Goal: Information Seeking & Learning: Learn about a topic

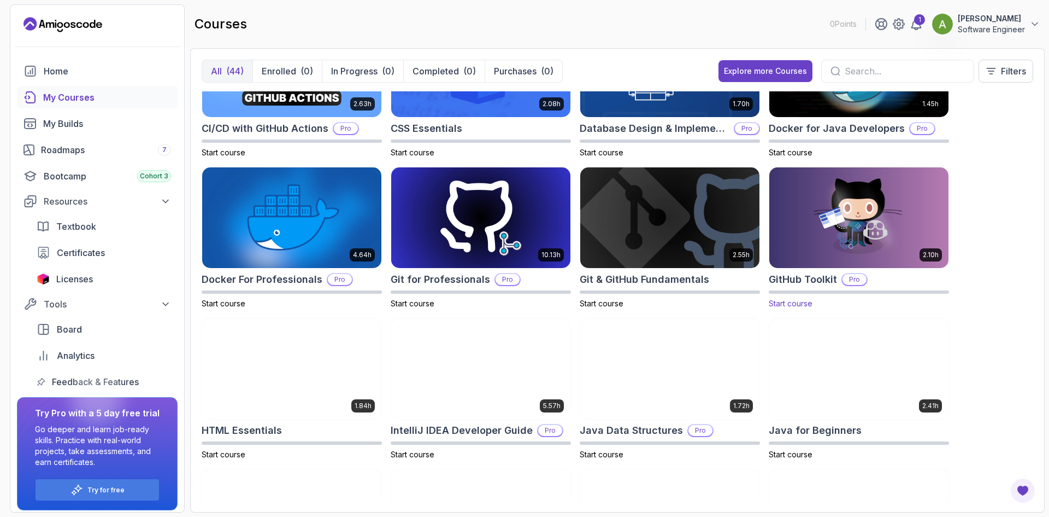
scroll to position [219, 0]
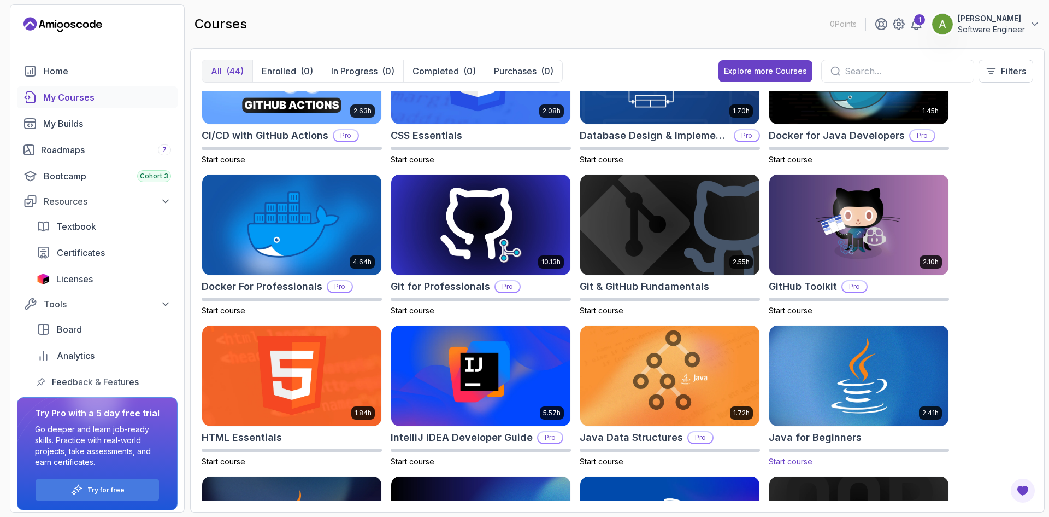
click at [779, 358] on img at bounding box center [859, 374] width 188 height 105
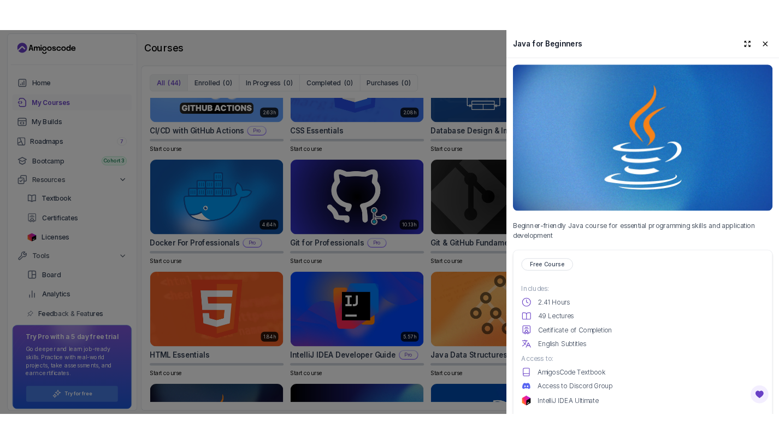
scroll to position [55, 0]
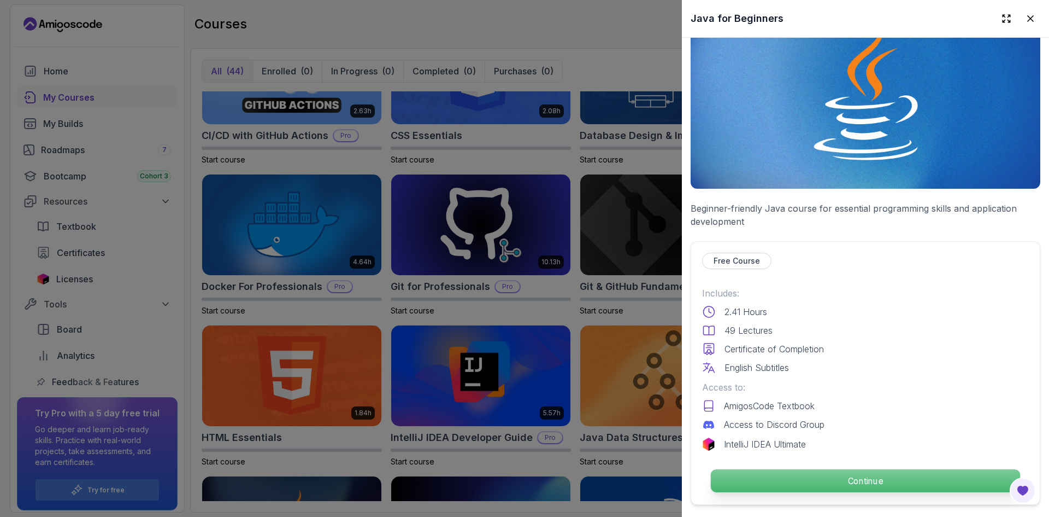
click at [779, 443] on p "Continue" at bounding box center [865, 480] width 309 height 23
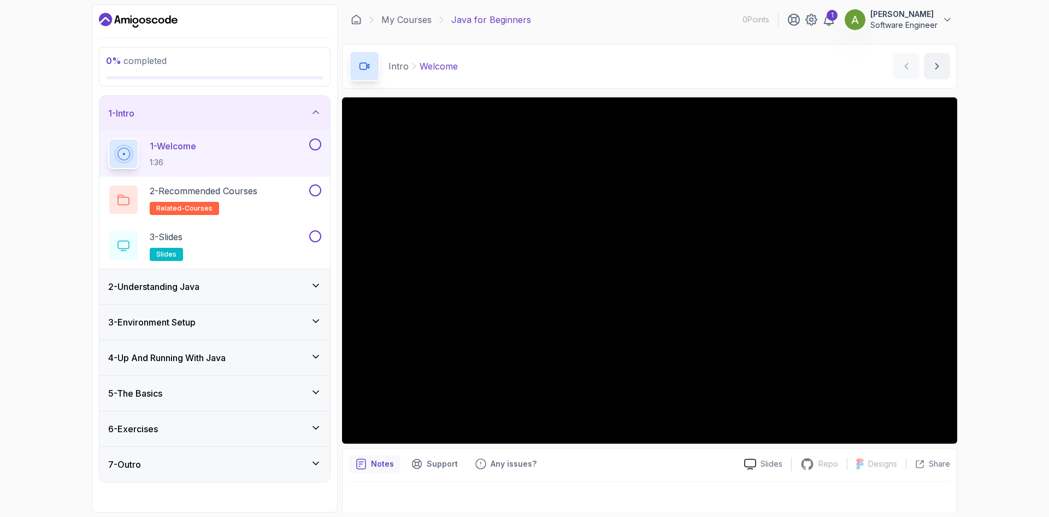
click at [161, 289] on h3 "2 - Understanding Java" at bounding box center [153, 286] width 91 height 13
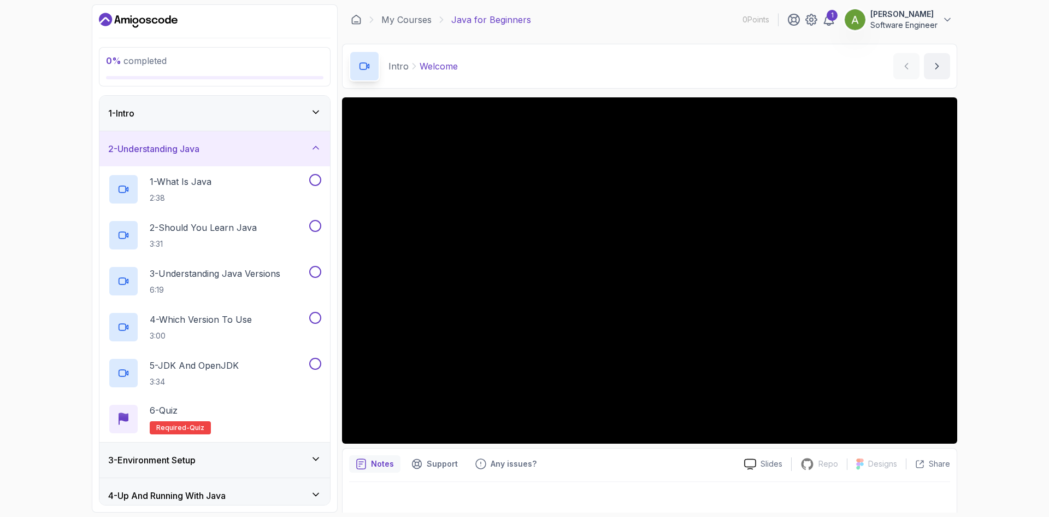
click at [192, 151] on h3 "2 - Understanding Java" at bounding box center [153, 148] width 91 height 13
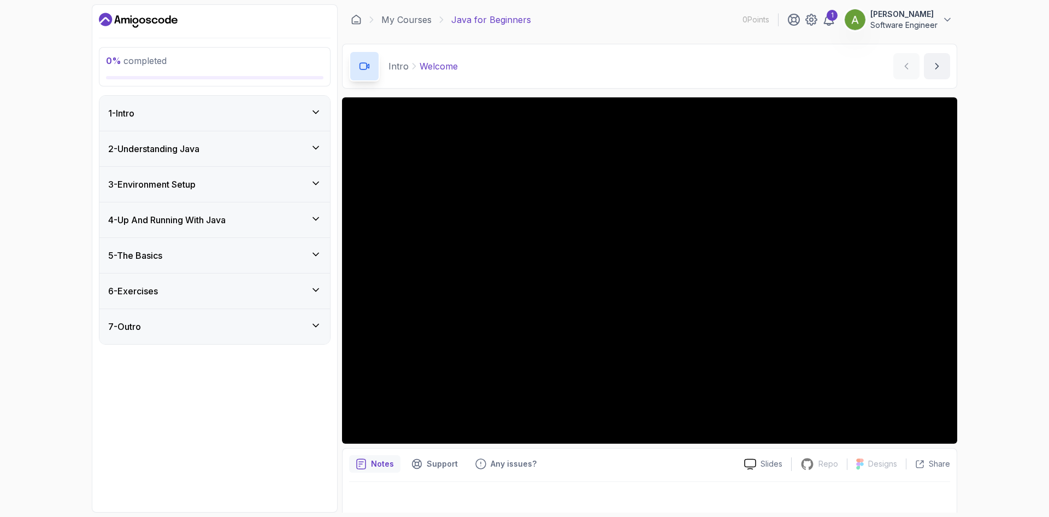
click at [208, 113] on div "1 - Intro" at bounding box center [214, 113] width 213 height 13
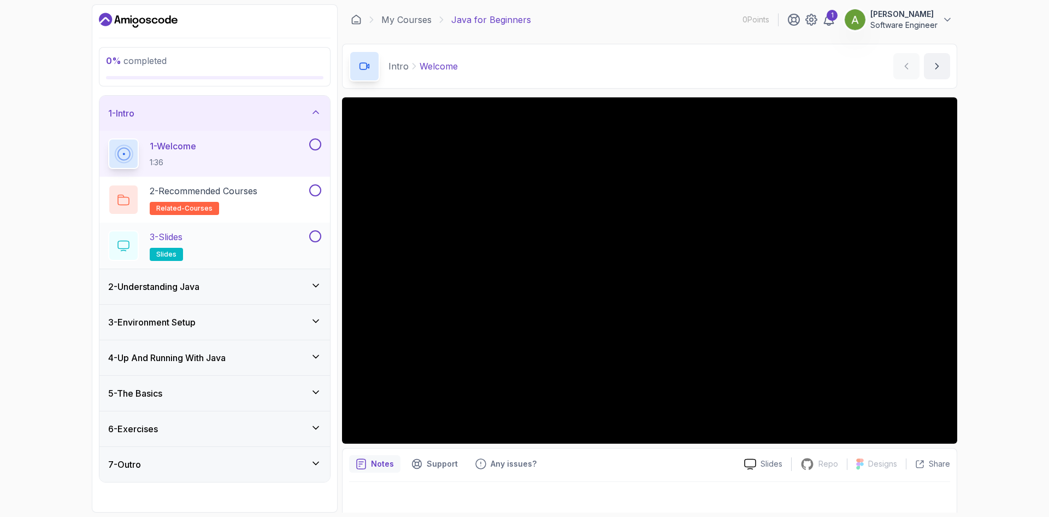
click at [206, 236] on div "3 - Slides slides" at bounding box center [207, 245] width 199 height 31
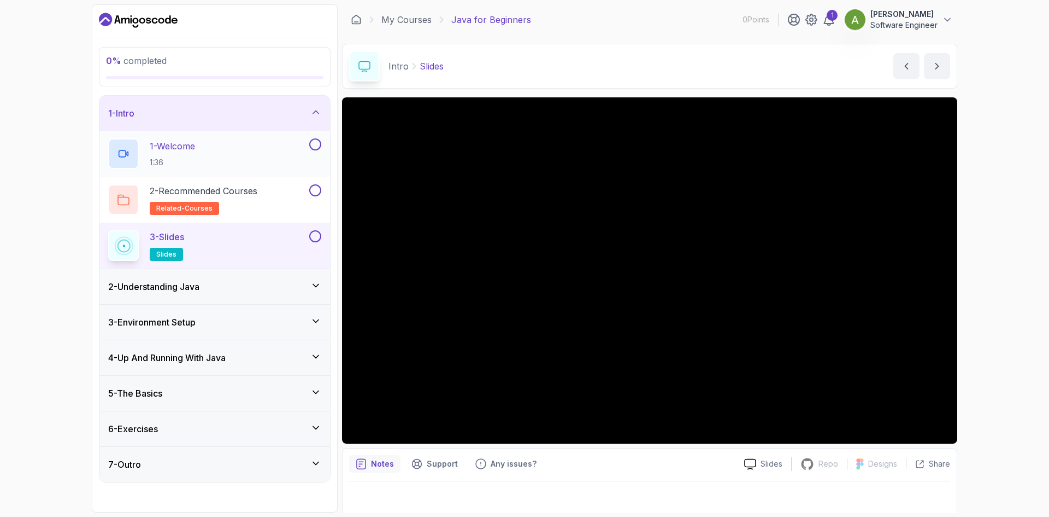
click at [251, 157] on div "1 - Welcome 1:36" at bounding box center [207, 153] width 199 height 31
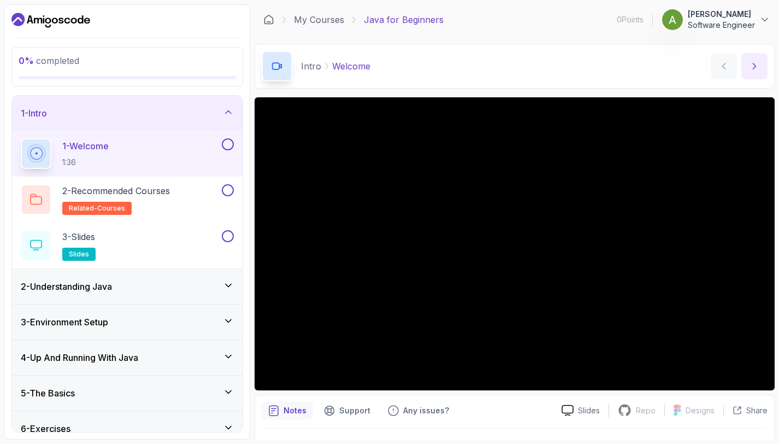
click at [750, 64] on icon "next content" at bounding box center [754, 66] width 11 height 11
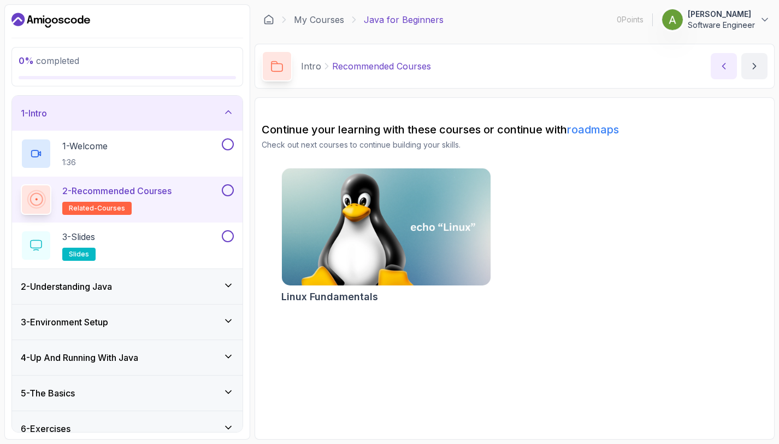
click at [725, 64] on icon "previous content" at bounding box center [724, 65] width 3 height 5
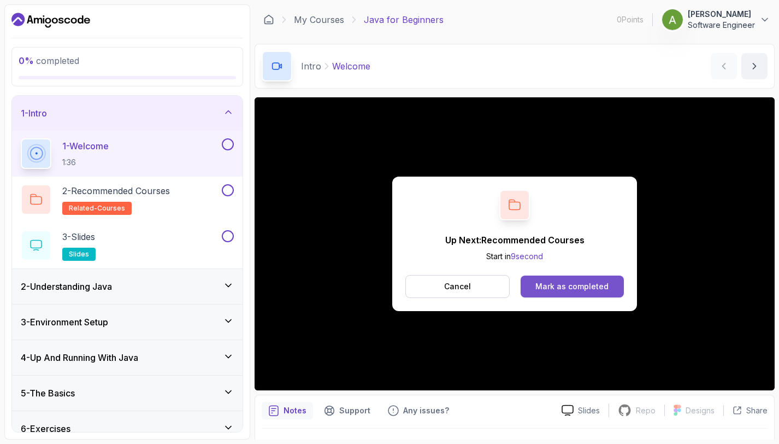
click at [558, 285] on div "Mark as completed" at bounding box center [572, 286] width 73 height 11
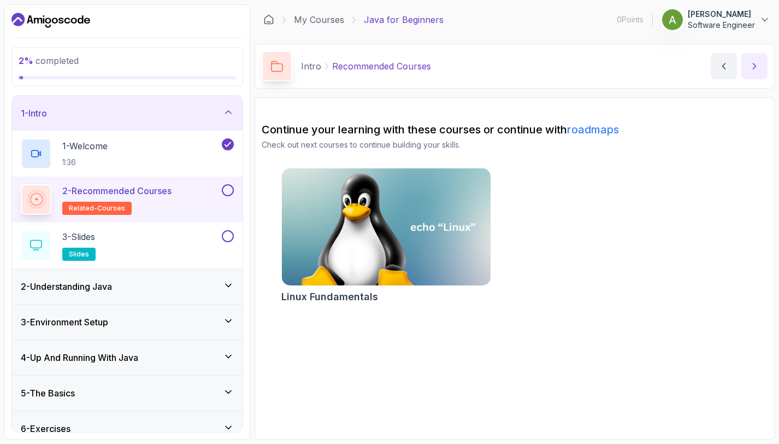
click at [752, 69] on icon "next content" at bounding box center [754, 66] width 11 height 11
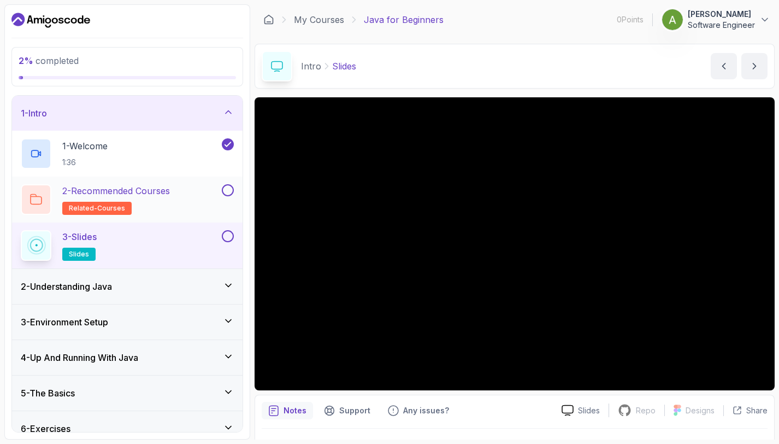
click at [148, 215] on div "2 - Recommended Courses related-courses" at bounding box center [127, 200] width 231 height 46
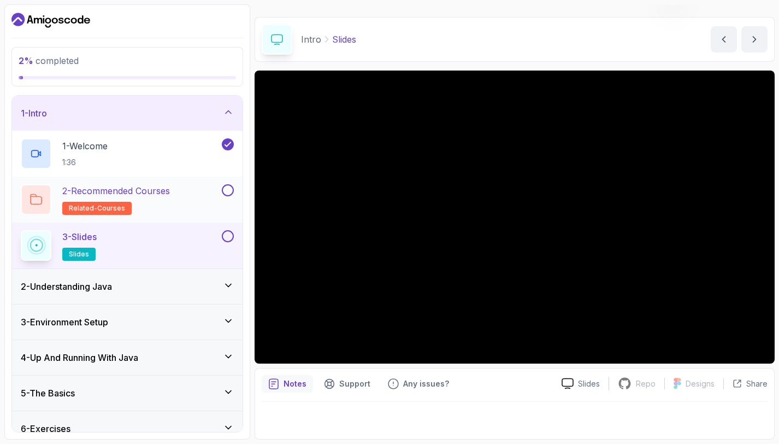
click at [228, 189] on button at bounding box center [228, 190] width 12 height 12
click at [229, 237] on button at bounding box center [228, 236] width 12 height 12
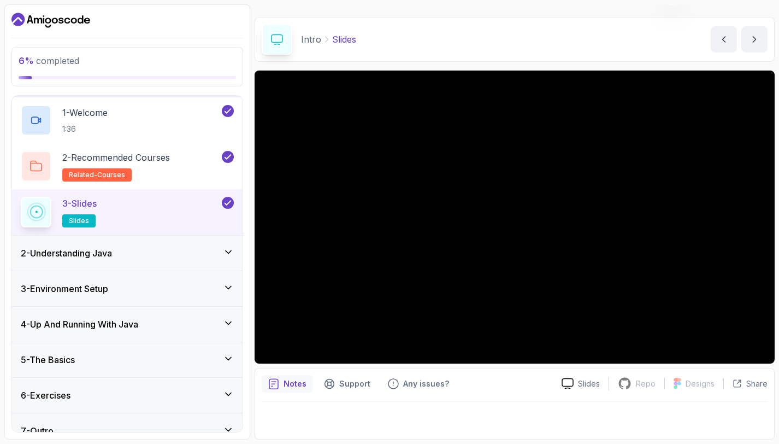
scroll to position [50, 0]
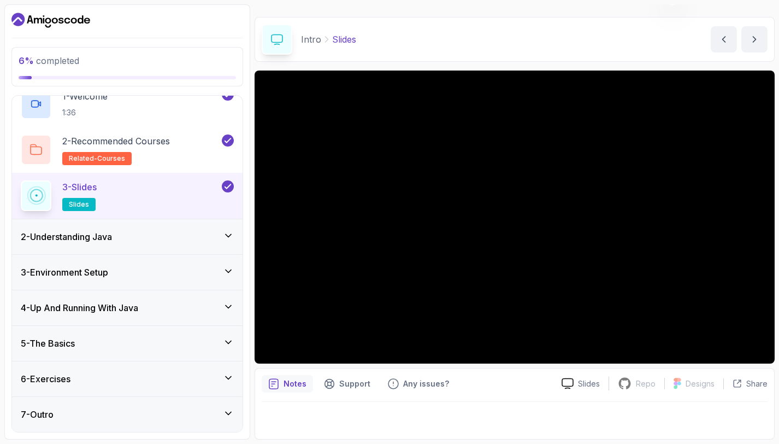
click at [185, 237] on div "2 - Understanding Java" at bounding box center [127, 236] width 213 height 13
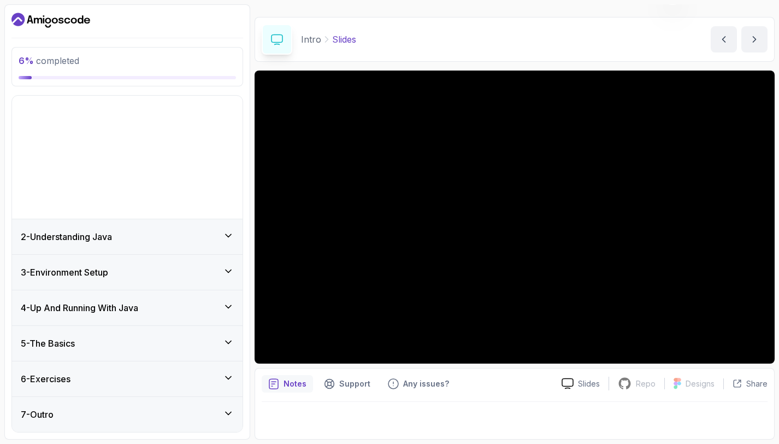
scroll to position [0, 0]
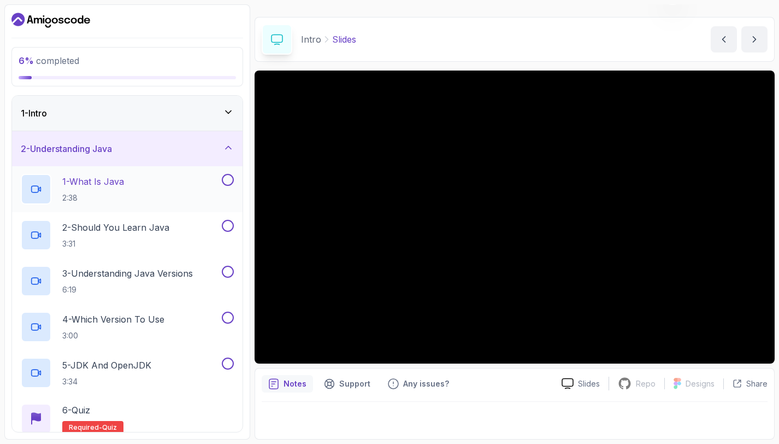
click at [165, 185] on div "1 - What Is Java 2:38" at bounding box center [120, 189] width 199 height 31
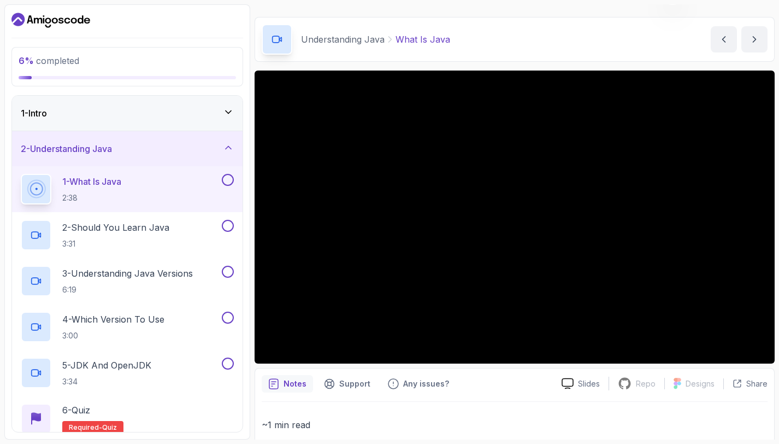
scroll to position [81, 0]
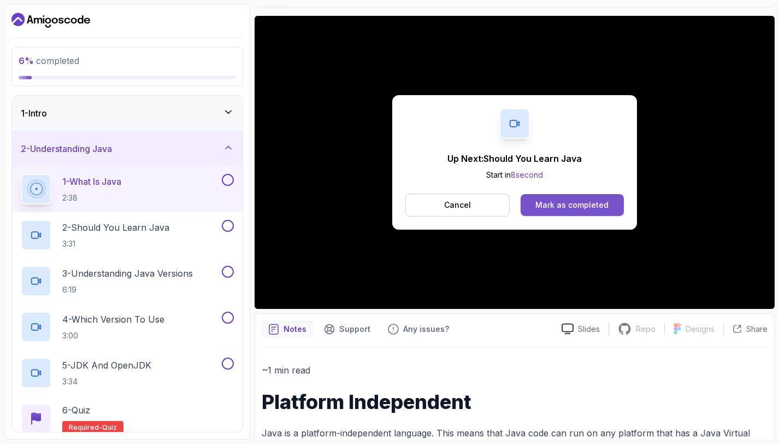
click at [560, 206] on div "Mark as completed" at bounding box center [572, 205] width 73 height 11
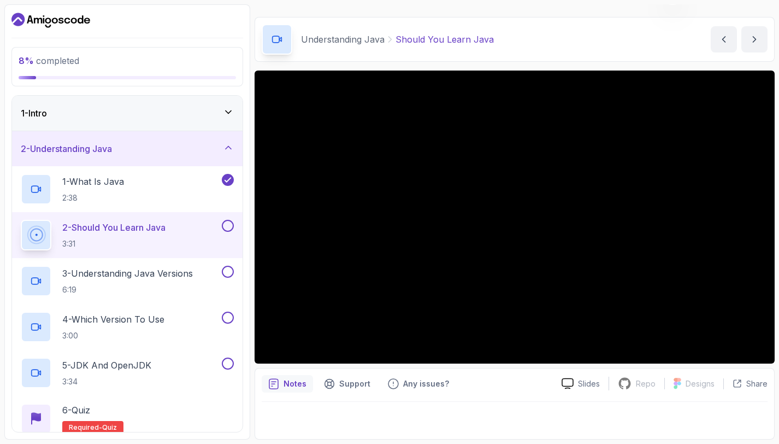
click at [224, 225] on button at bounding box center [228, 226] width 12 height 12
click at [204, 272] on div "3 - Understanding Java Versions 6:19" at bounding box center [120, 281] width 199 height 31
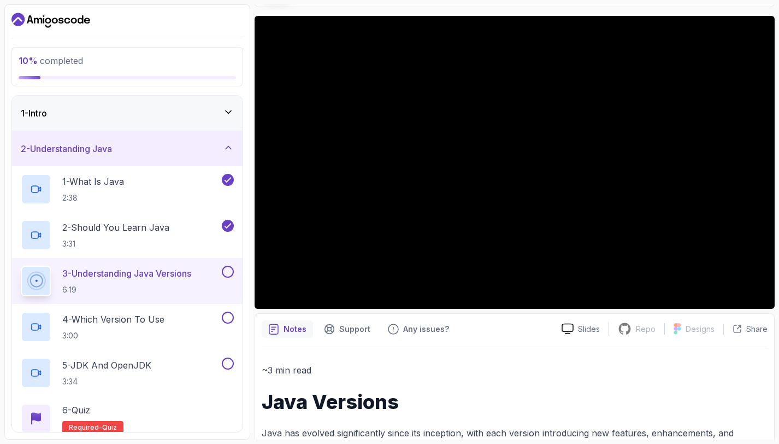
click at [225, 269] on button at bounding box center [228, 272] width 12 height 12
click at [228, 314] on button at bounding box center [228, 318] width 12 height 12
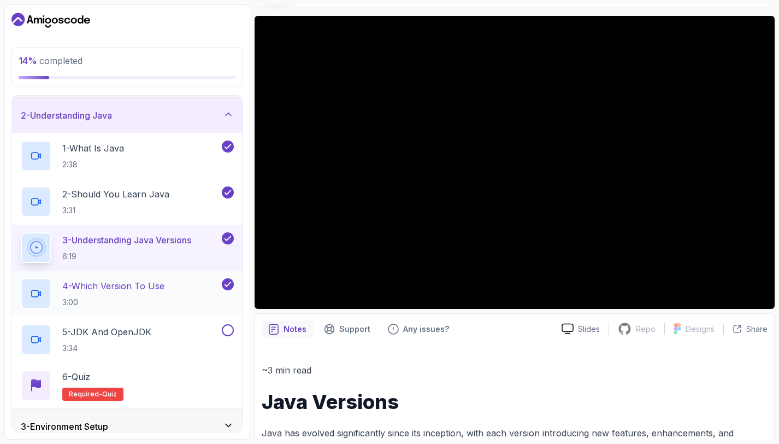
scroll to position [109, 0]
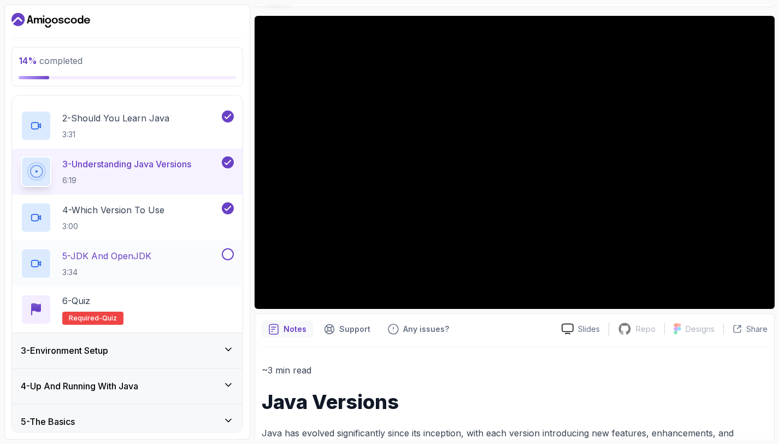
click at [225, 256] on button at bounding box center [228, 254] width 12 height 12
click at [111, 300] on div "6 - Quiz" at bounding box center [92, 300] width 61 height 13
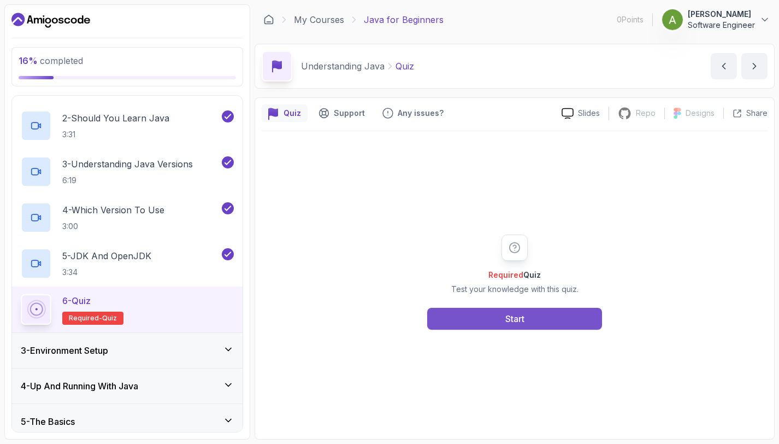
click at [513, 320] on div "Start" at bounding box center [515, 318] width 19 height 13
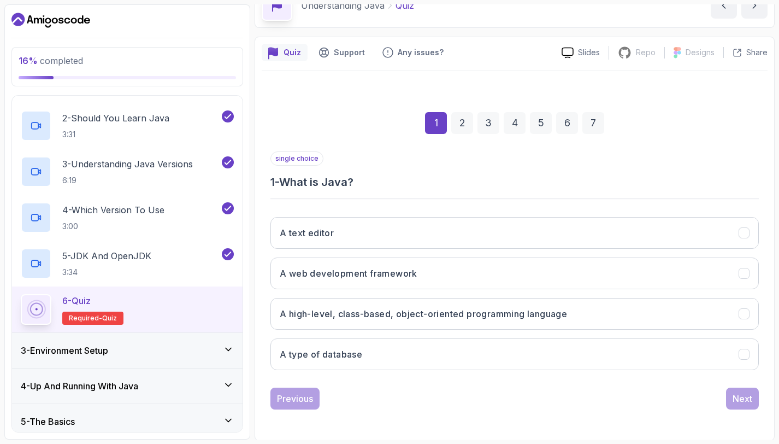
scroll to position [62, 0]
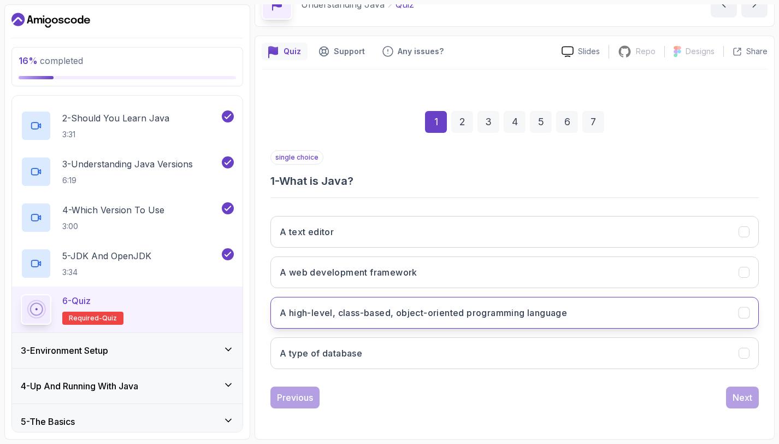
click at [519, 301] on button "A high-level, class-based, object-oriented programming language" at bounding box center [515, 313] width 489 height 32
click at [742, 400] on div "Next" at bounding box center [743, 397] width 20 height 13
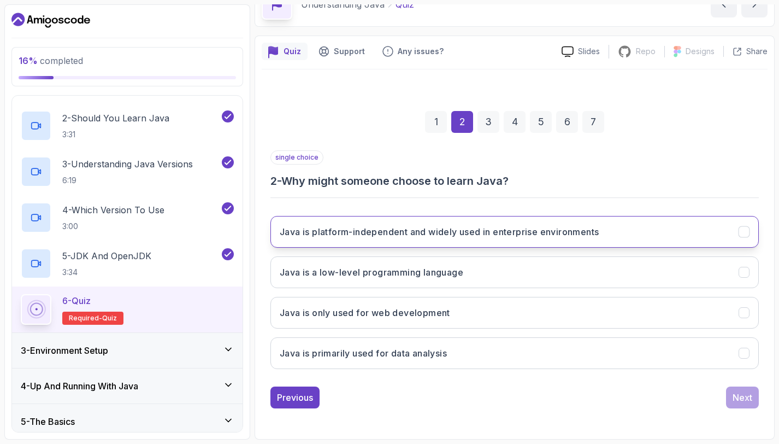
click at [634, 219] on button "Java is platform-independent and widely used in enterprise environments" at bounding box center [515, 232] width 489 height 32
click at [731, 397] on button "Next" at bounding box center [742, 397] width 33 height 22
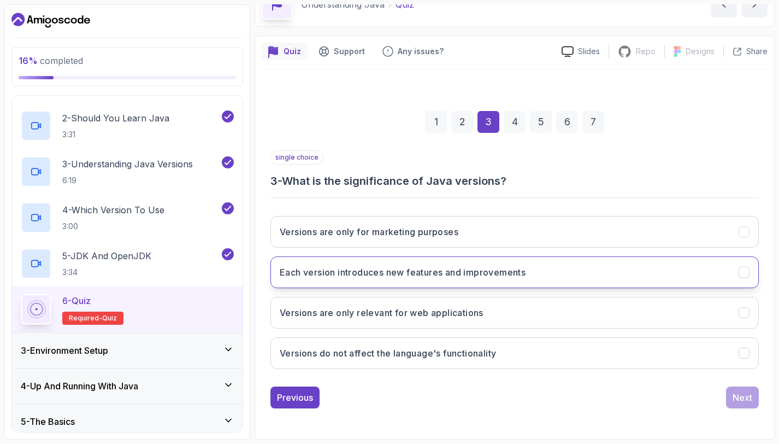
click at [449, 278] on h3 "Each version introduces new features and improvements" at bounding box center [403, 272] width 246 height 13
click at [739, 389] on button "Next" at bounding box center [742, 397] width 33 height 22
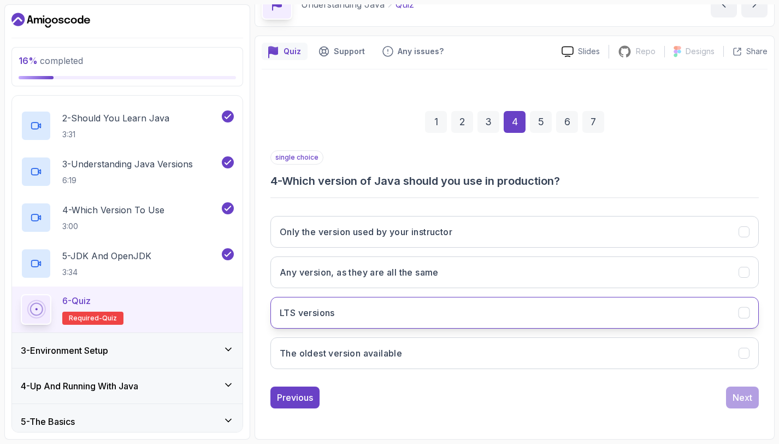
click at [400, 313] on button "LTS versions" at bounding box center [515, 313] width 489 height 32
click at [736, 392] on div "Next" at bounding box center [743, 397] width 20 height 13
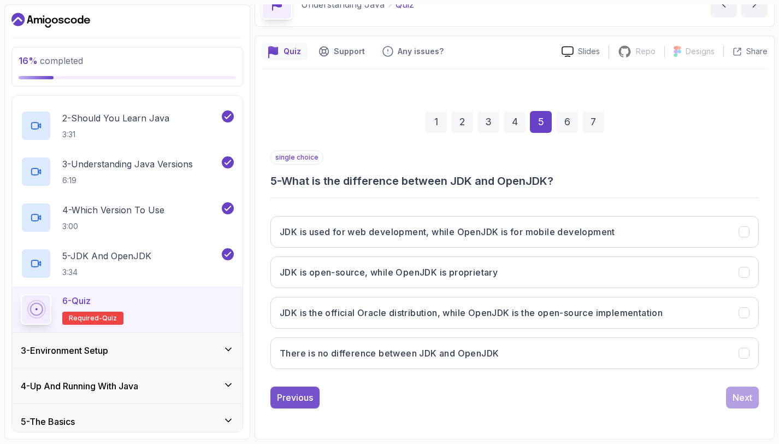
click at [303, 394] on div "Previous" at bounding box center [295, 397] width 36 height 13
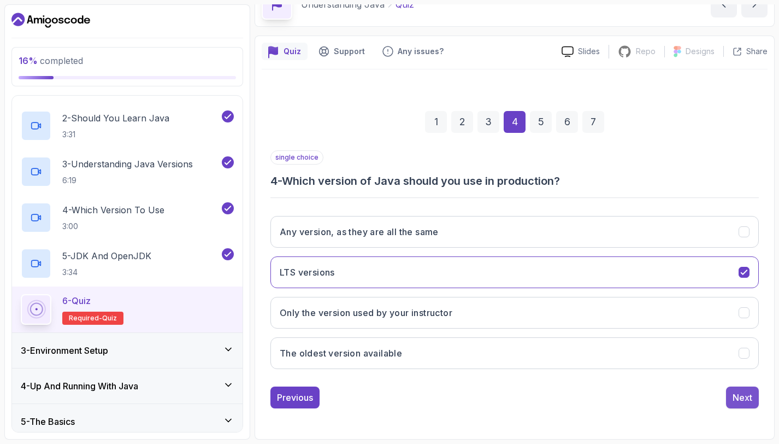
click at [742, 401] on div "Next" at bounding box center [743, 397] width 20 height 13
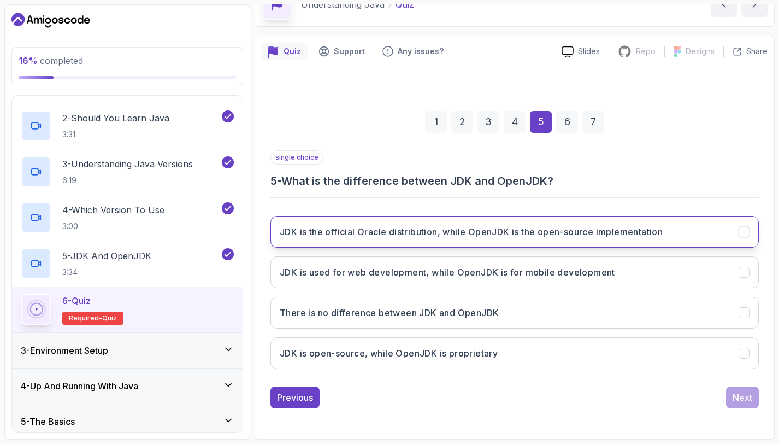
click at [598, 231] on h3 "JDK is the official Oracle distribution, while OpenJDK is the open-source imple…" at bounding box center [471, 231] width 383 height 13
click at [755, 402] on button "Next" at bounding box center [742, 397] width 33 height 22
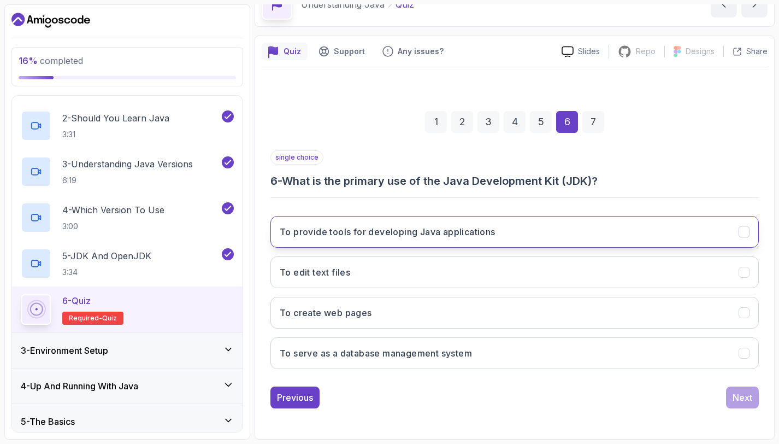
click at [506, 228] on button "To provide tools for developing Java applications" at bounding box center [515, 232] width 489 height 32
click at [743, 399] on div "Next" at bounding box center [743, 397] width 20 height 13
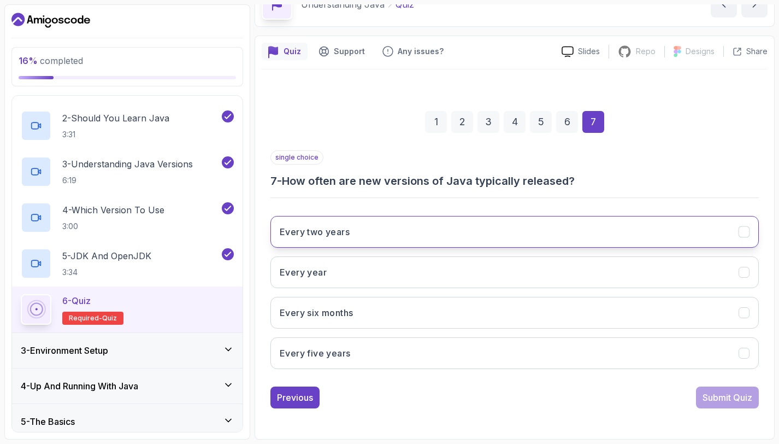
click at [453, 224] on button "Every two years" at bounding box center [515, 232] width 489 height 32
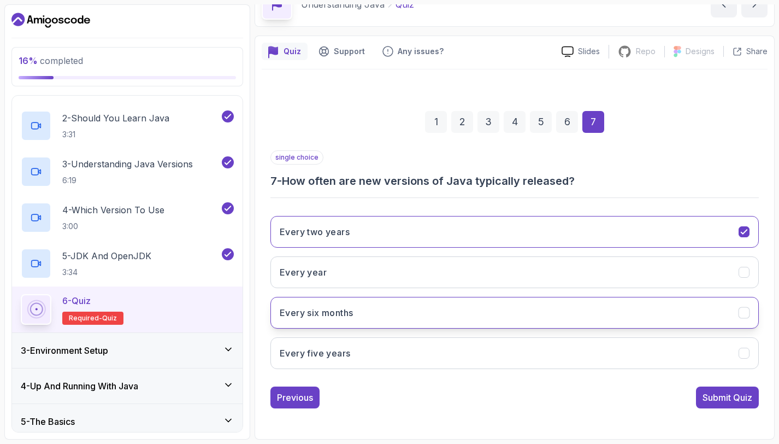
click at [366, 318] on button "Every six months" at bounding box center [515, 313] width 489 height 32
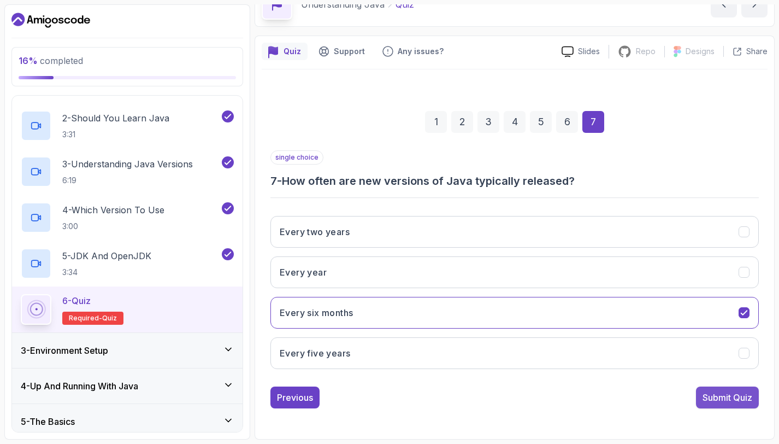
click at [731, 392] on div "Submit Quiz" at bounding box center [728, 397] width 50 height 13
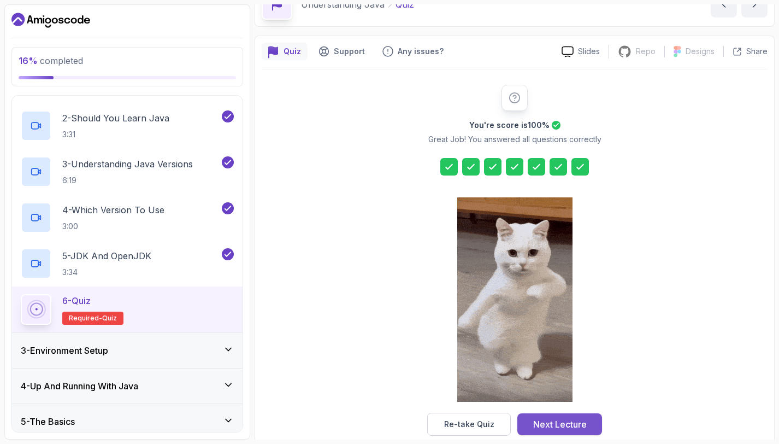
click at [557, 424] on div "Next Lecture" at bounding box center [560, 424] width 54 height 13
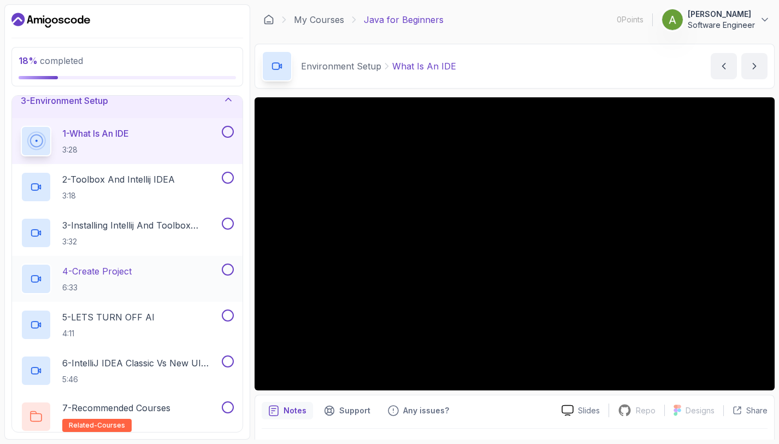
scroll to position [15, 0]
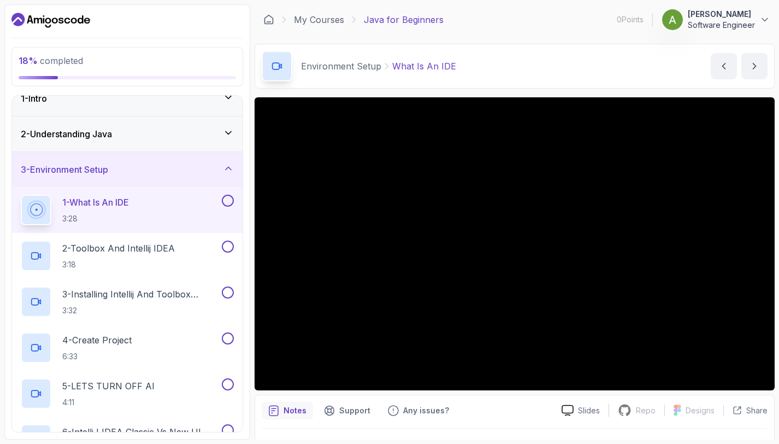
click at [55, 16] on icon "Dashboard" at bounding box center [50, 19] width 79 height 17
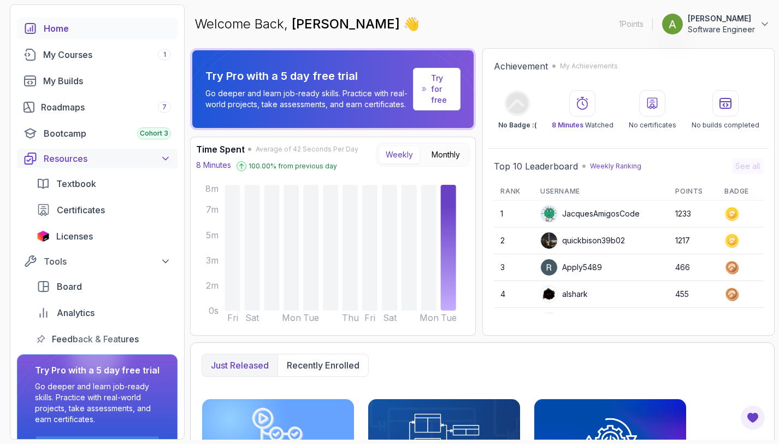
scroll to position [78, 0]
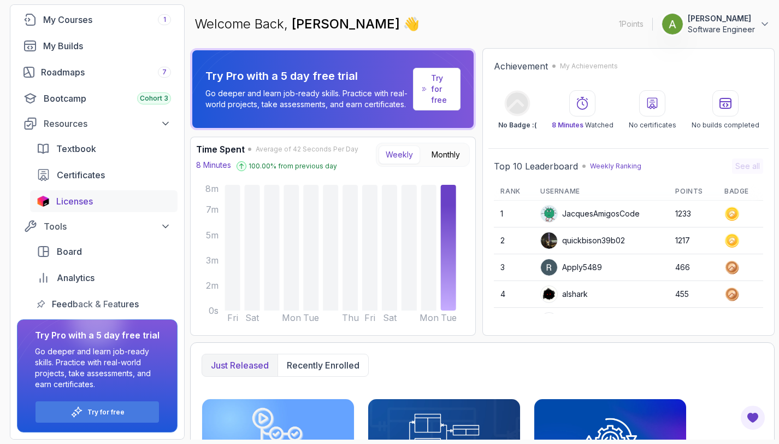
click at [91, 197] on span "Licenses" at bounding box center [74, 201] width 37 height 13
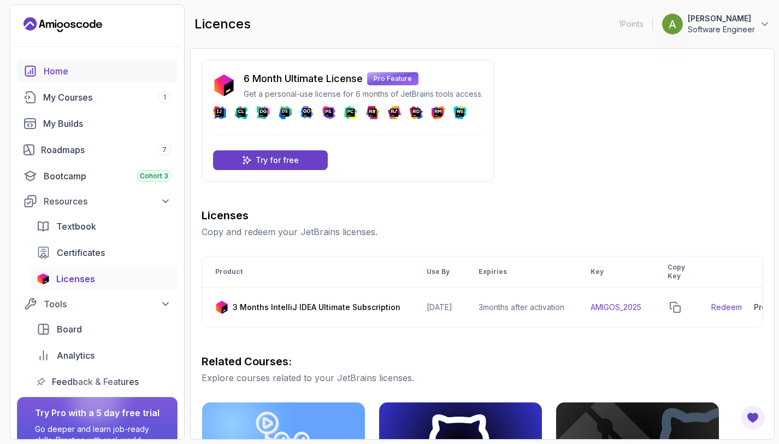
click at [71, 69] on div "Home" at bounding box center [107, 70] width 127 height 13
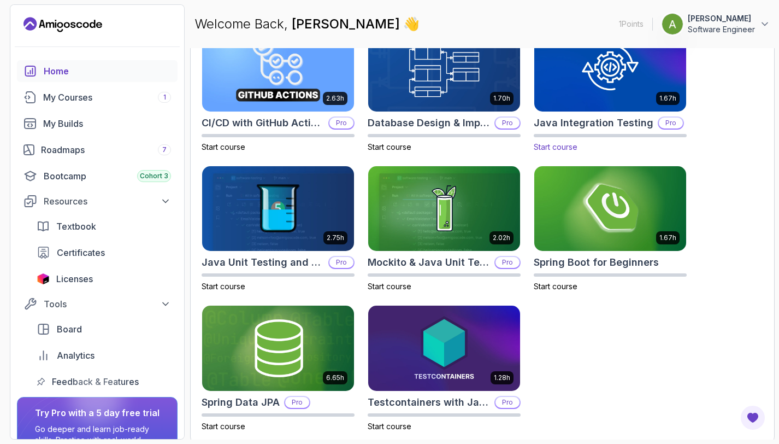
scroll to position [377, 0]
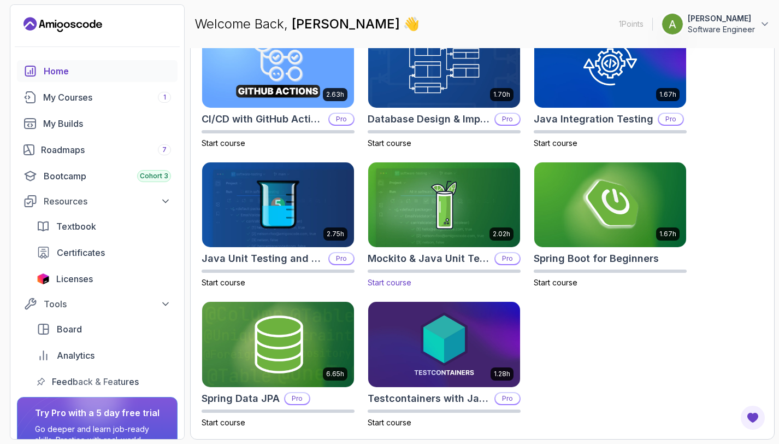
click at [496, 253] on div "Mockito & Java Unit Testing Pro" at bounding box center [444, 258] width 153 height 15
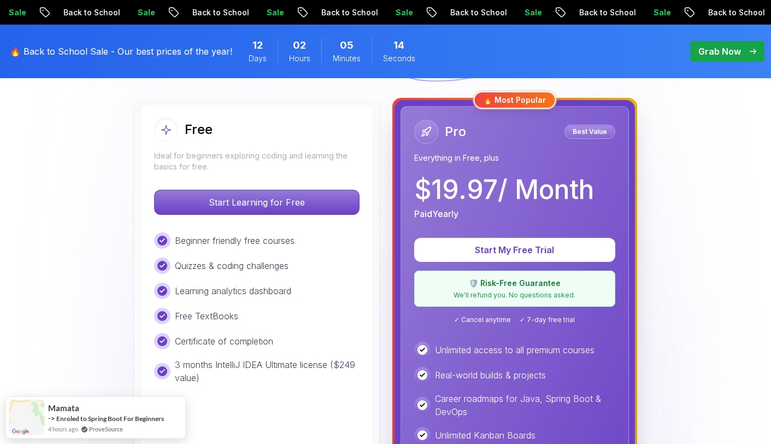
scroll to position [273, 0]
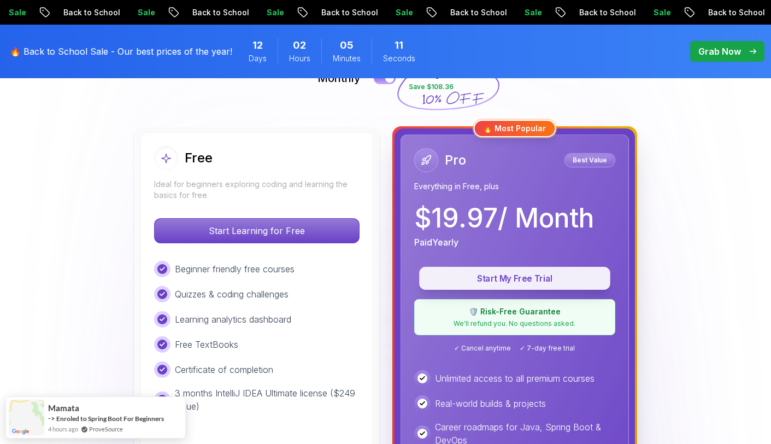
click at [520, 284] on p "Start My Free Trial" at bounding box center [515, 278] width 166 height 13
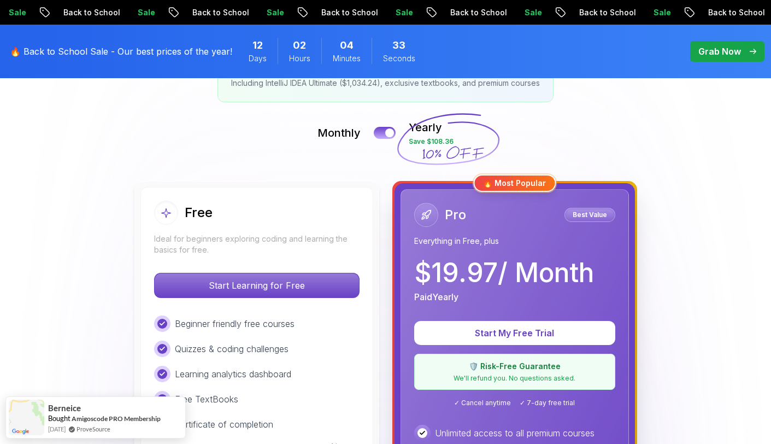
scroll to position [273, 0]
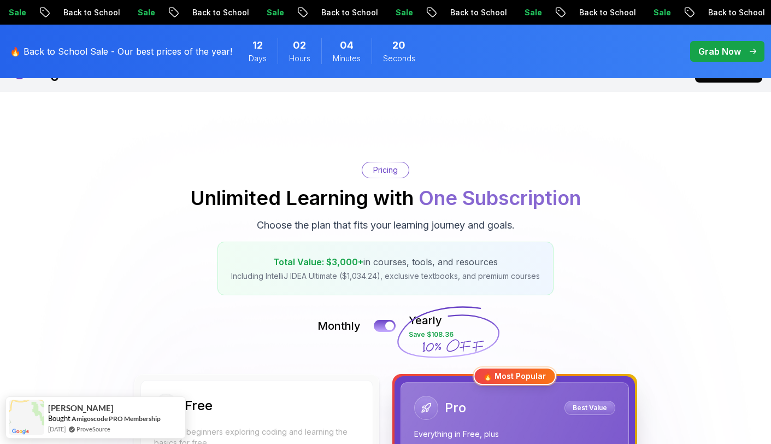
scroll to position [0, 0]
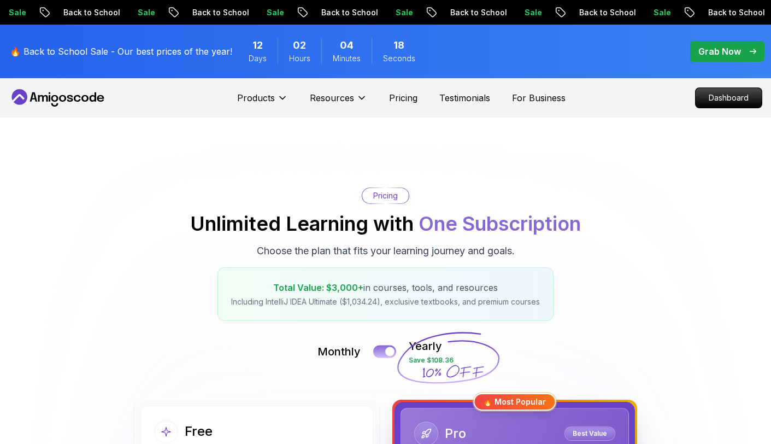
click at [390, 351] on div at bounding box center [389, 351] width 9 height 9
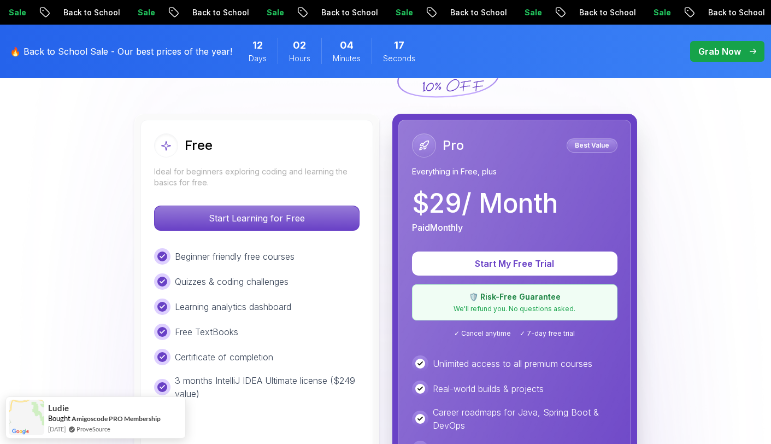
scroll to position [437, 0]
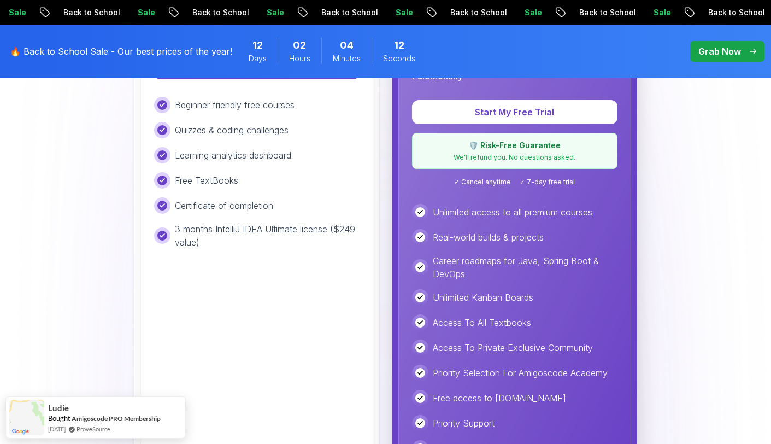
click at [718, 44] on span "pre-order" at bounding box center [727, 51] width 74 height 21
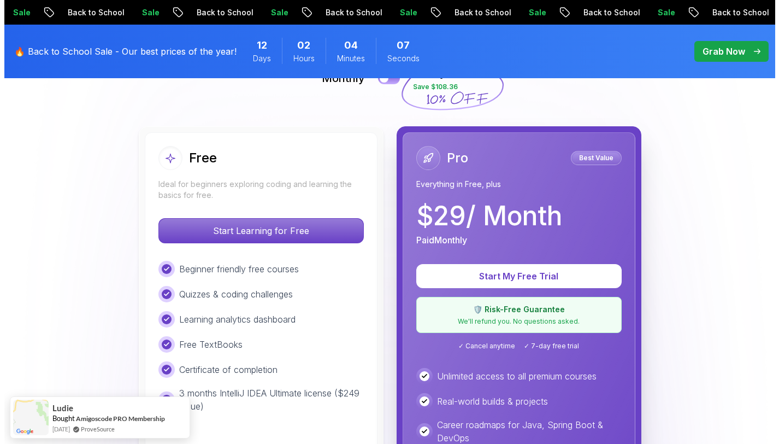
scroll to position [0, 0]
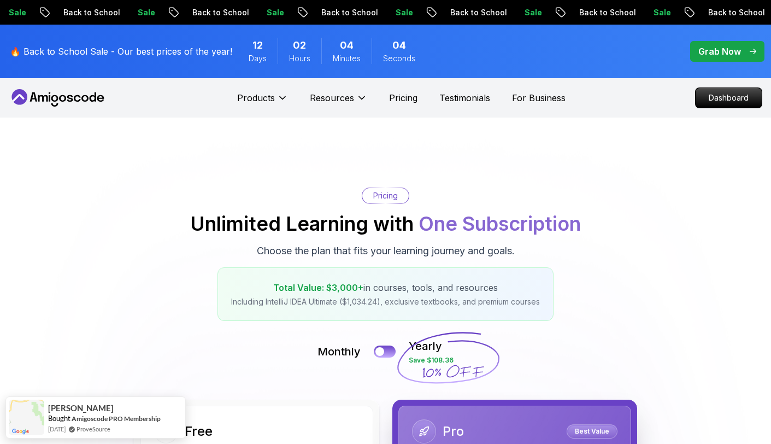
click at [69, 92] on icon at bounding box center [58, 97] width 98 height 17
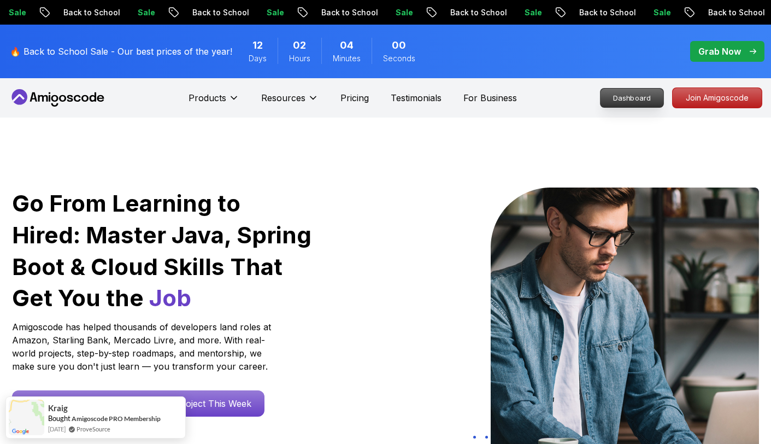
click at [649, 97] on p "Dashboard" at bounding box center [632, 98] width 63 height 19
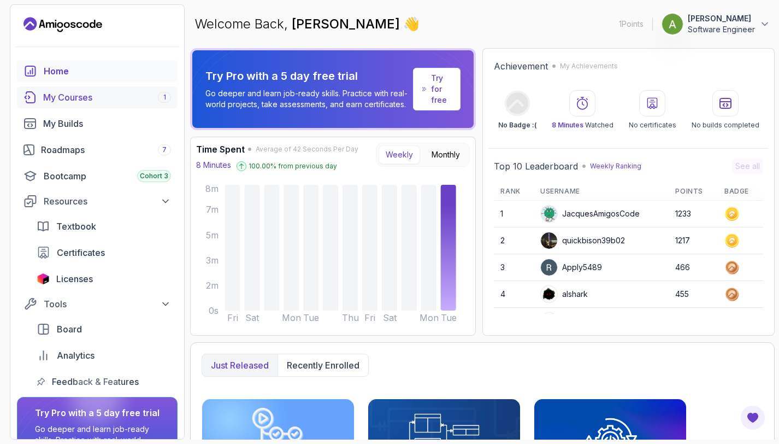
click at [144, 97] on div "My Courses 1" at bounding box center [107, 97] width 128 height 13
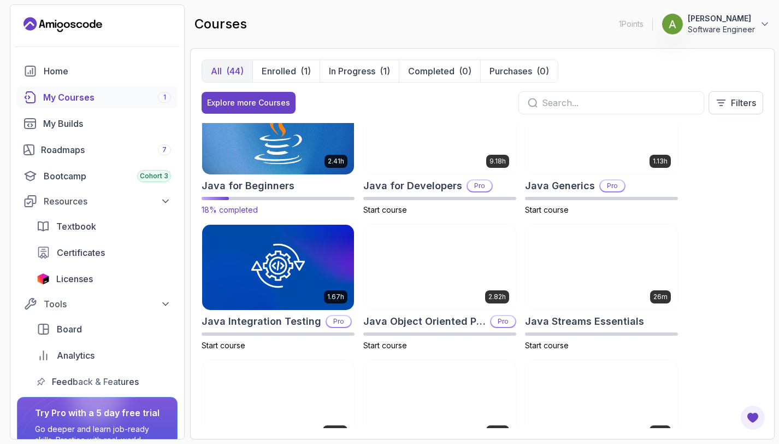
scroll to position [656, 0]
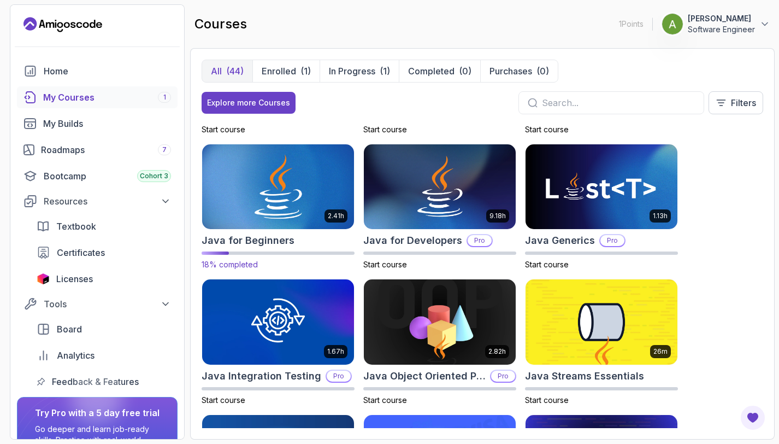
click at [316, 187] on img at bounding box center [278, 186] width 160 height 89
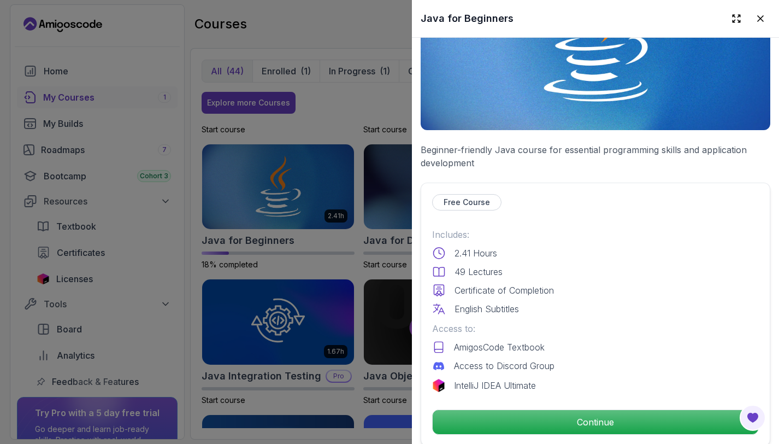
scroll to position [328, 0]
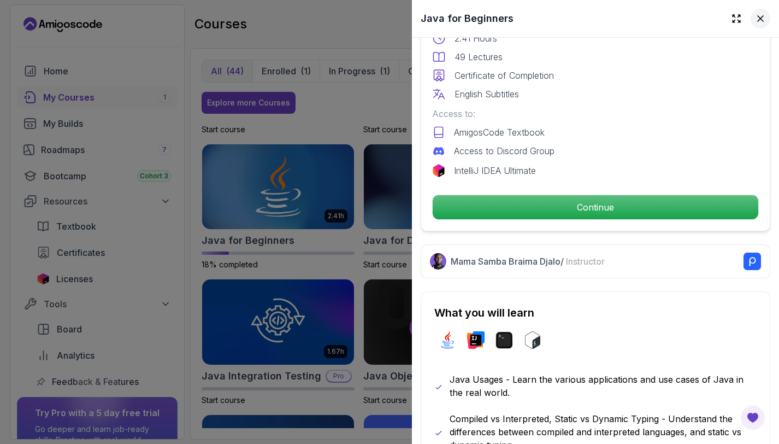
click at [755, 14] on icon at bounding box center [760, 18] width 11 height 11
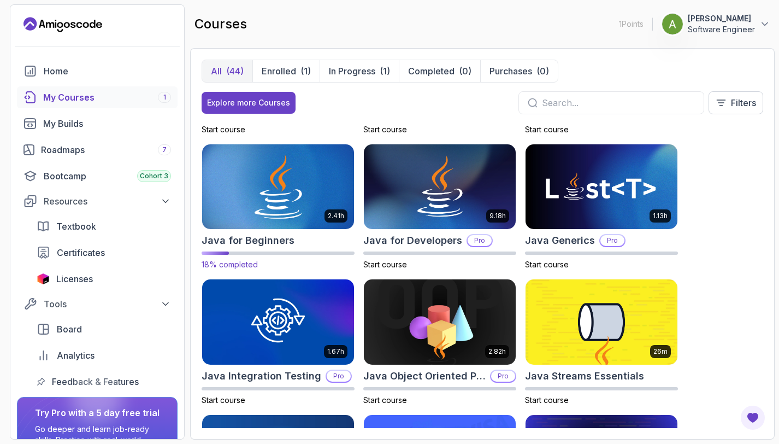
click at [279, 186] on img at bounding box center [278, 186] width 160 height 89
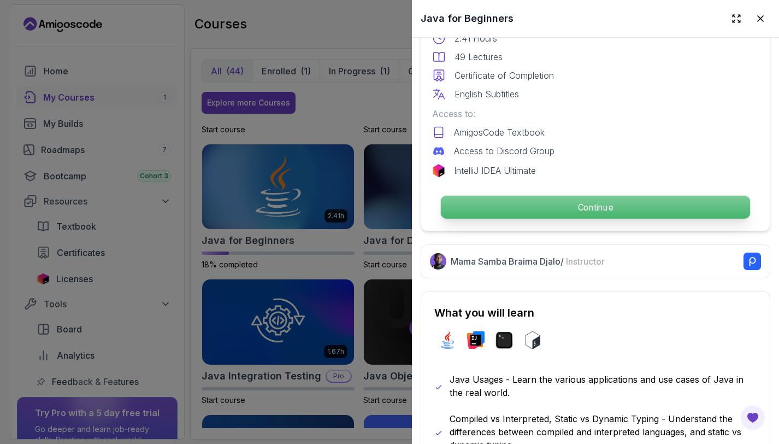
click at [578, 203] on p "Continue" at bounding box center [595, 207] width 309 height 23
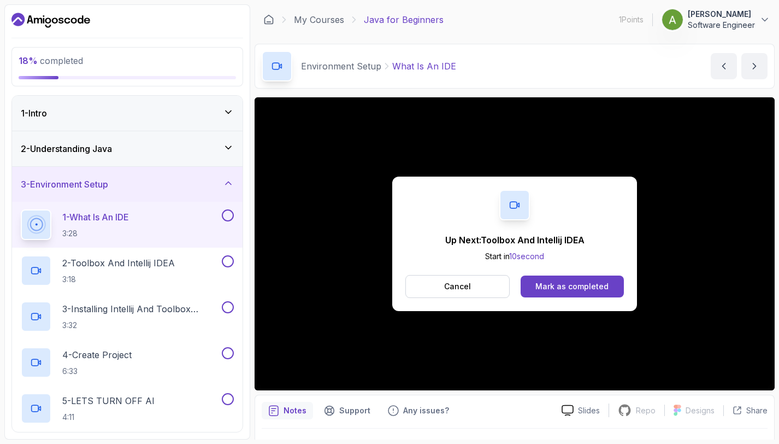
click at [228, 213] on button at bounding box center [228, 215] width 12 height 12
click at [155, 261] on p "2 - Toolbox And Intellij IDEA" at bounding box center [118, 262] width 113 height 13
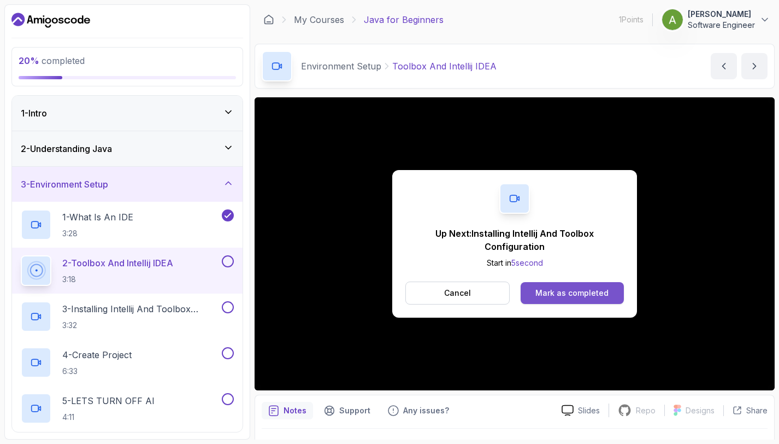
click at [556, 292] on div "Mark as completed" at bounding box center [572, 293] width 73 height 11
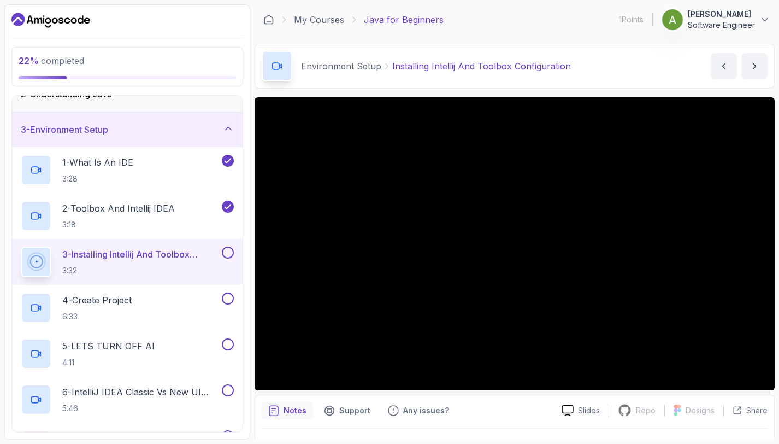
scroll to position [109, 0]
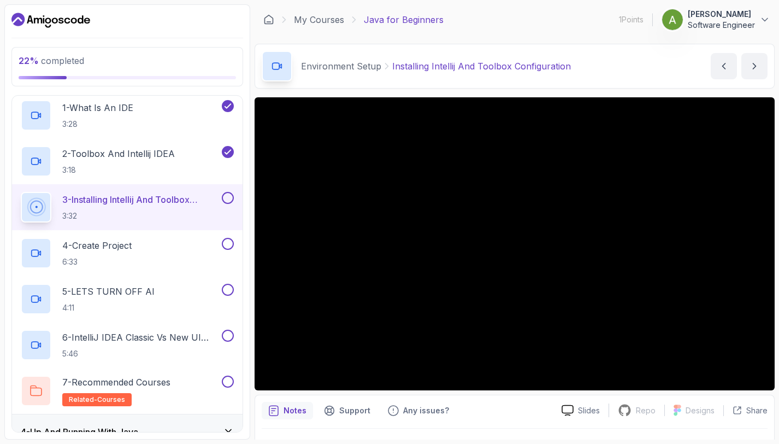
click at [234, 202] on div "3 - Installing Intellij And Toolbox Configuration 3:32" at bounding box center [127, 207] width 231 height 46
click at [228, 197] on button at bounding box center [228, 198] width 12 height 12
click at [190, 248] on div "4 - Create Project 6:33" at bounding box center [120, 253] width 199 height 31
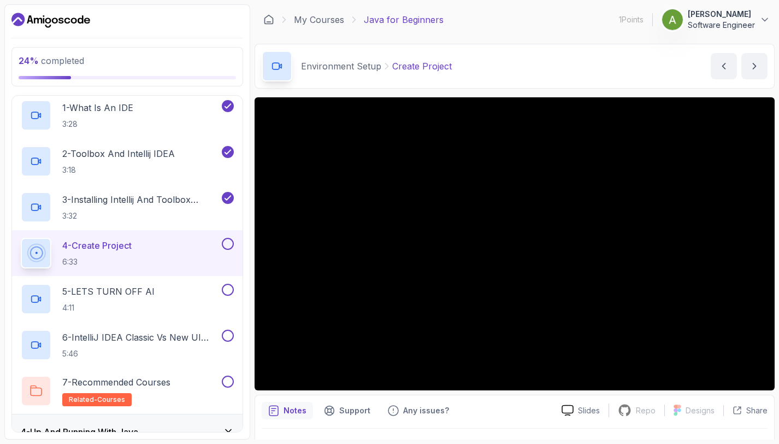
click at [228, 238] on button at bounding box center [228, 244] width 12 height 12
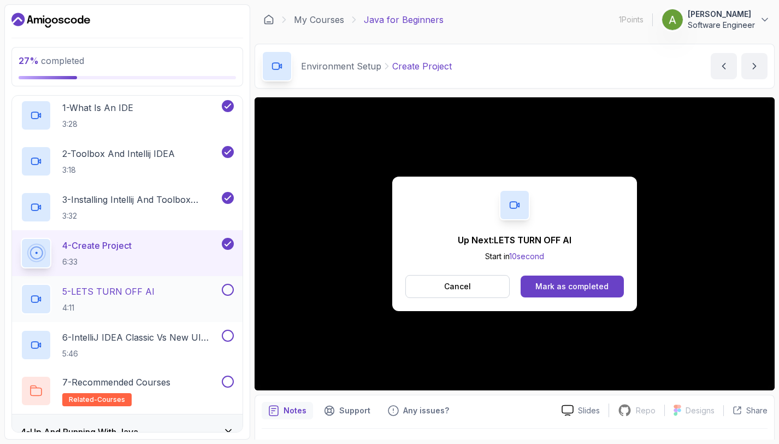
click at [232, 285] on div at bounding box center [227, 290] width 14 height 12
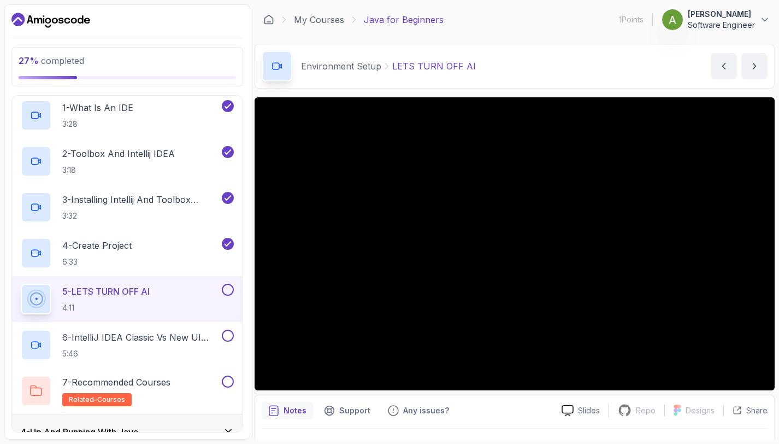
click at [225, 291] on button at bounding box center [228, 290] width 12 height 12
click at [183, 336] on p "6 - IntelliJ IDEA Classic Vs New UI (User Interface)" at bounding box center [140, 337] width 157 height 13
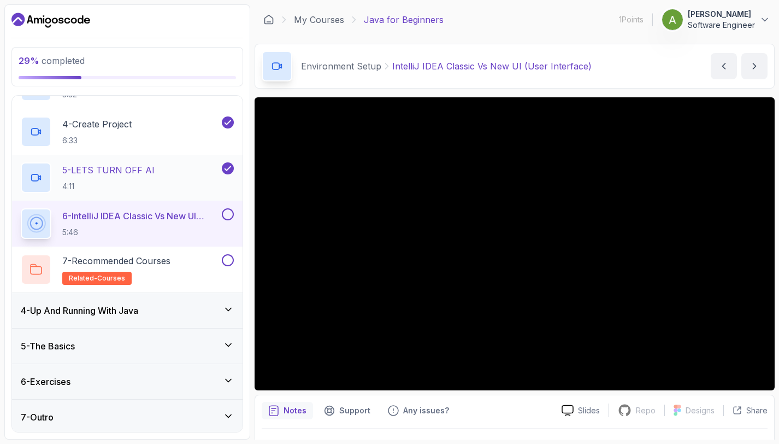
scroll to position [233, 0]
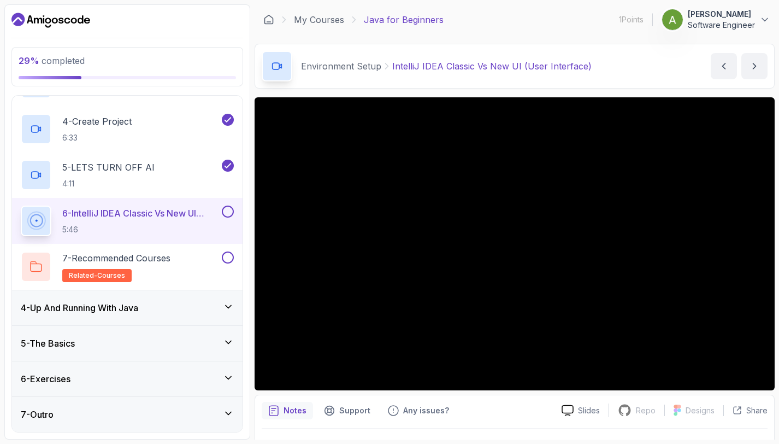
click at [226, 211] on button at bounding box center [228, 212] width 12 height 12
click at [154, 302] on div "4 - Up And Running With Java" at bounding box center [127, 307] width 213 height 13
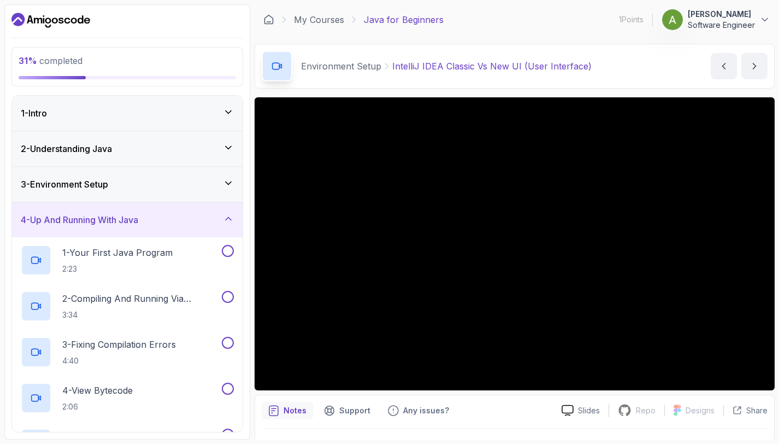
scroll to position [55, 0]
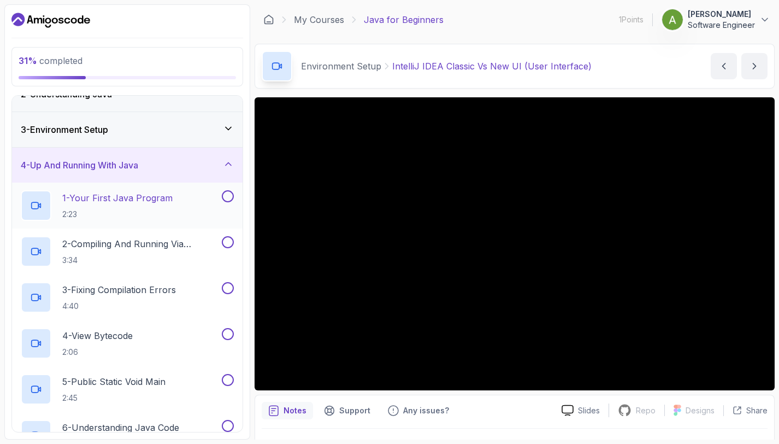
click at [176, 207] on div "1 - Your First Java Program 2:23" at bounding box center [120, 205] width 199 height 31
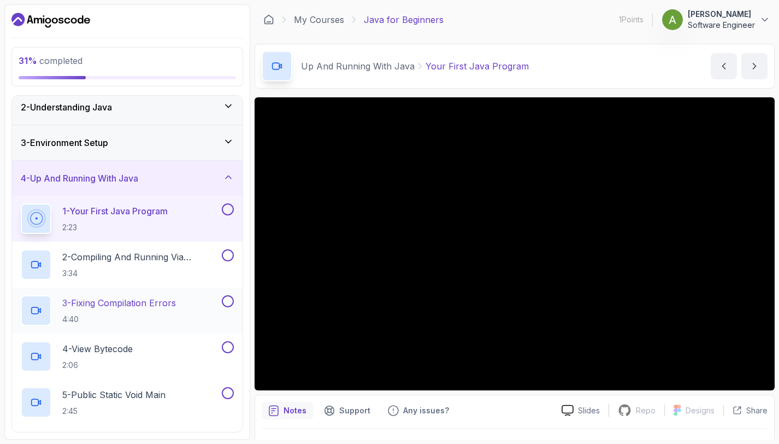
scroll to position [61, 0]
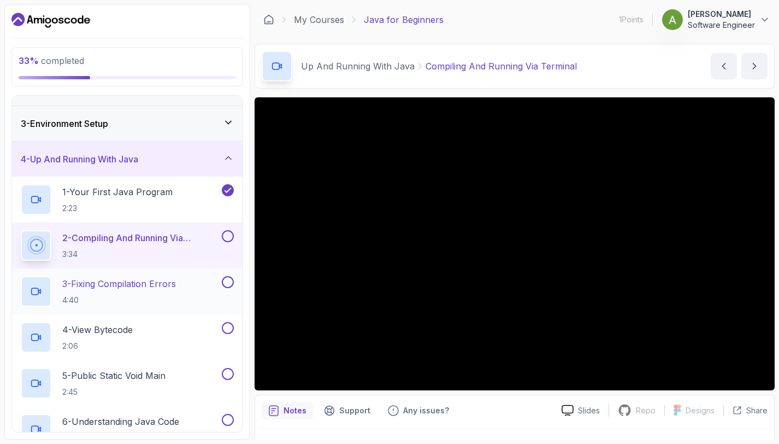
click at [227, 283] on button at bounding box center [228, 282] width 12 height 12
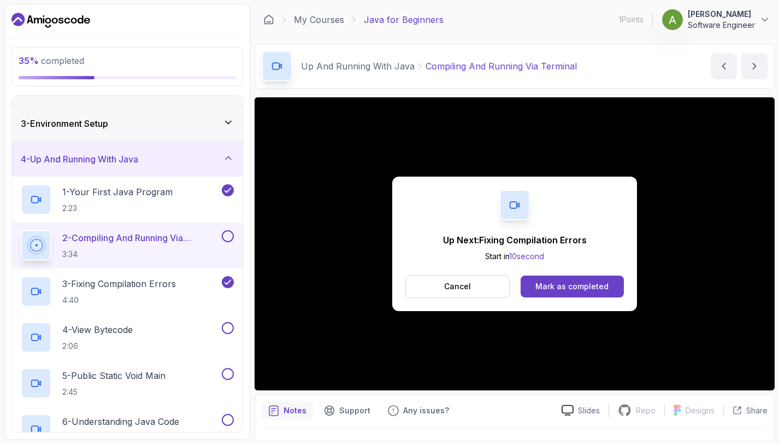
click at [231, 241] on button at bounding box center [228, 236] width 12 height 12
click at [183, 284] on div "3 - Fixing Compilation Errors 4:40" at bounding box center [120, 291] width 199 height 31
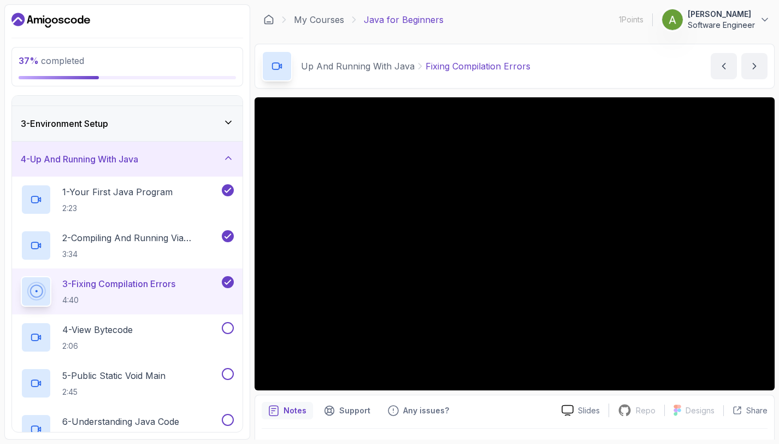
click at [230, 284] on icon at bounding box center [228, 282] width 10 height 11
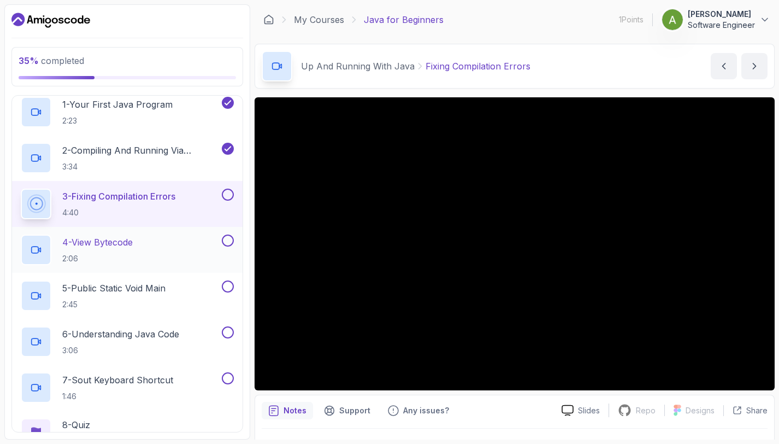
scroll to position [279, 0]
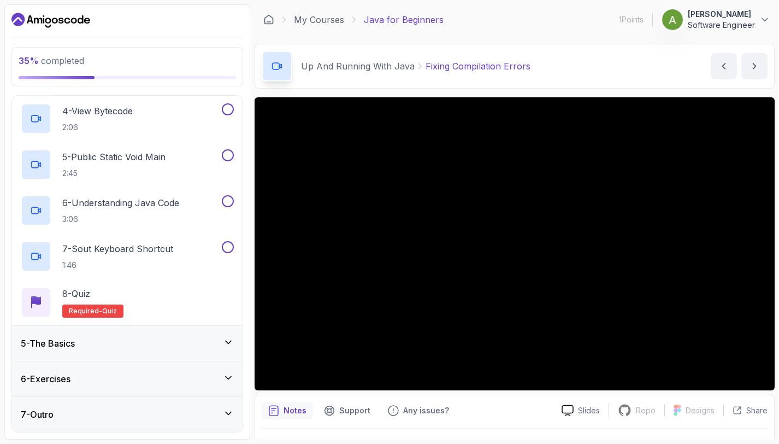
click at [75, 339] on h3 "5 - The Basics" at bounding box center [48, 343] width 54 height 13
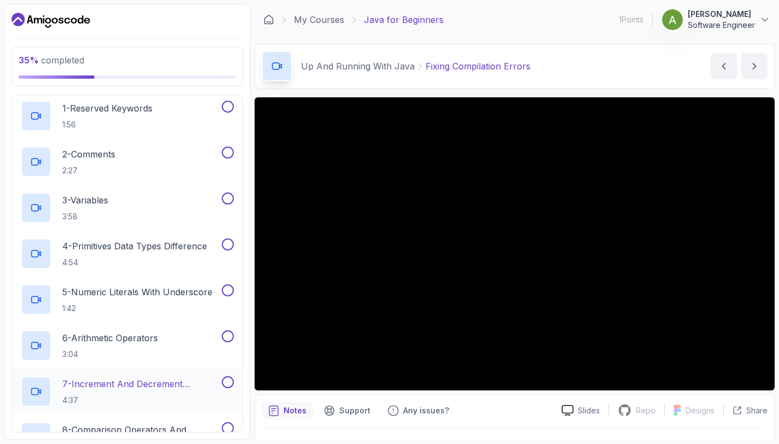
scroll to position [0, 0]
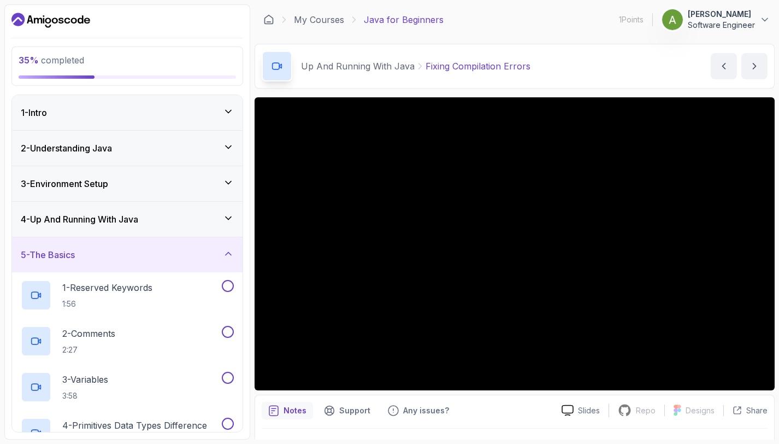
click at [127, 250] on div "5 - The Basics" at bounding box center [127, 254] width 213 height 13
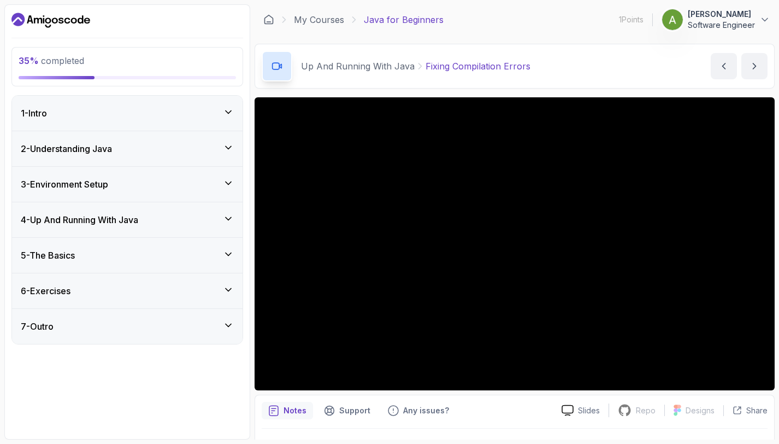
click at [120, 291] on div "6 - Exercises" at bounding box center [127, 290] width 213 height 13
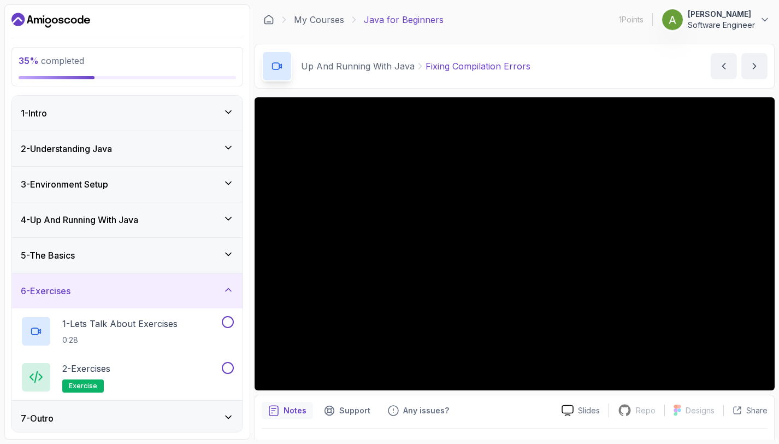
click at [120, 291] on div "6 - Exercises" at bounding box center [127, 290] width 213 height 13
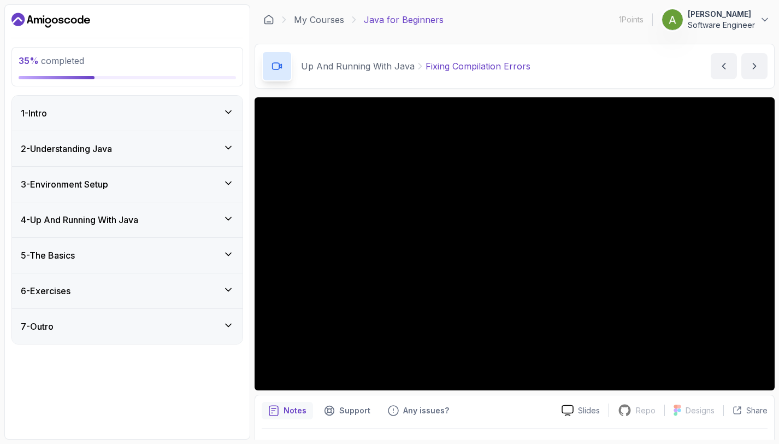
click at [125, 316] on div "7 - Outro" at bounding box center [127, 326] width 231 height 35
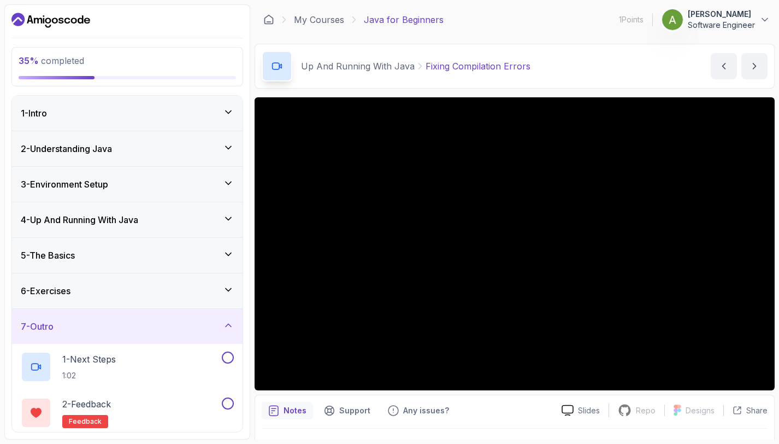
click at [125, 316] on div "7 - Outro" at bounding box center [127, 326] width 231 height 35
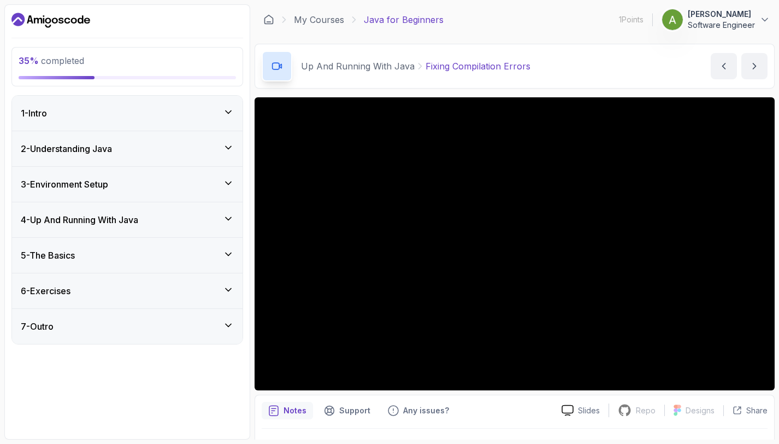
click at [95, 266] on div "5 - The Basics" at bounding box center [127, 255] width 231 height 35
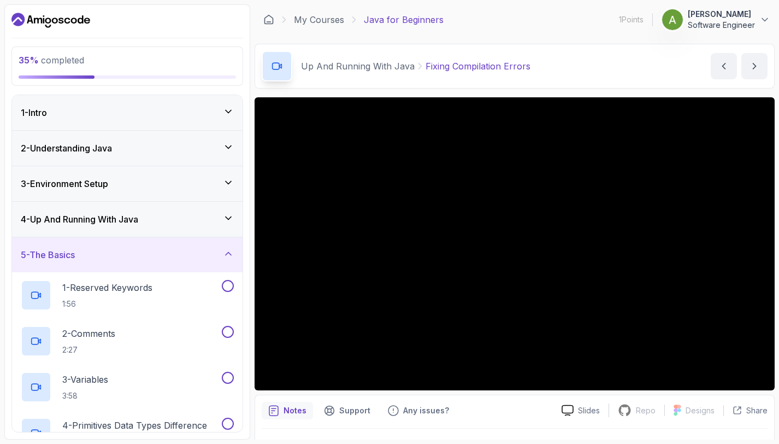
click at [83, 221] on h3 "4 - Up And Running With Java" at bounding box center [80, 219] width 118 height 13
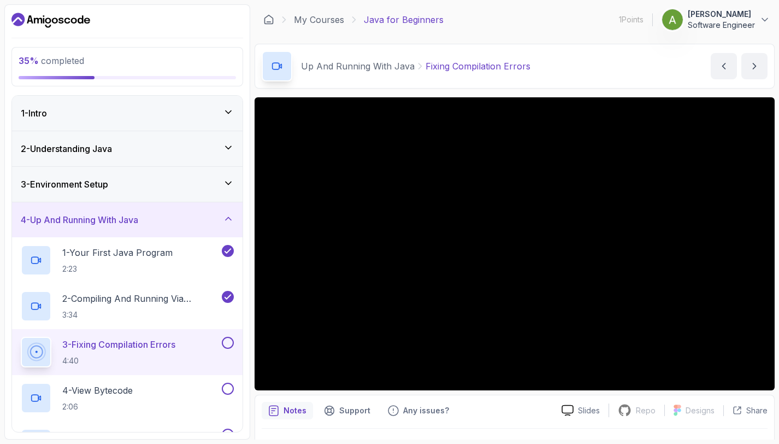
scroll to position [27, 0]
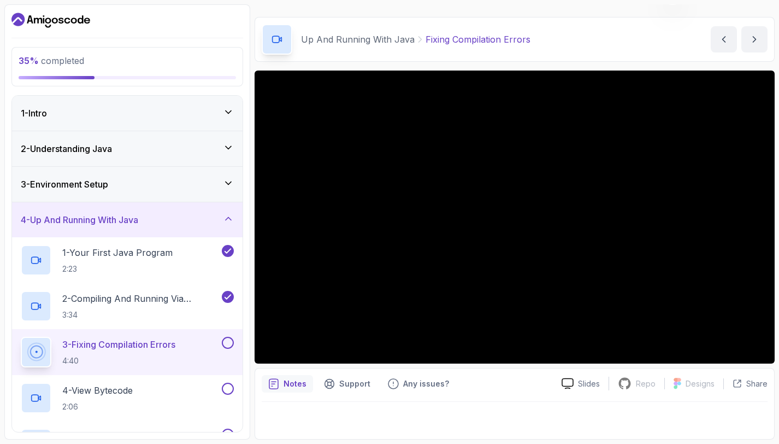
click at [224, 341] on button at bounding box center [228, 343] width 12 height 12
click at [152, 397] on div "4 - View Bytecode 2:06" at bounding box center [120, 398] width 199 height 31
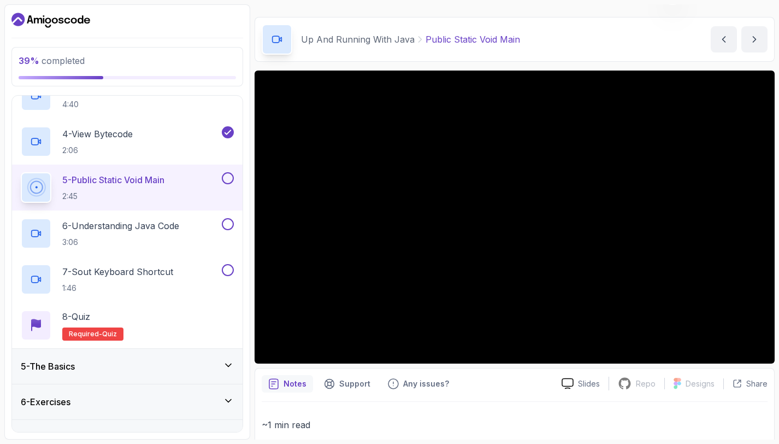
scroll to position [279, 0]
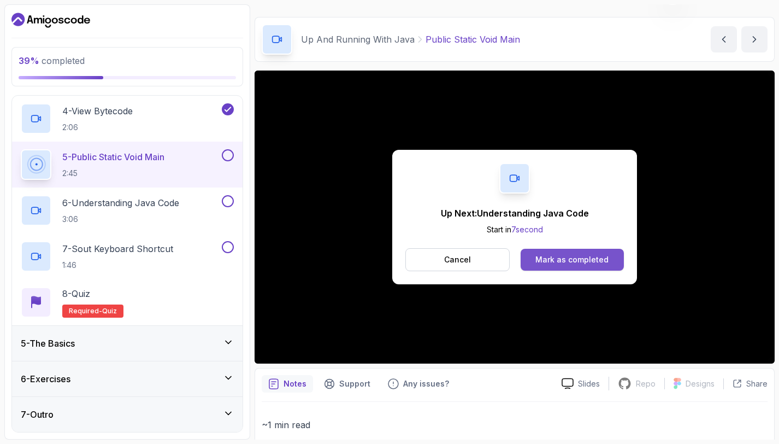
click at [558, 258] on div "Mark as completed" at bounding box center [572, 259] width 73 height 11
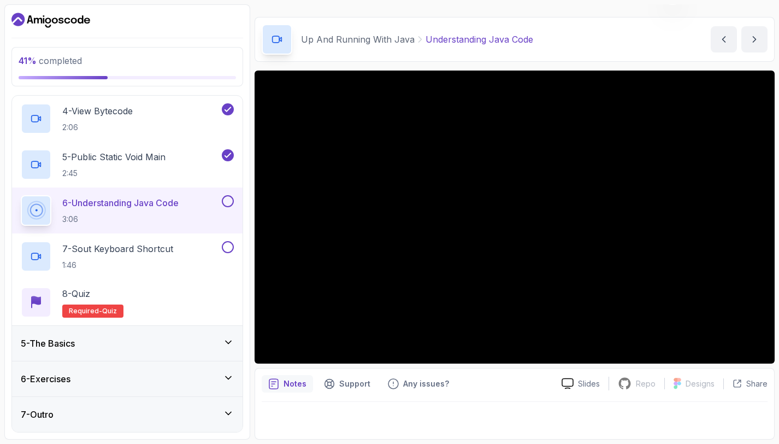
click at [228, 202] on button at bounding box center [228, 201] width 12 height 12
click at [156, 247] on p "7 - Sout Keyboard Shortcut" at bounding box center [117, 248] width 111 height 13
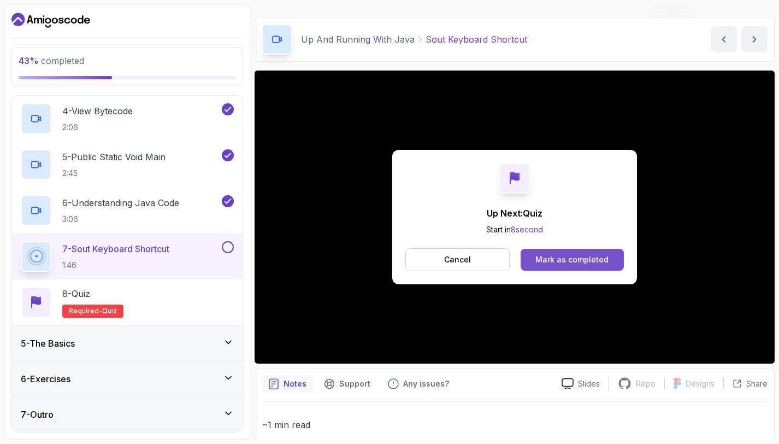
click at [551, 251] on button "Mark as completed" at bounding box center [572, 260] width 103 height 22
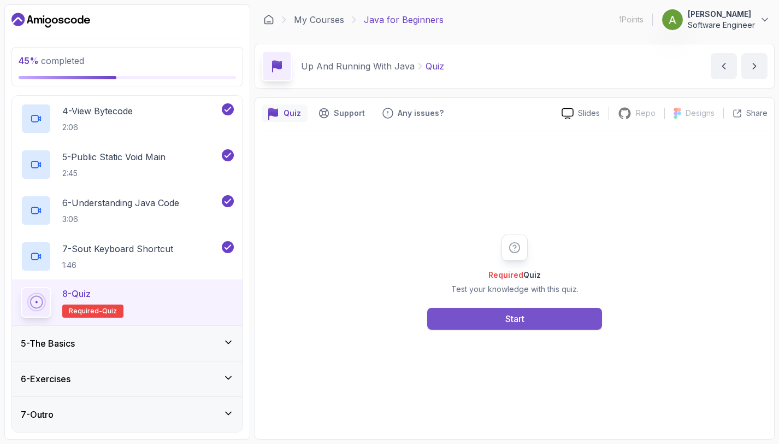
click at [547, 315] on button "Start" at bounding box center [514, 319] width 175 height 22
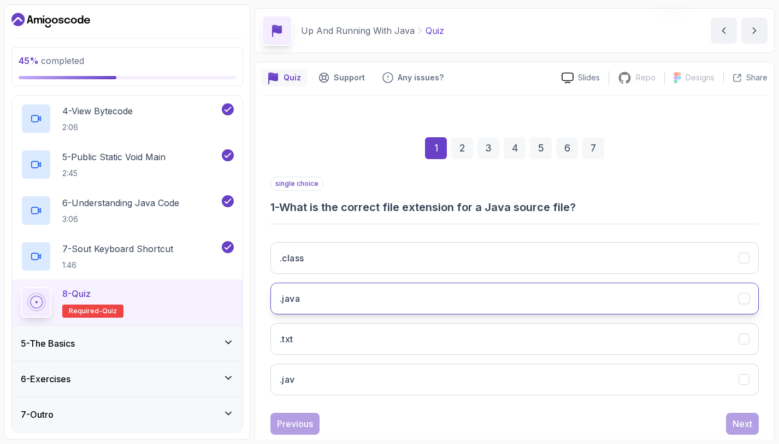
scroll to position [55, 0]
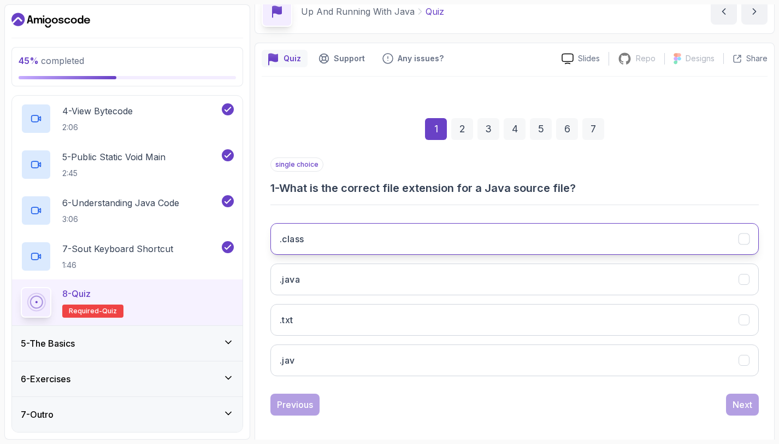
click at [369, 250] on button ".class" at bounding box center [515, 239] width 489 height 32
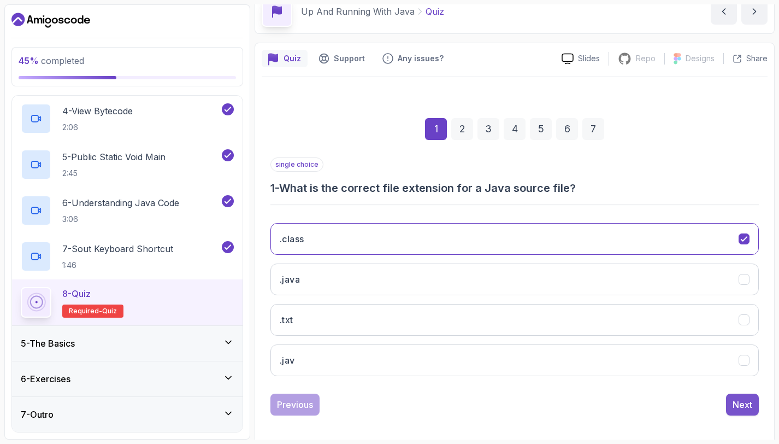
click at [734, 408] on div "Next" at bounding box center [743, 404] width 20 height 13
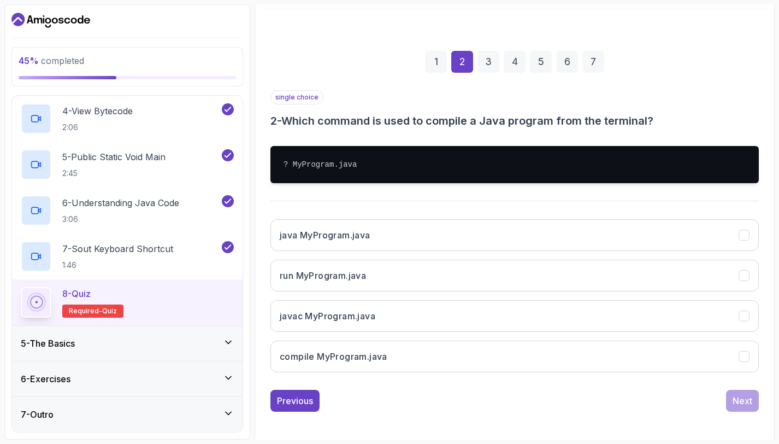
scroll to position [125, 0]
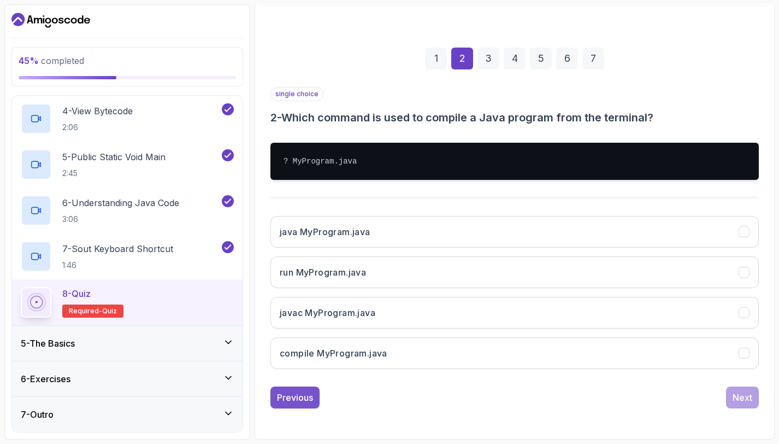
click at [307, 403] on div "Previous" at bounding box center [295, 397] width 36 height 13
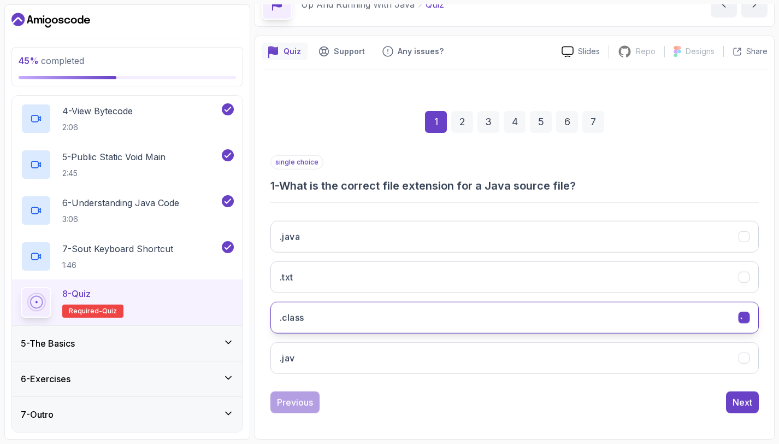
scroll to position [62, 0]
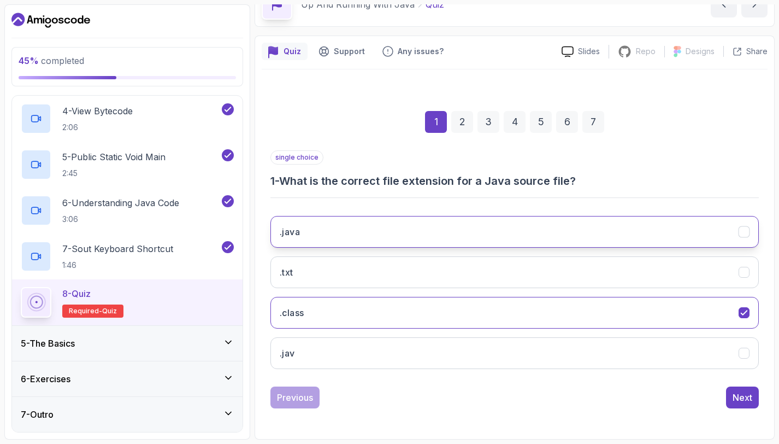
click at [345, 245] on button ".java" at bounding box center [515, 232] width 489 height 32
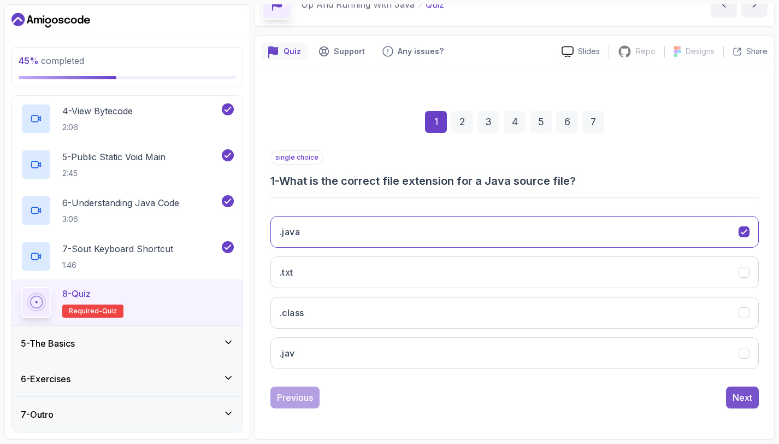
click at [738, 401] on div "Next" at bounding box center [743, 397] width 20 height 13
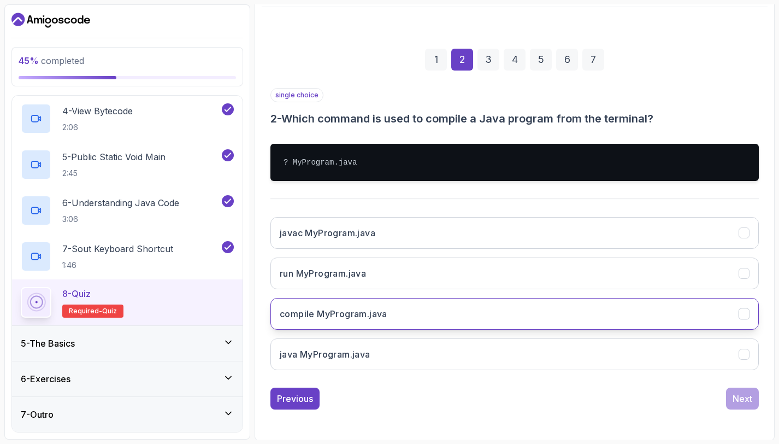
scroll to position [125, 0]
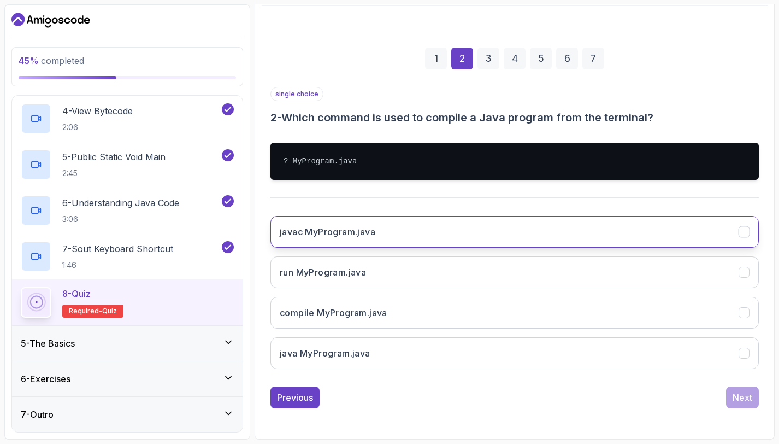
click at [387, 224] on button "javac MyProgram.java" at bounding box center [515, 232] width 489 height 32
click at [749, 402] on div "Next" at bounding box center [743, 397] width 20 height 13
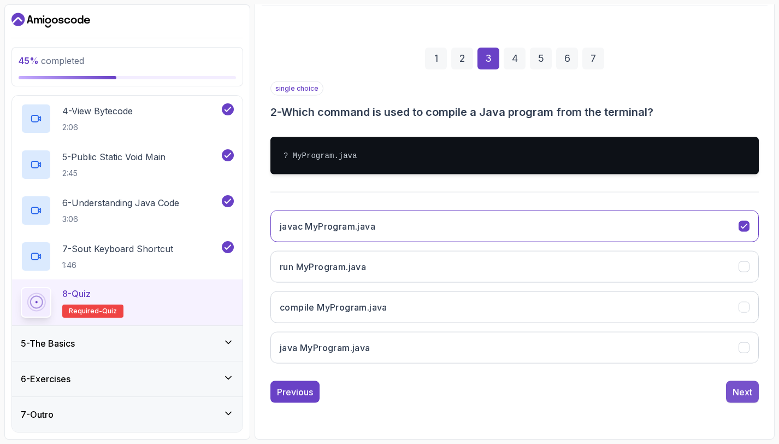
scroll to position [62, 0]
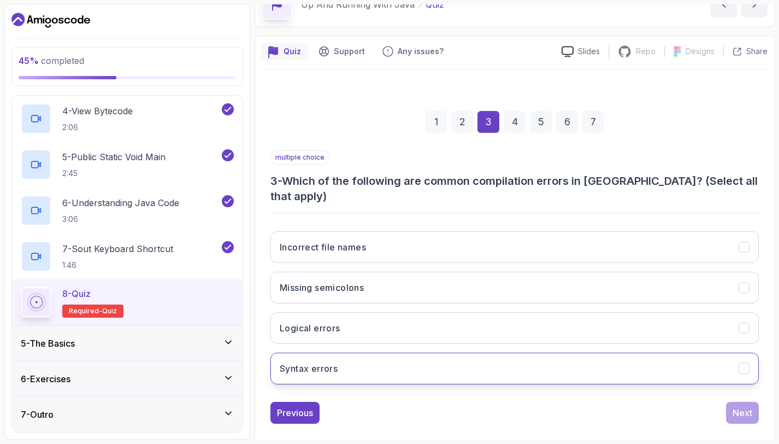
click at [306, 362] on h3 "Syntax errors" at bounding box center [309, 368] width 58 height 13
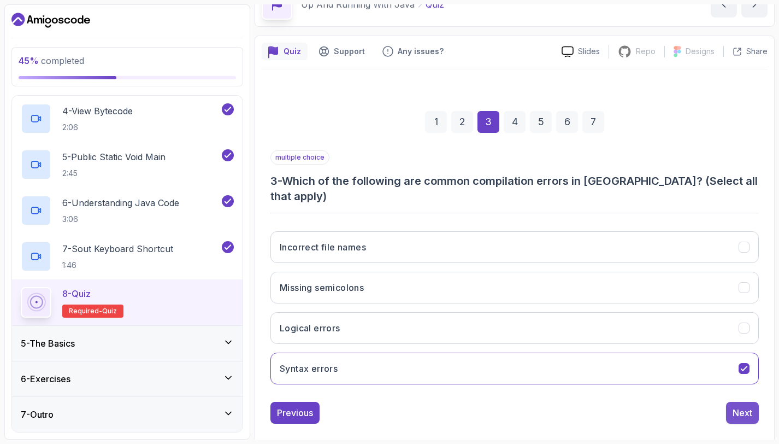
click at [732, 402] on button "Next" at bounding box center [742, 413] width 33 height 22
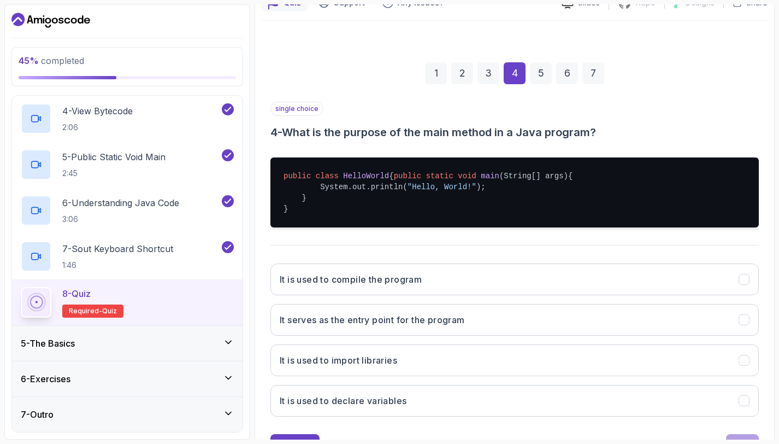
scroll to position [169, 0]
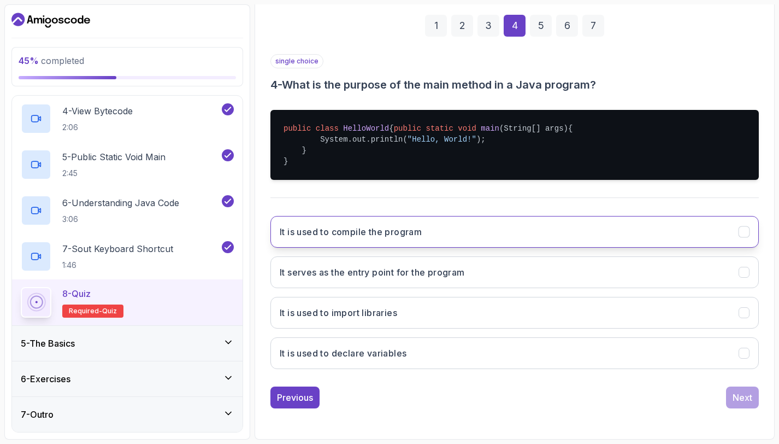
click at [371, 237] on h3 "It is used to compile the program" at bounding box center [351, 231] width 142 height 13
click at [737, 397] on div "Next" at bounding box center [743, 397] width 20 height 13
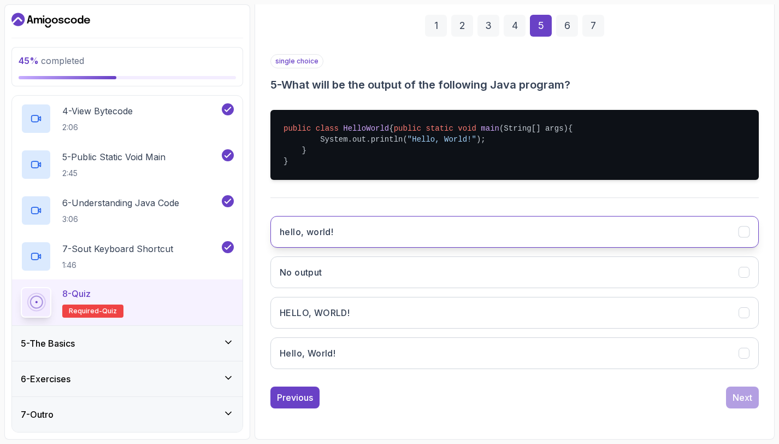
click at [342, 222] on button "hello, world!" at bounding box center [515, 232] width 489 height 32
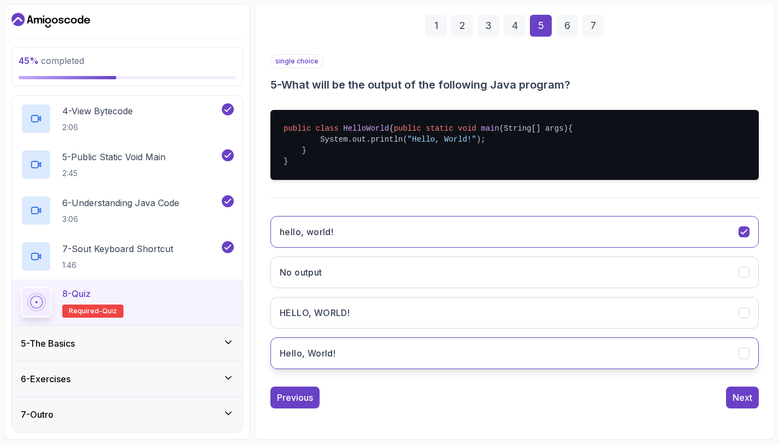
click at [351, 356] on button "Hello, World!" at bounding box center [515, 353] width 489 height 32
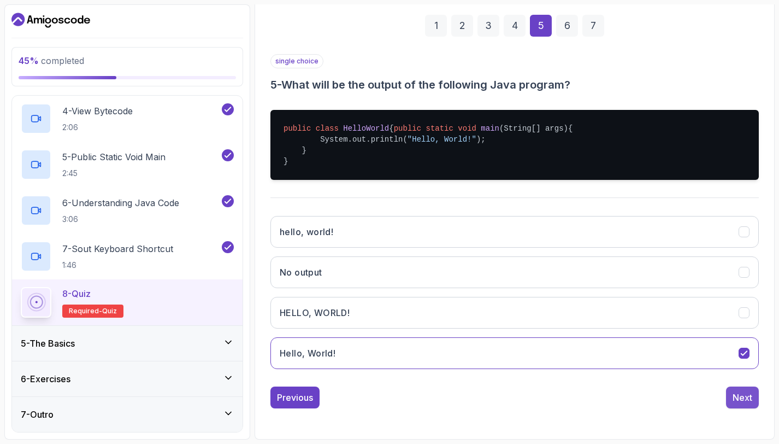
click at [737, 402] on div "Next" at bounding box center [743, 397] width 20 height 13
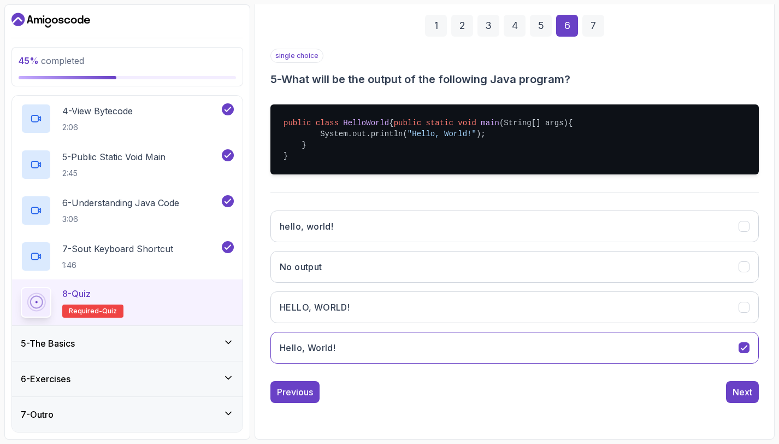
scroll to position [62, 0]
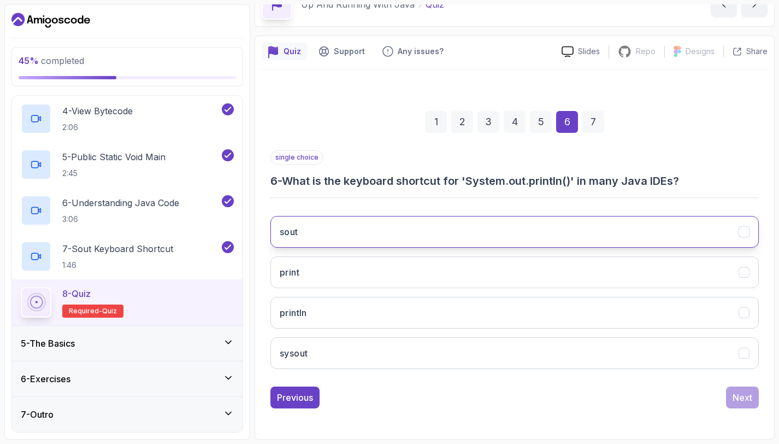
click at [403, 221] on button "sout" at bounding box center [515, 232] width 489 height 32
click at [746, 394] on div "Next" at bounding box center [743, 397] width 20 height 13
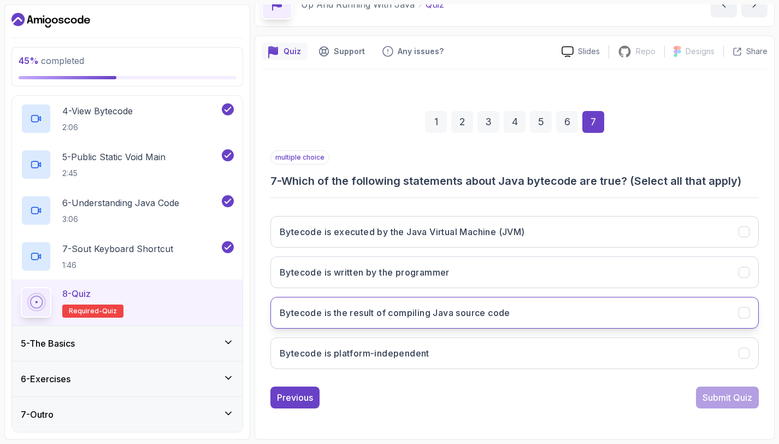
click at [436, 322] on button "Bytecode is the result of compiling Java source code" at bounding box center [515, 313] width 489 height 32
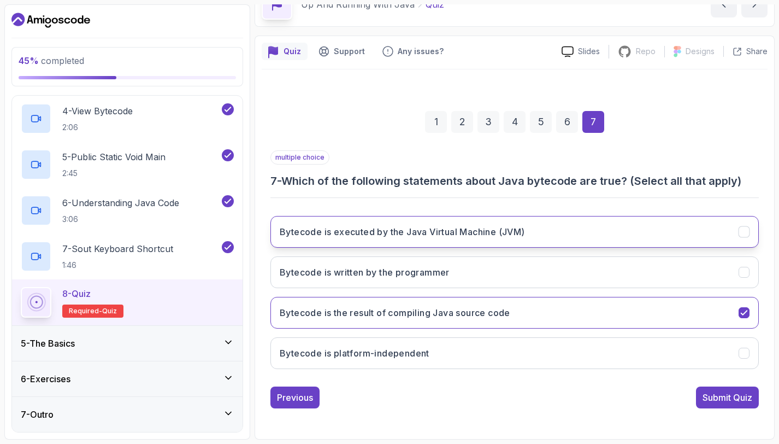
click at [353, 244] on button "Bytecode is executed by the Java Virtual Machine (JVM)" at bounding box center [515, 232] width 489 height 32
click at [730, 314] on button "Bytecode is the result of compiling Java source code" at bounding box center [515, 313] width 489 height 32
click at [736, 311] on button "Bytecode is the result of compiling Java source code" at bounding box center [515, 313] width 489 height 32
click at [696, 392] on button "Submit Quiz" at bounding box center [727, 397] width 63 height 22
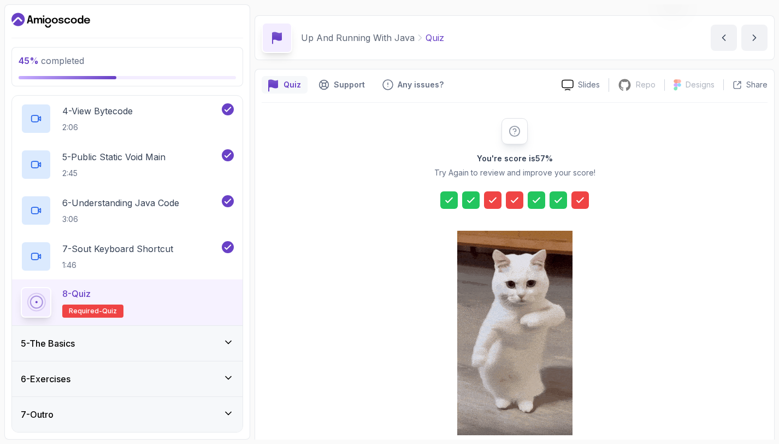
scroll to position [0, 0]
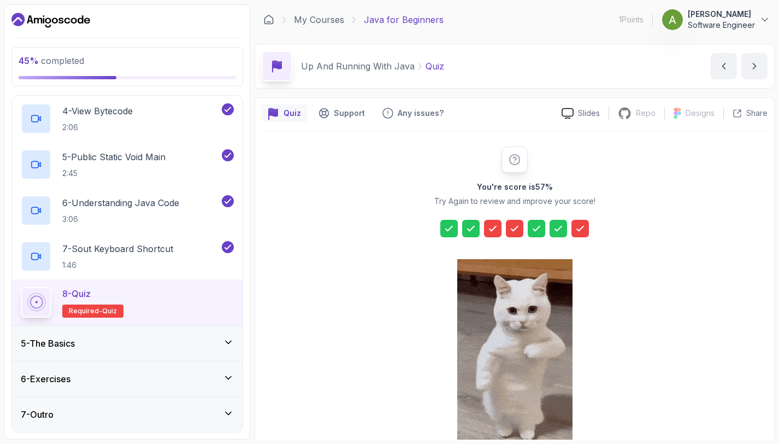
click at [515, 165] on icon at bounding box center [515, 160] width 10 height 10
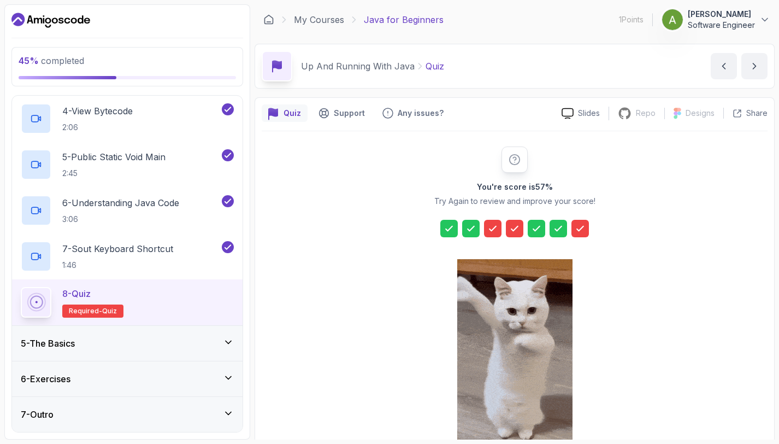
click at [493, 228] on icon at bounding box center [493, 228] width 11 height 11
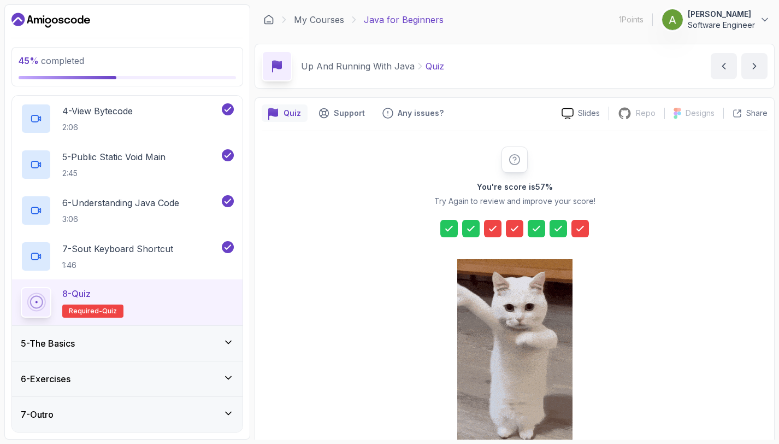
scroll to position [80, 0]
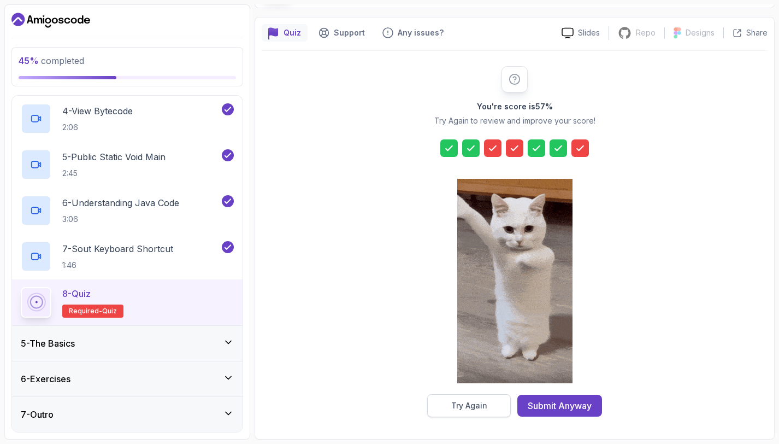
click at [487, 411] on button "Try Again" at bounding box center [469, 405] width 84 height 23
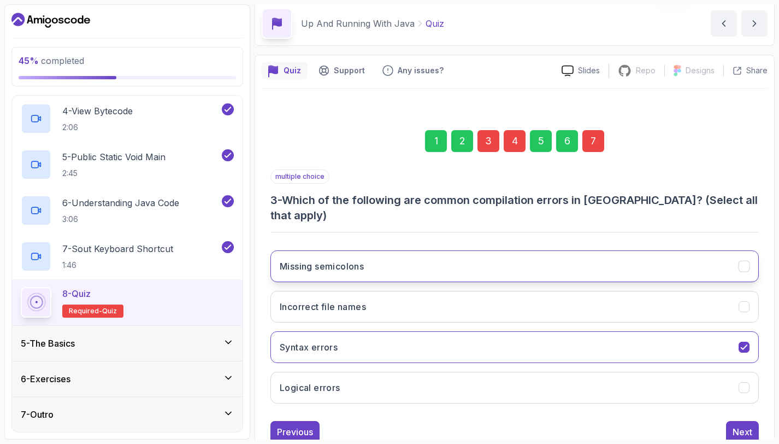
scroll to position [62, 0]
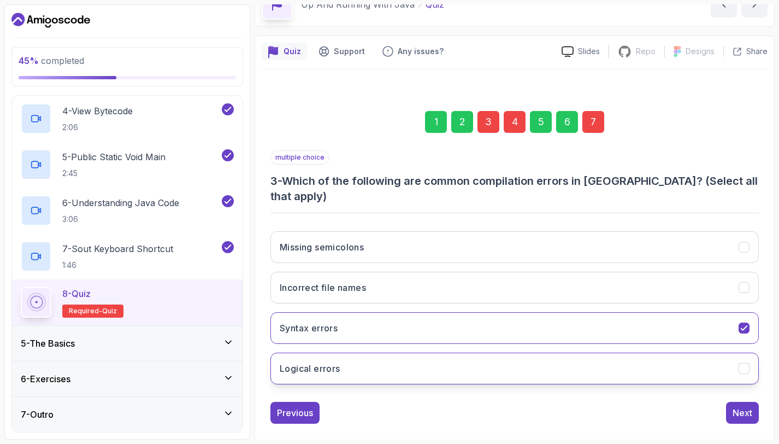
click at [611, 353] on button "Logical errors" at bounding box center [515, 369] width 489 height 32
click at [608, 353] on button "Logical errors" at bounding box center [515, 369] width 489 height 32
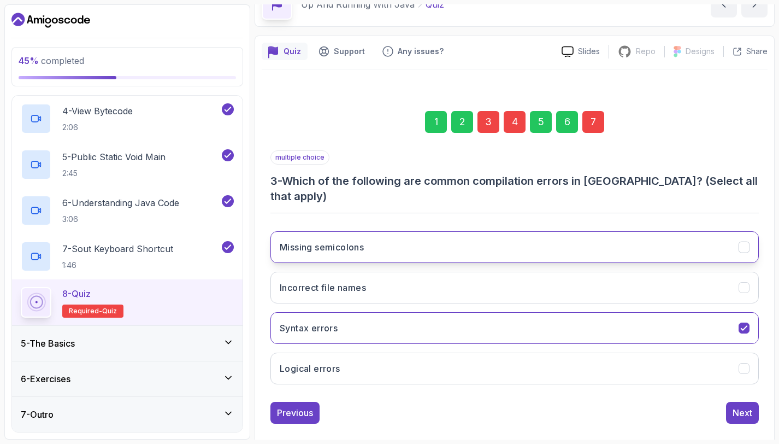
click at [665, 239] on button "Missing semicolons" at bounding box center [515, 247] width 489 height 32
click at [749, 406] on div "Next" at bounding box center [743, 412] width 20 height 13
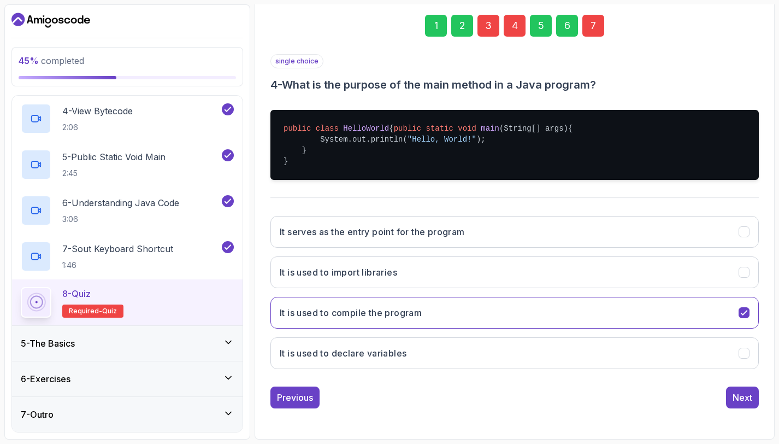
scroll to position [169, 0]
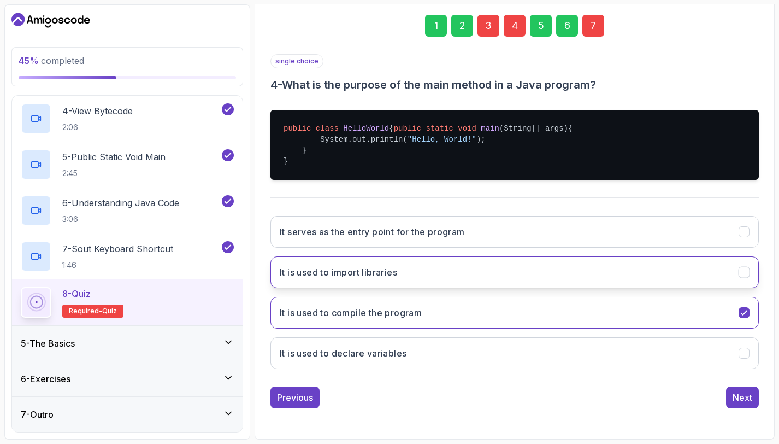
click at [678, 267] on button "It is used to import libraries" at bounding box center [515, 272] width 489 height 32
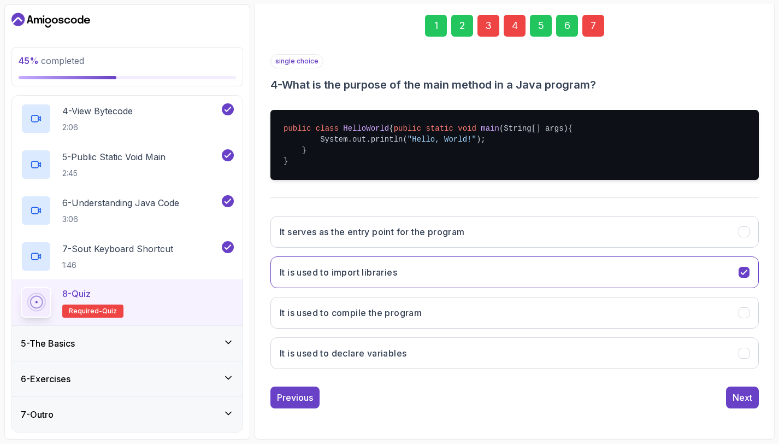
click at [608, 255] on div "It serves as the entry point for the program It is used to import libraries It …" at bounding box center [515, 292] width 489 height 171
click at [619, 243] on button "It serves as the entry point for the program" at bounding box center [515, 232] width 489 height 32
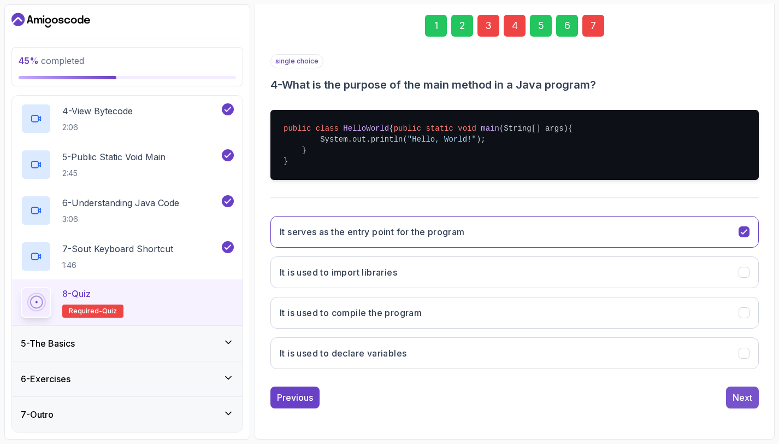
click at [747, 393] on div "Next" at bounding box center [743, 397] width 20 height 13
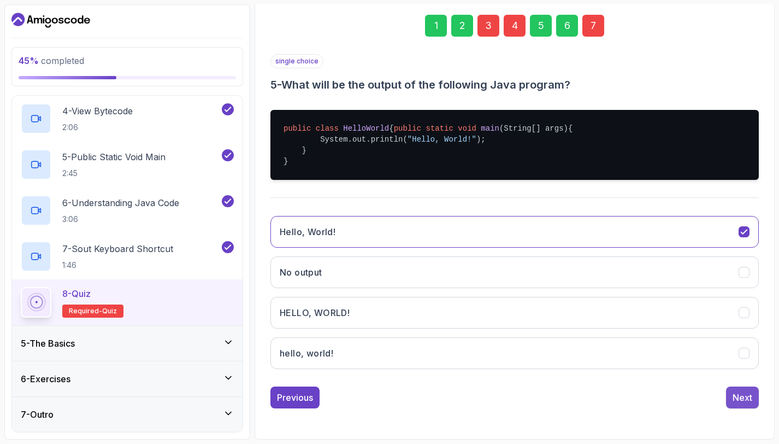
click at [743, 395] on div "Next" at bounding box center [743, 397] width 20 height 13
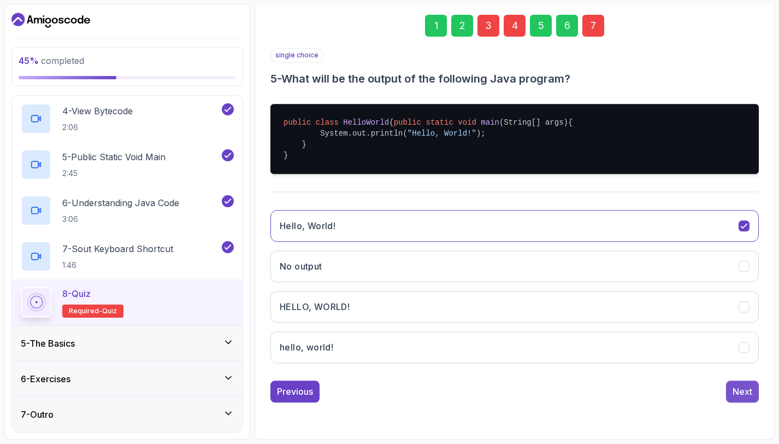
scroll to position [62, 0]
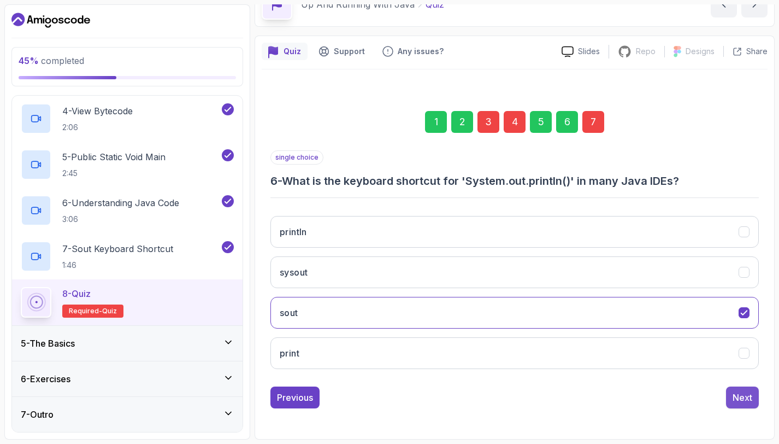
click at [757, 404] on button "Next" at bounding box center [742, 397] width 33 height 22
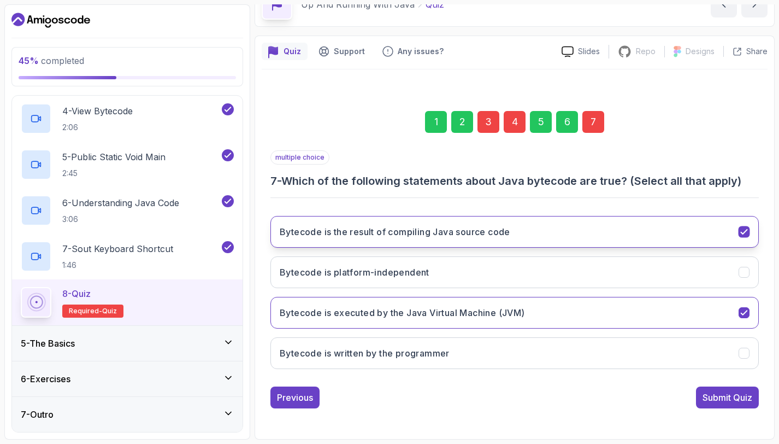
drag, startPoint x: 714, startPoint y: 236, endPoint x: 722, endPoint y: 245, distance: 12.0
click at [716, 237] on button "Bytecode is the result of compiling Java source code" at bounding box center [515, 232] width 489 height 32
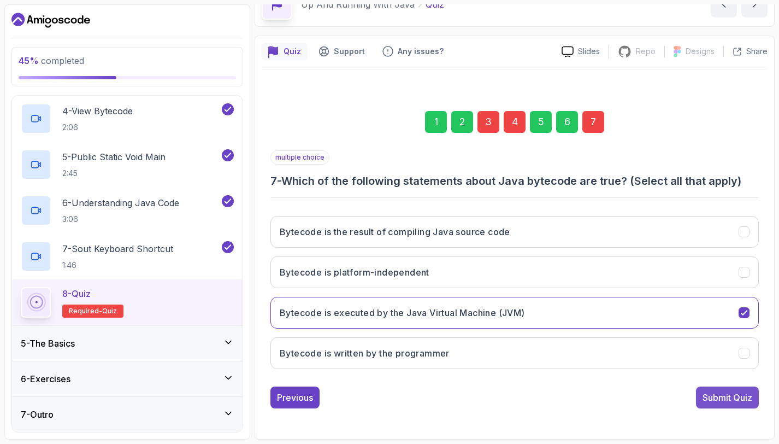
click at [742, 392] on div "Submit Quiz" at bounding box center [728, 397] width 50 height 13
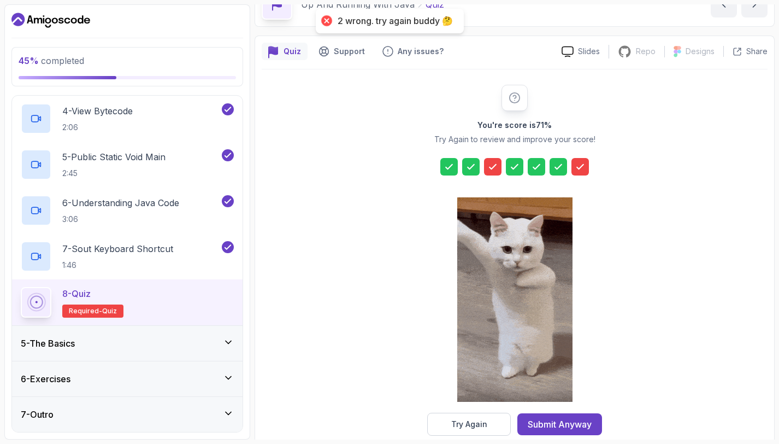
scroll to position [80, 0]
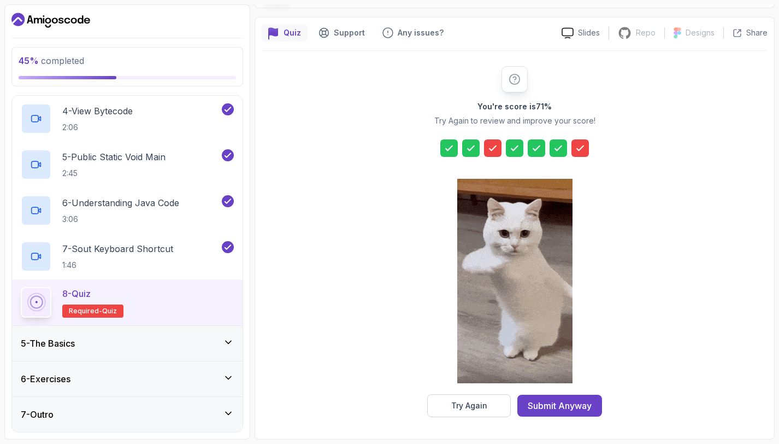
click at [480, 394] on div at bounding box center [514, 282] width 115 height 224
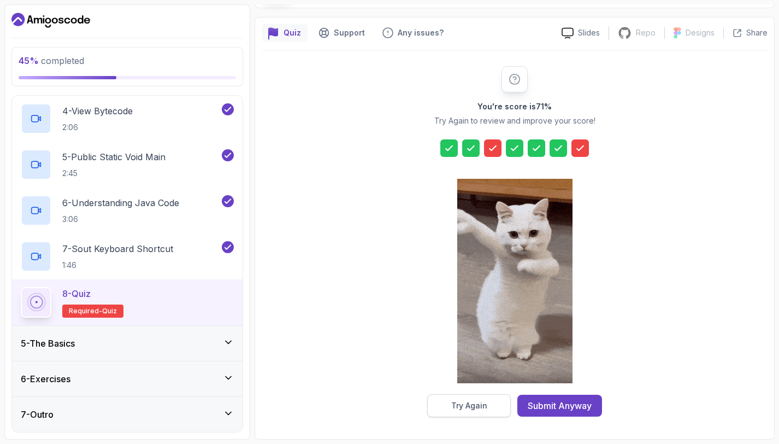
click at [481, 395] on button "Try Again" at bounding box center [469, 405] width 84 height 23
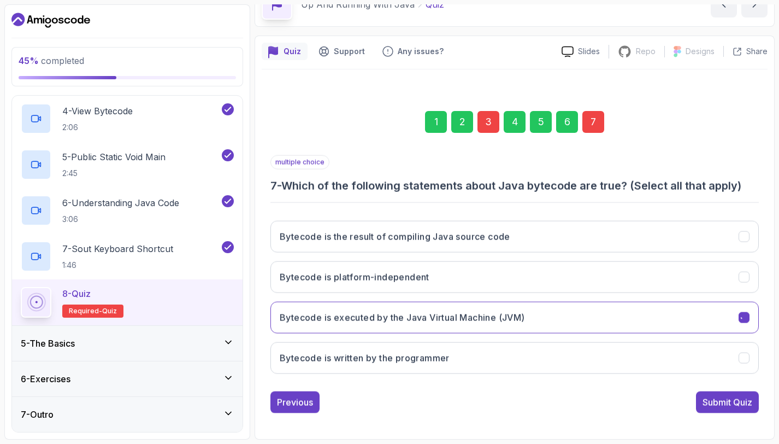
scroll to position [62, 0]
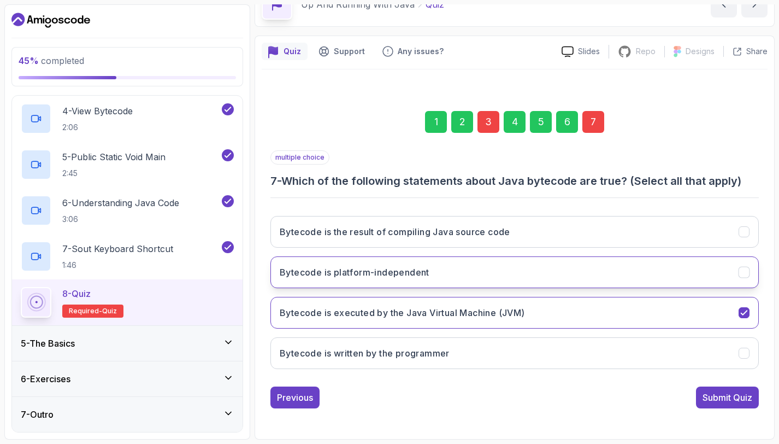
click at [469, 266] on button "Bytecode is platform-independent" at bounding box center [515, 272] width 489 height 32
click at [680, 271] on button "Bytecode is platform-independent" at bounding box center [515, 272] width 489 height 32
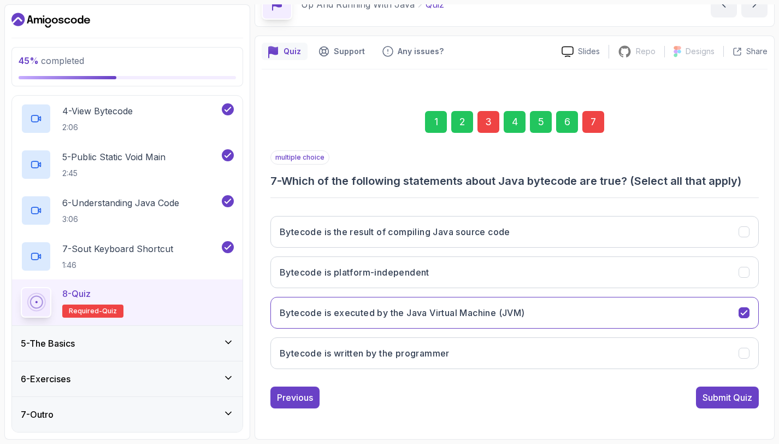
click at [720, 393] on div "Submit Quiz" at bounding box center [728, 397] width 50 height 13
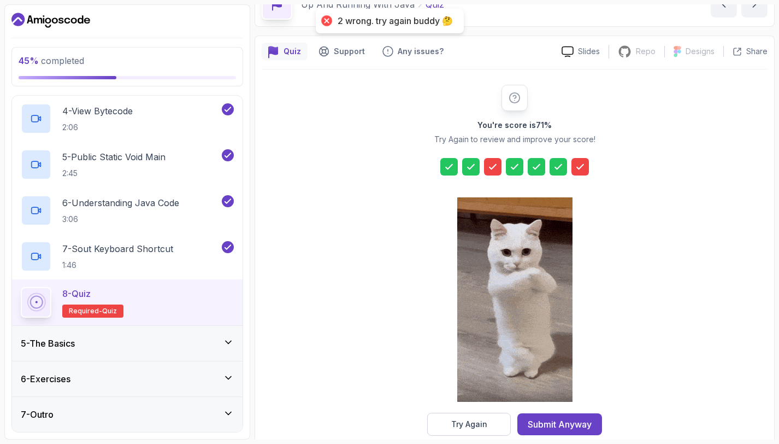
click at [576, 167] on icon at bounding box center [580, 166] width 11 height 11
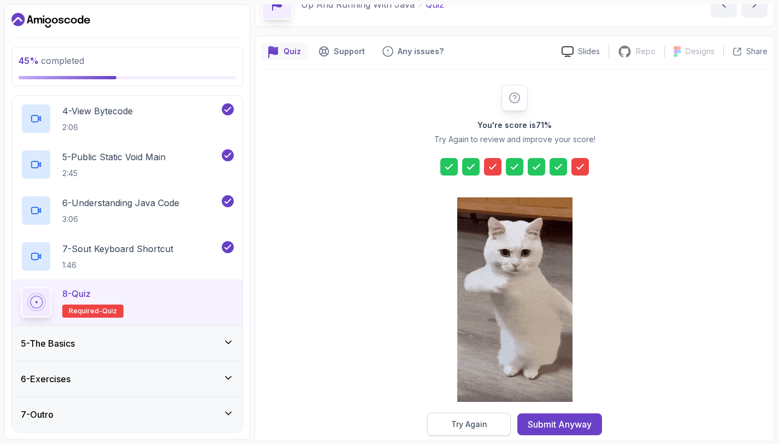
click at [476, 429] on div "Try Again" at bounding box center [469, 424] width 36 height 11
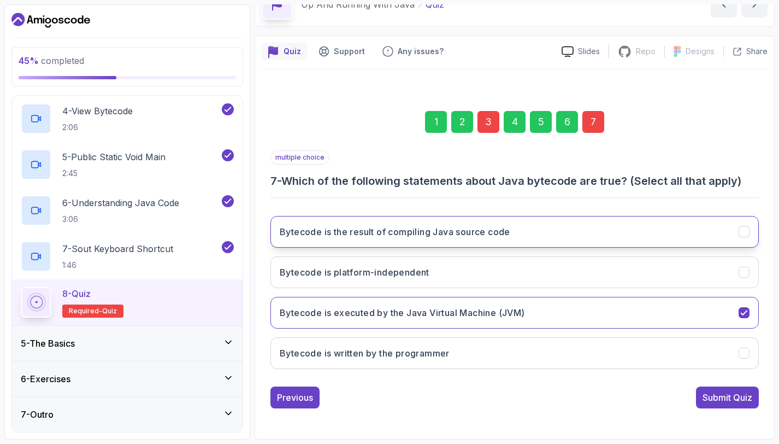
click at [595, 225] on button "Bytecode is the result of compiling Java source code" at bounding box center [515, 232] width 489 height 32
click at [595, 255] on div "Bytecode is the result of compiling Java source code Bytecode is platform-indep…" at bounding box center [515, 292] width 489 height 171
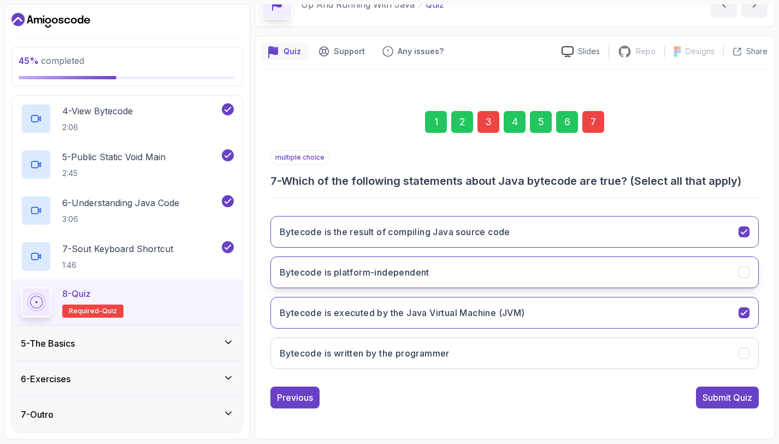
click at [643, 280] on button "Bytecode is platform-independent" at bounding box center [515, 272] width 489 height 32
click at [729, 388] on button "Submit Quiz" at bounding box center [727, 397] width 63 height 22
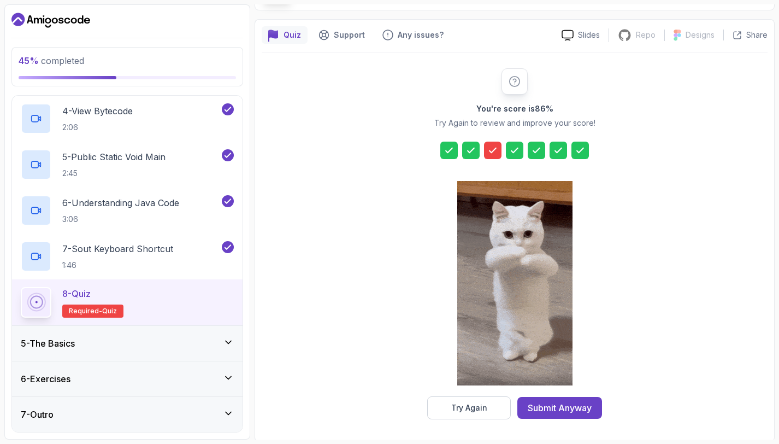
scroll to position [80, 0]
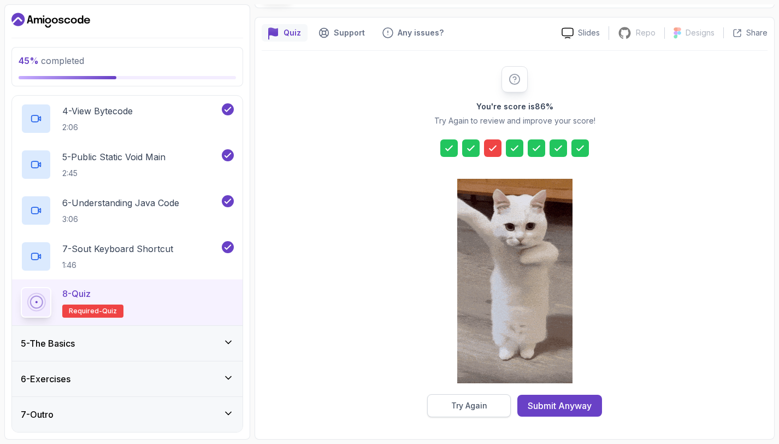
click at [455, 407] on div "Try Again" at bounding box center [469, 405] width 36 height 11
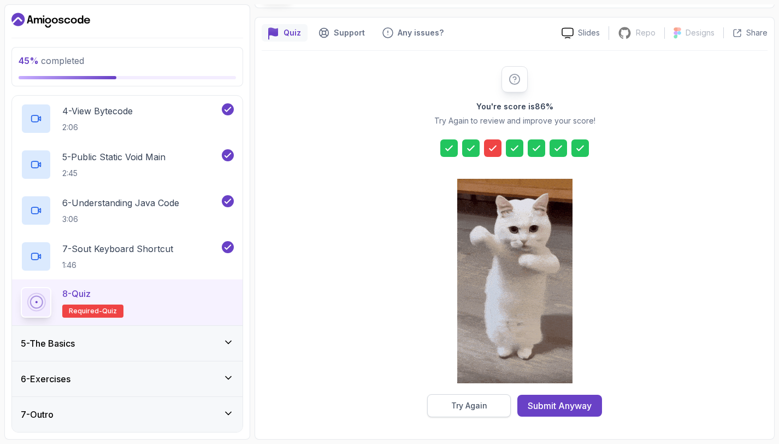
scroll to position [62, 0]
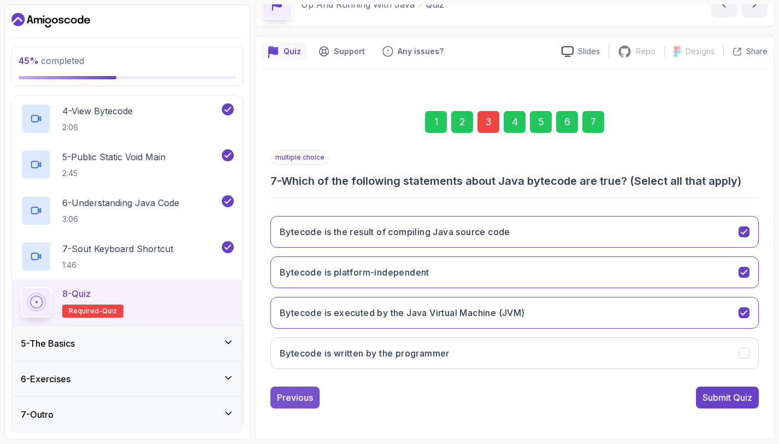
click at [307, 394] on div "Previous" at bounding box center [295, 397] width 36 height 13
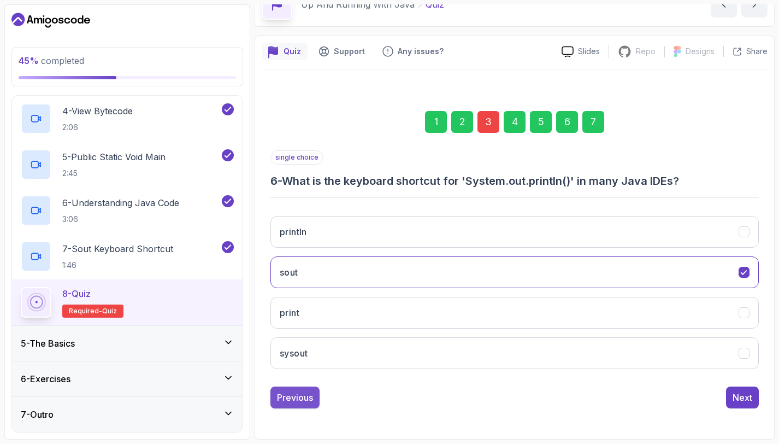
click at [307, 391] on div "Previous" at bounding box center [295, 397] width 36 height 13
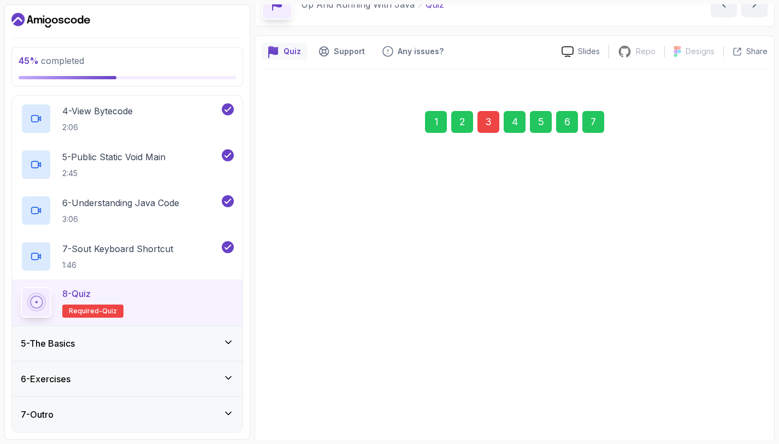
click at [307, 384] on button "No output" at bounding box center [515, 368] width 489 height 32
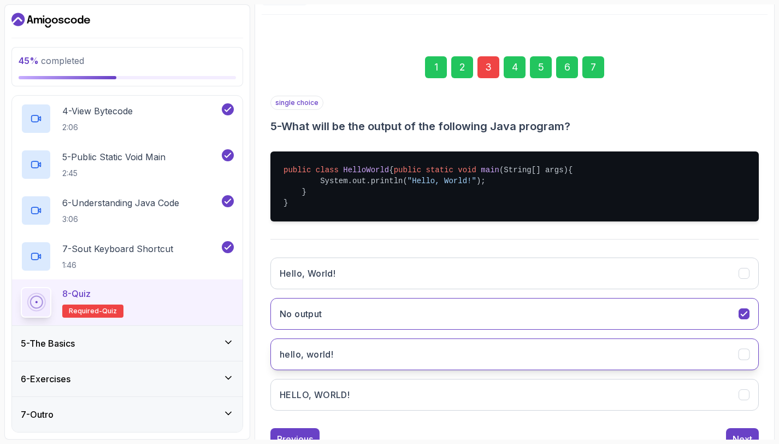
scroll to position [169, 0]
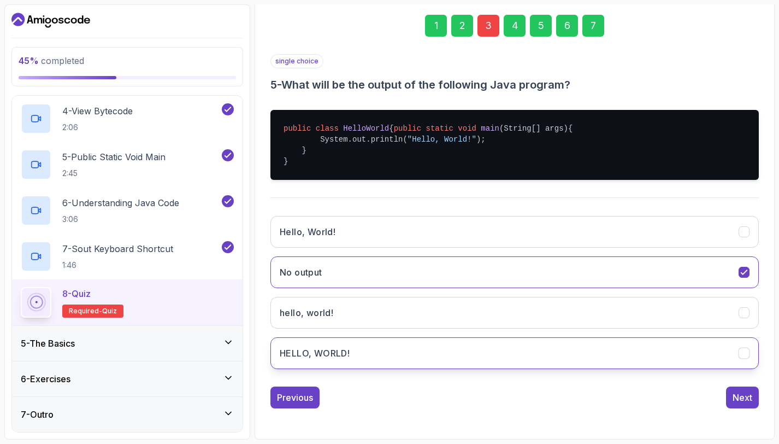
click at [357, 354] on button "HELLO, WORLD!" at bounding box center [515, 353] width 489 height 32
click at [308, 393] on div "Previous" at bounding box center [295, 397] width 36 height 13
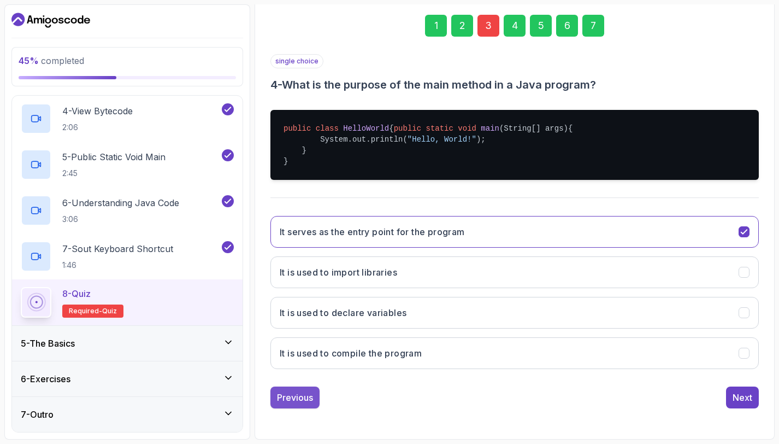
click at [302, 391] on div "Previous" at bounding box center [295, 397] width 36 height 13
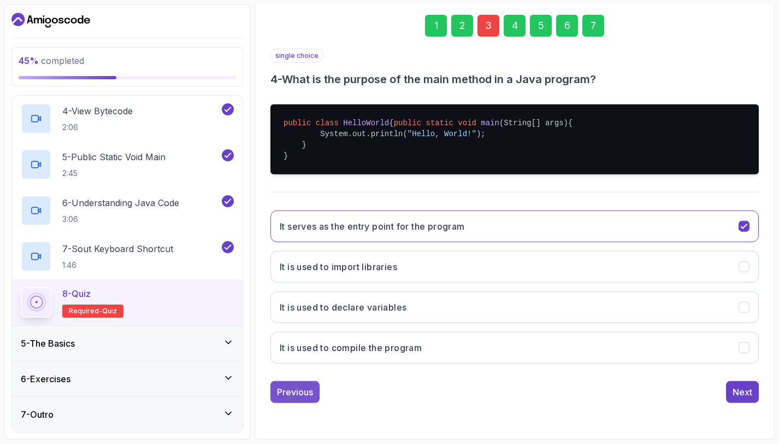
scroll to position [62, 0]
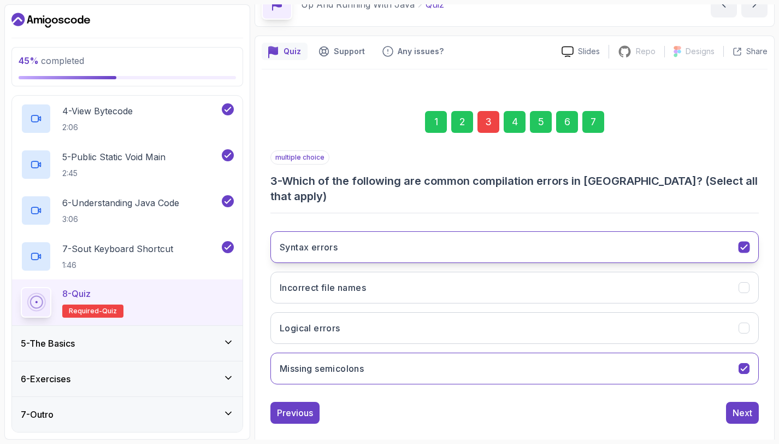
click at [382, 232] on button "Syntax errors" at bounding box center [515, 247] width 489 height 32
click at [739, 406] on div "Next" at bounding box center [743, 412] width 20 height 13
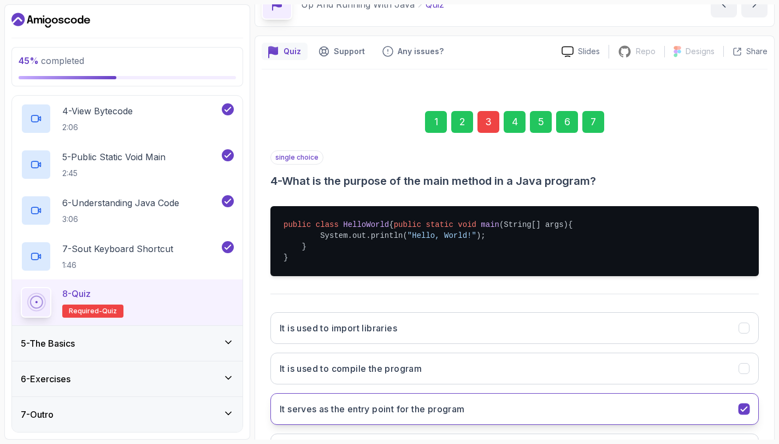
scroll to position [169, 0]
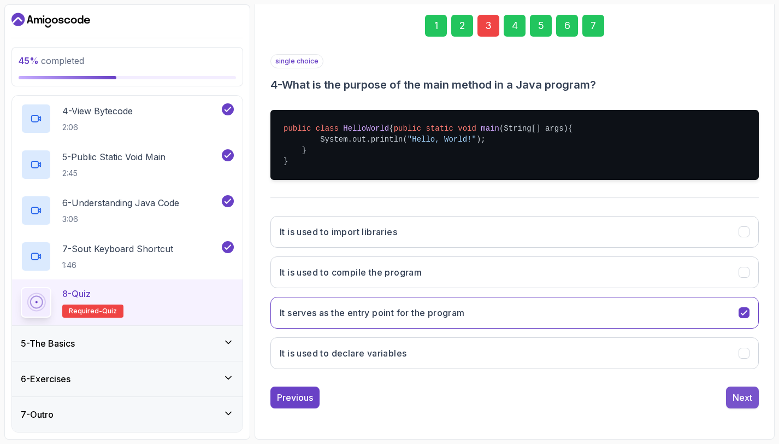
click at [748, 403] on div "Next" at bounding box center [743, 397] width 20 height 13
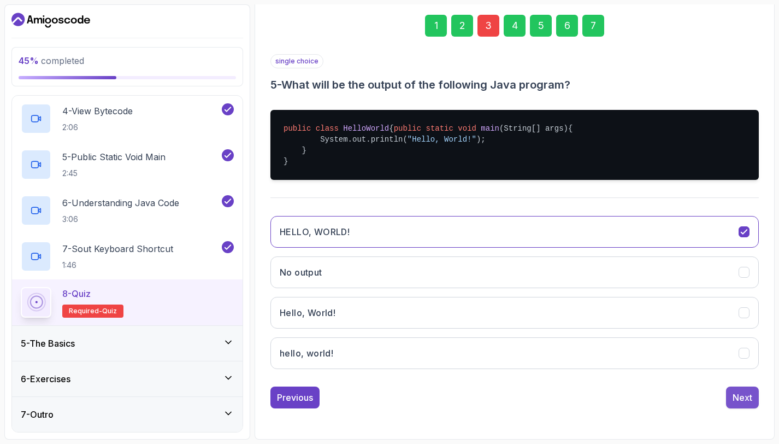
click at [741, 397] on div "Next" at bounding box center [743, 397] width 20 height 13
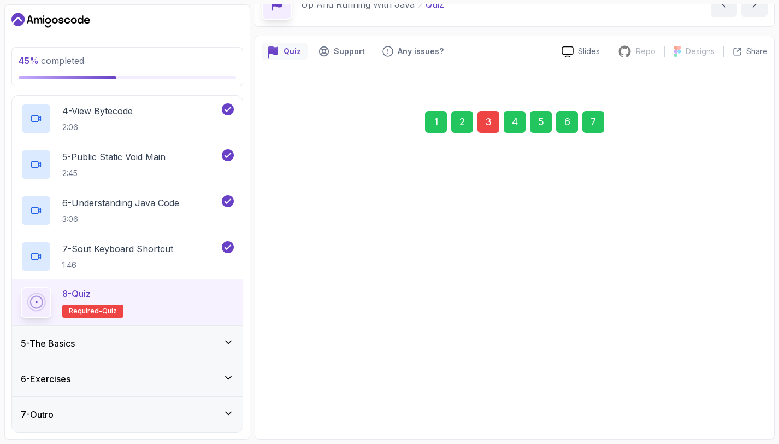
scroll to position [62, 0]
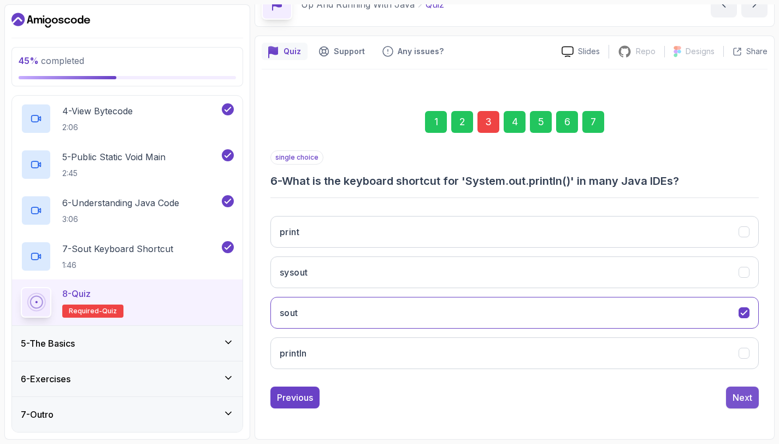
click at [742, 396] on div "Next" at bounding box center [743, 397] width 20 height 13
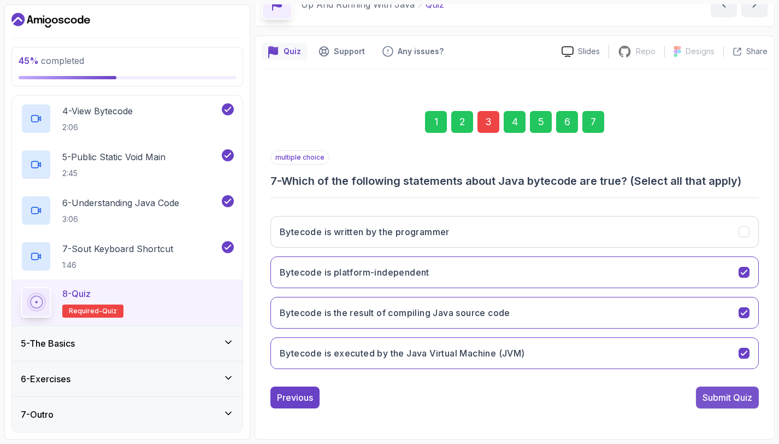
click at [737, 405] on button "Submit Quiz" at bounding box center [727, 397] width 63 height 22
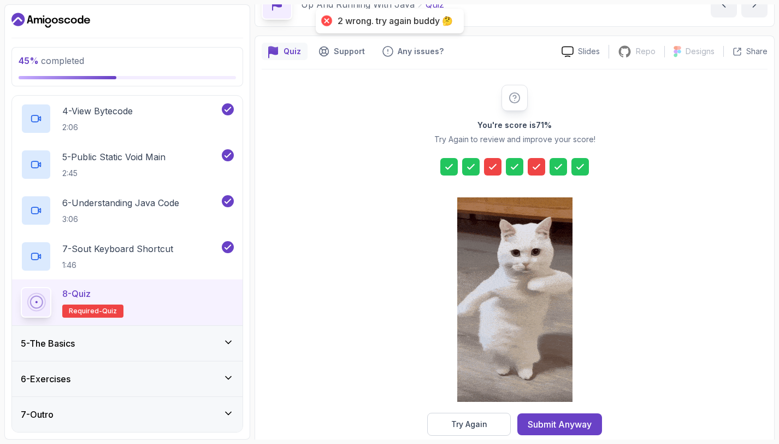
scroll to position [80, 0]
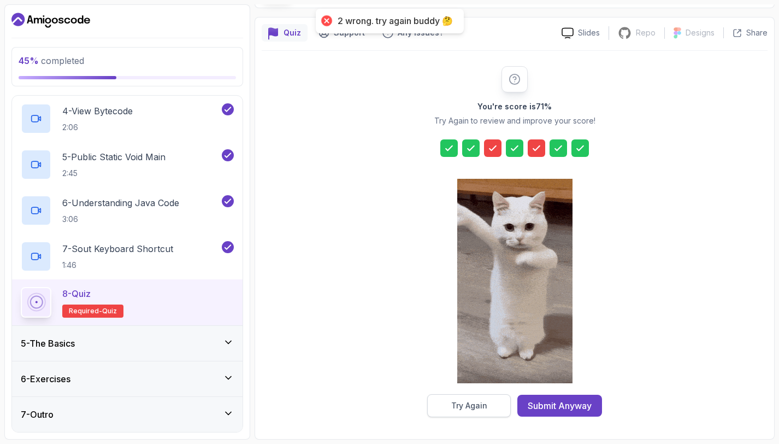
click at [497, 406] on button "Try Again" at bounding box center [469, 405] width 84 height 23
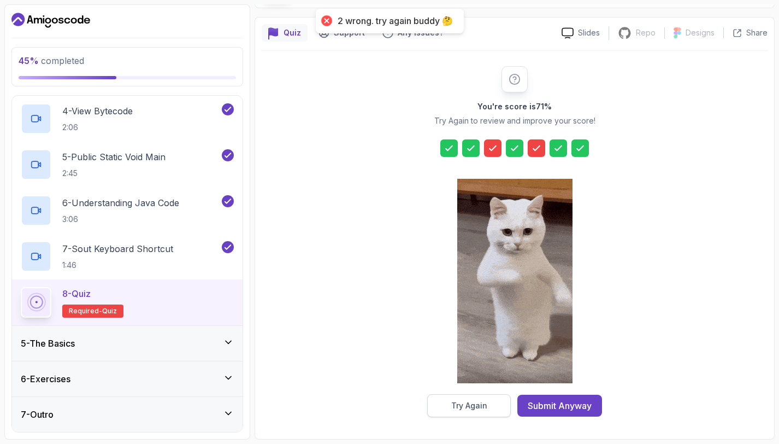
scroll to position [62, 0]
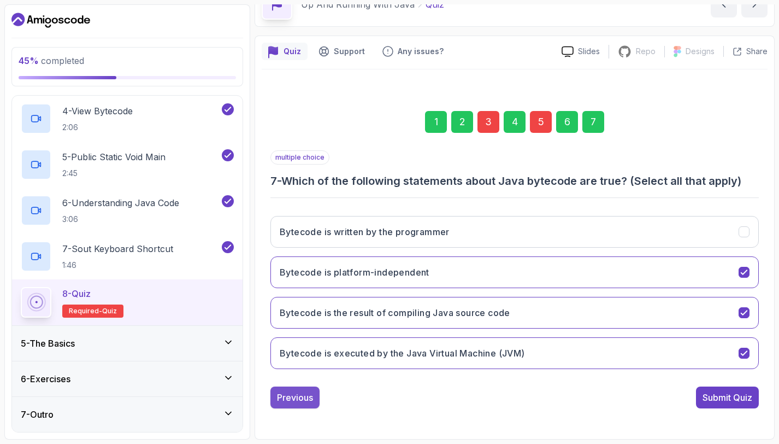
click at [297, 395] on div "Previous" at bounding box center [295, 397] width 36 height 13
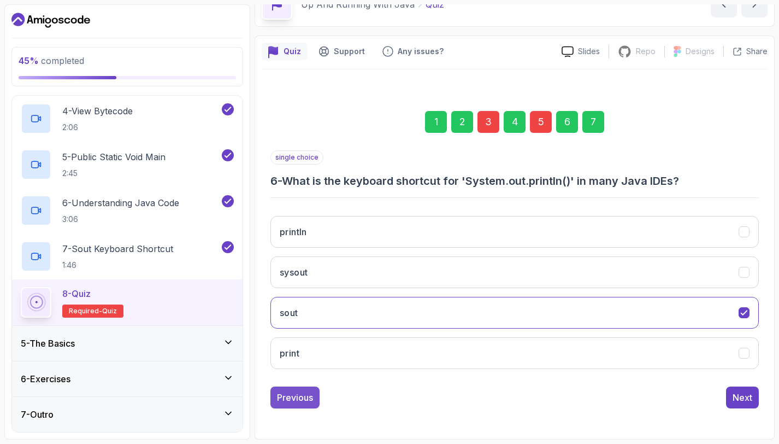
click at [300, 404] on button "Previous" at bounding box center [295, 397] width 49 height 22
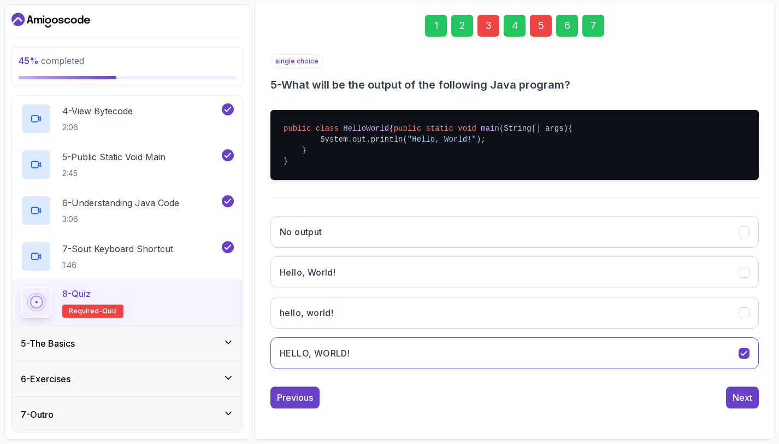
scroll to position [169, 0]
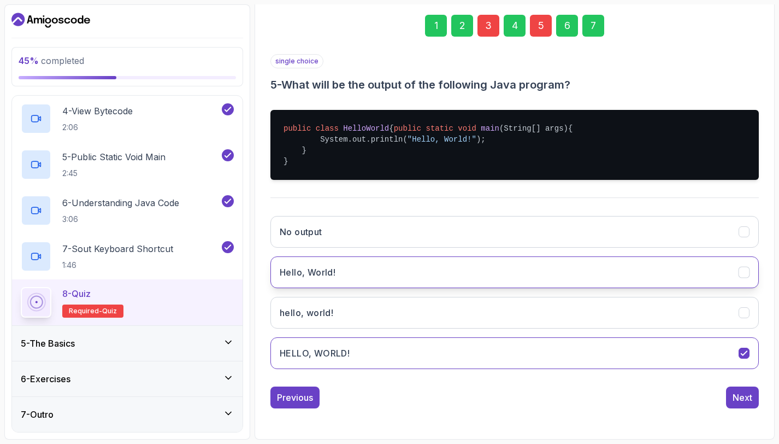
click at [368, 279] on button "Hello, World!" at bounding box center [515, 272] width 489 height 32
click at [284, 404] on button "Previous" at bounding box center [295, 397] width 49 height 22
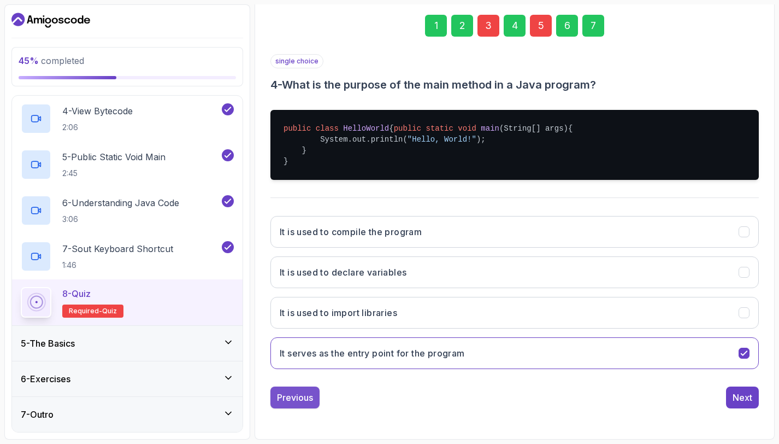
click at [295, 398] on div "Previous" at bounding box center [295, 397] width 36 height 13
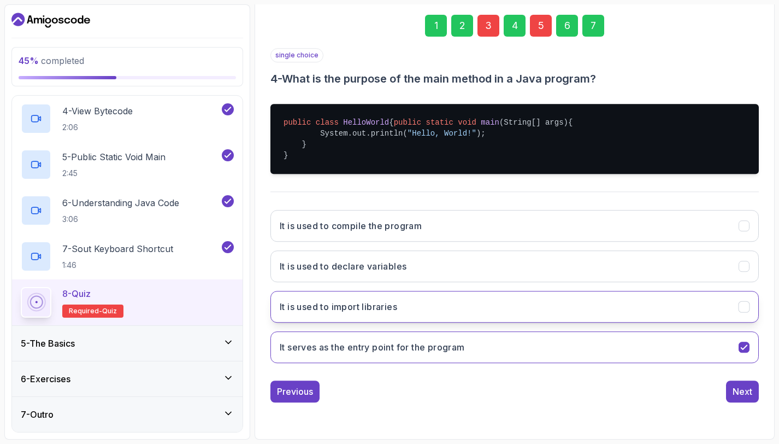
scroll to position [62, 0]
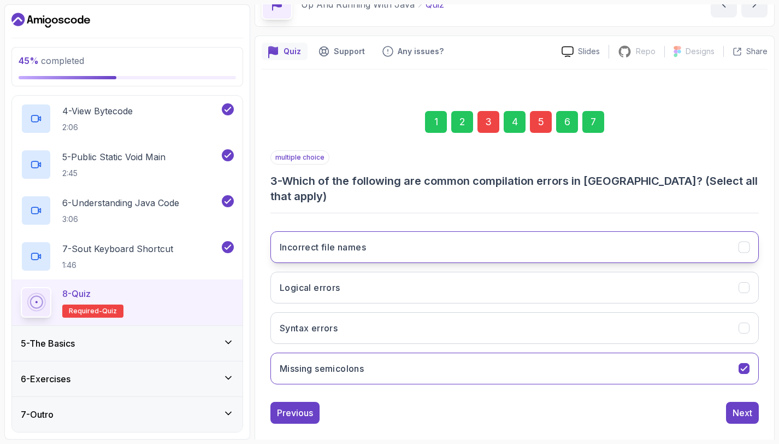
click at [402, 236] on button "Incorrect file names" at bounding box center [515, 247] width 489 height 32
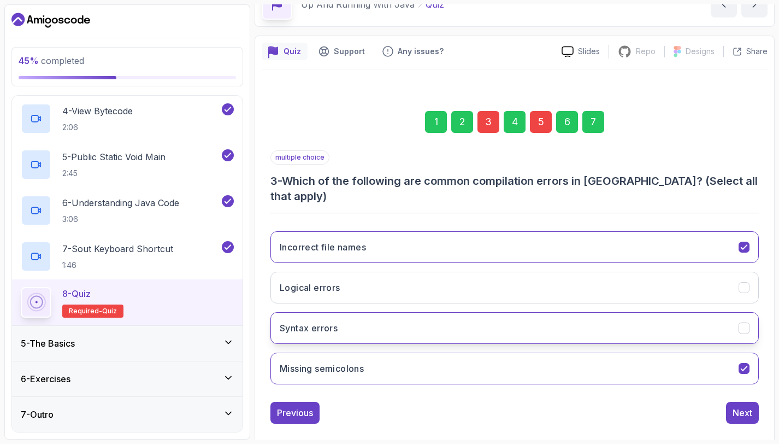
click at [357, 314] on button "Syntax errors" at bounding box center [515, 328] width 489 height 32
click at [757, 402] on button "Next" at bounding box center [742, 413] width 33 height 22
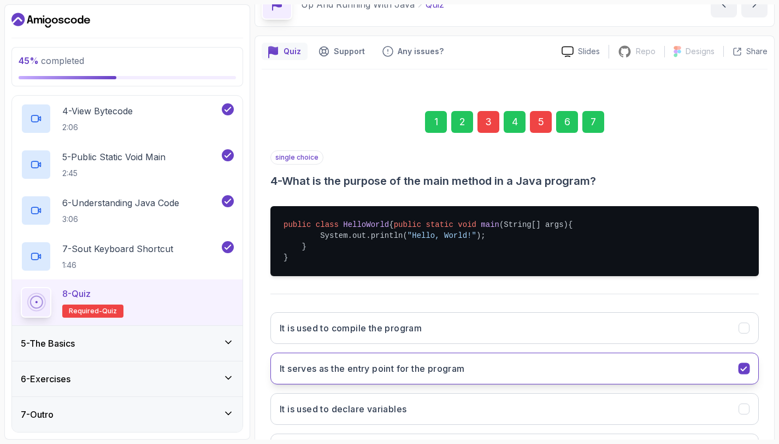
scroll to position [169, 0]
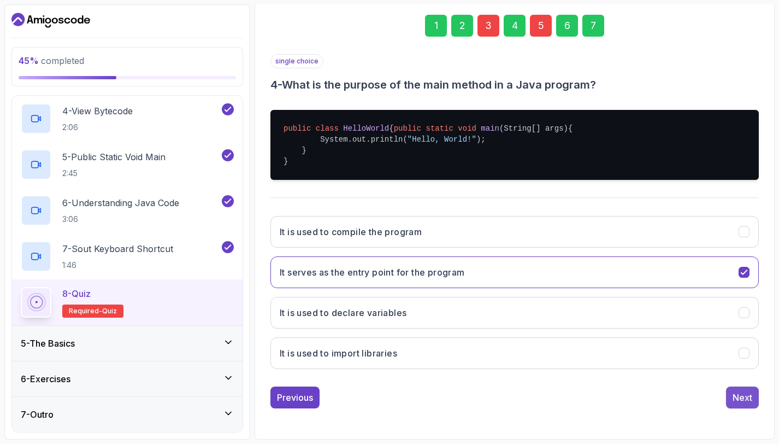
click at [743, 404] on button "Next" at bounding box center [742, 397] width 33 height 22
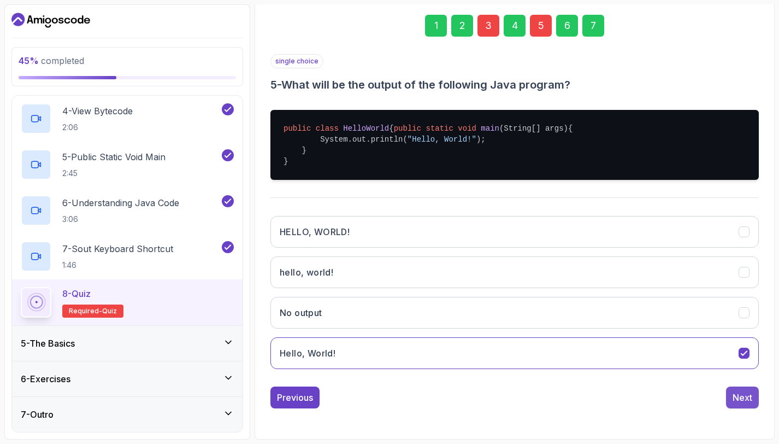
click at [741, 397] on div "Next" at bounding box center [743, 397] width 20 height 13
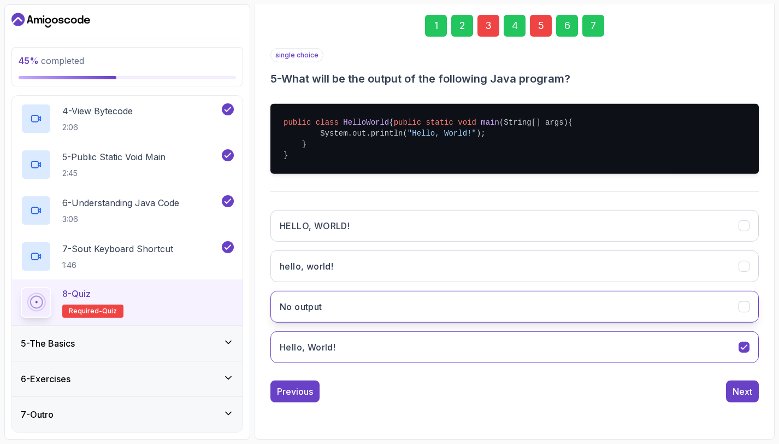
scroll to position [62, 0]
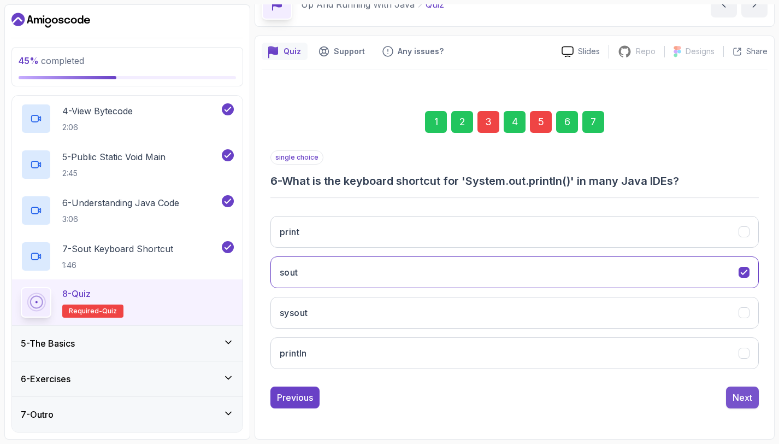
click at [738, 396] on div "Next" at bounding box center [743, 397] width 20 height 13
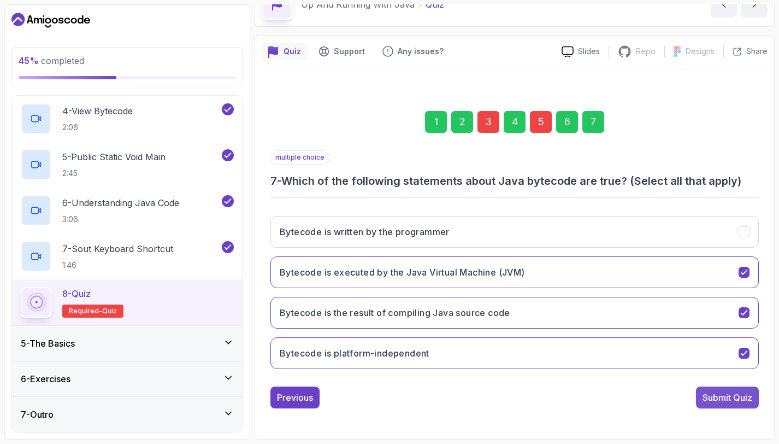
click at [721, 396] on div "Submit Quiz" at bounding box center [728, 397] width 50 height 13
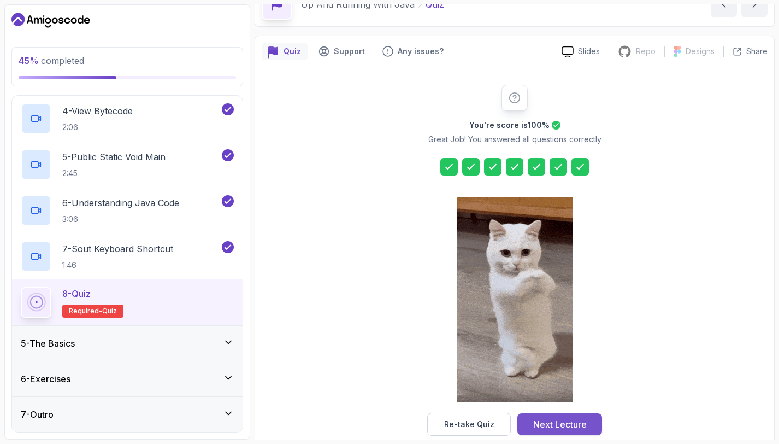
click at [577, 416] on button "Next Lecture" at bounding box center [560, 424] width 85 height 22
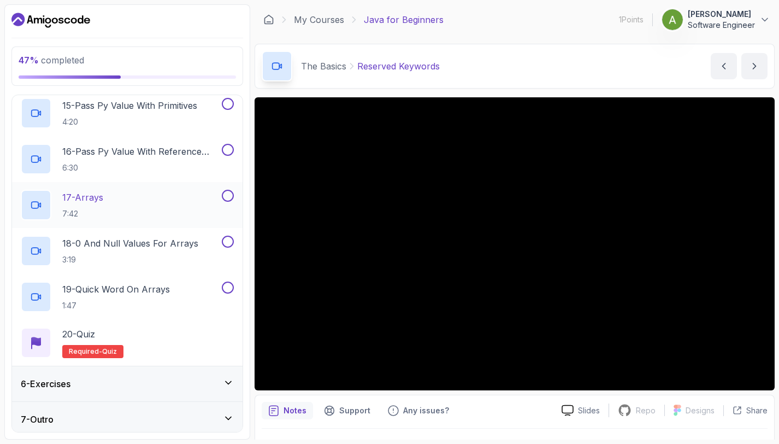
scroll to position [830, 0]
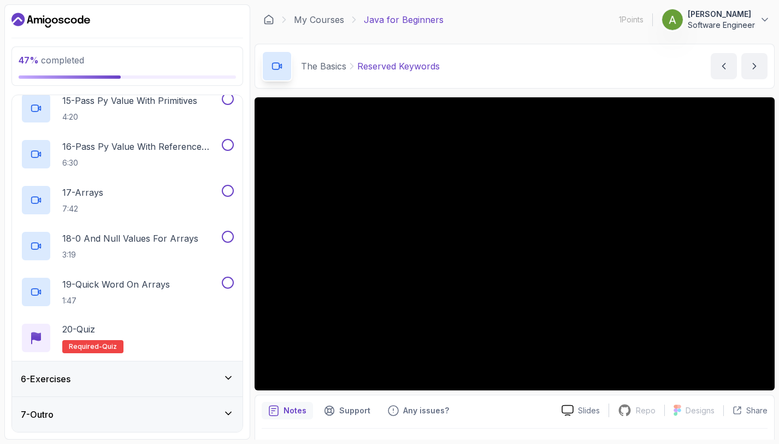
click at [173, 369] on div "6 - Exercises" at bounding box center [127, 378] width 231 height 35
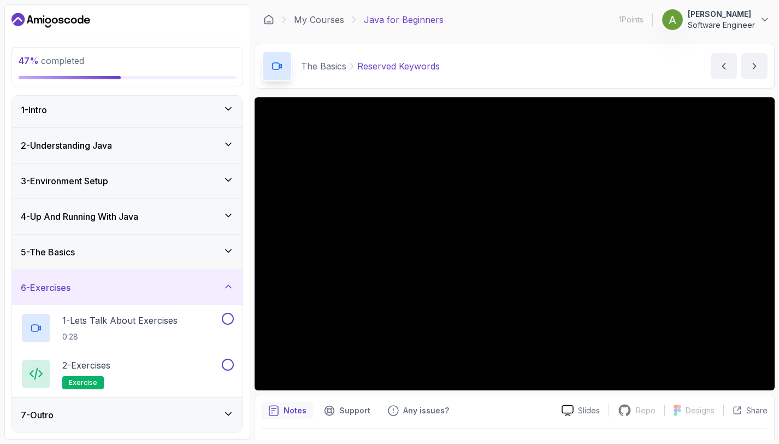
scroll to position [4, 0]
click at [169, 280] on div "6 - Exercises" at bounding box center [127, 286] width 213 height 13
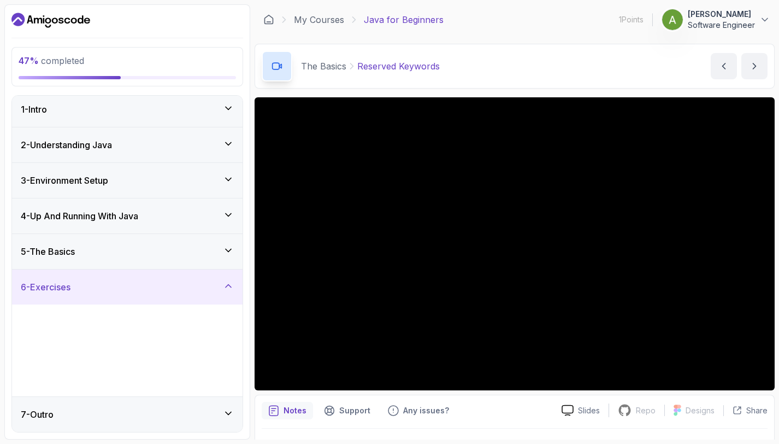
scroll to position [0, 0]
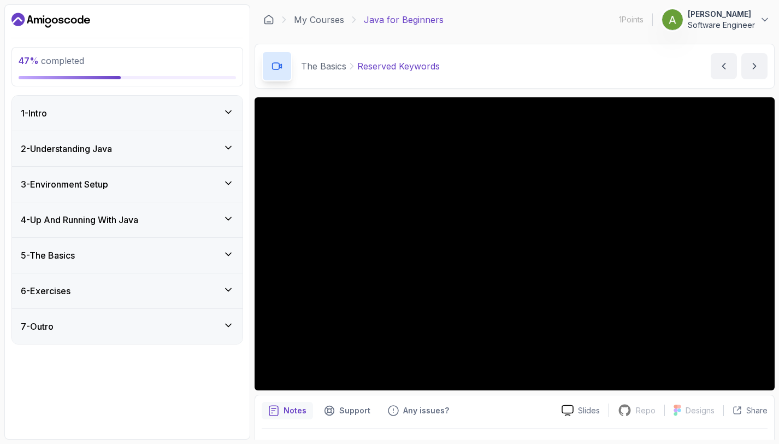
click at [155, 316] on div "7 - Outro" at bounding box center [127, 326] width 231 height 35
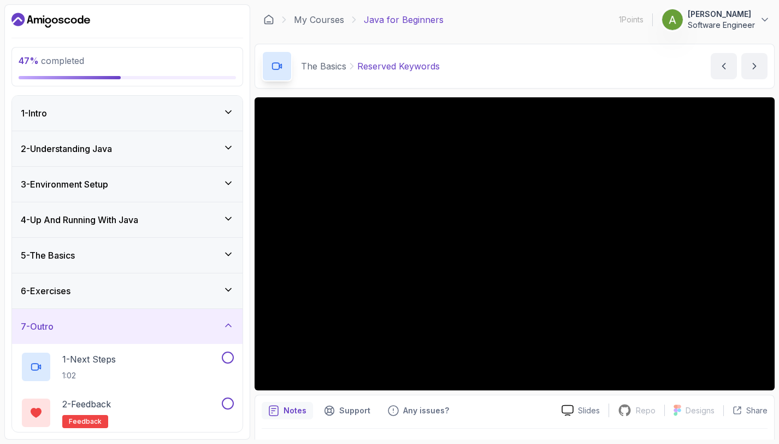
click at [168, 324] on div "7 - Outro" at bounding box center [127, 326] width 213 height 13
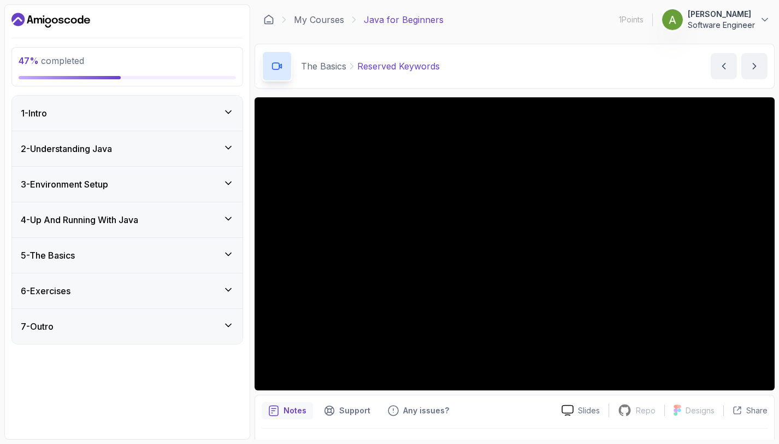
click at [46, 246] on div "5 - The Basics" at bounding box center [127, 255] width 231 height 35
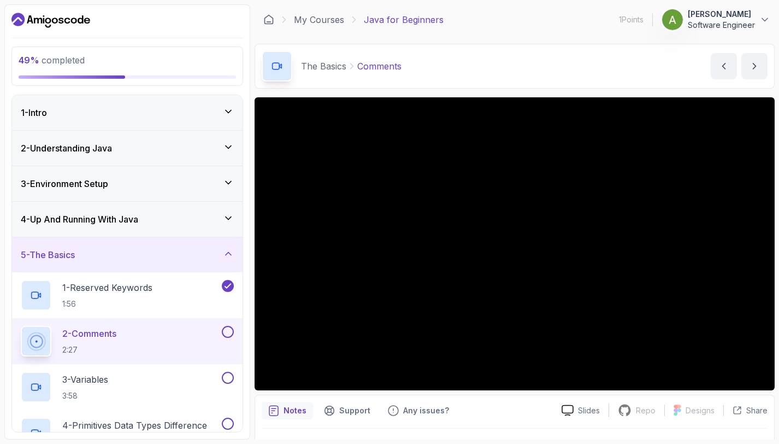
click at [12, 237] on button "5 - The Basics" at bounding box center [127, 254] width 231 height 35
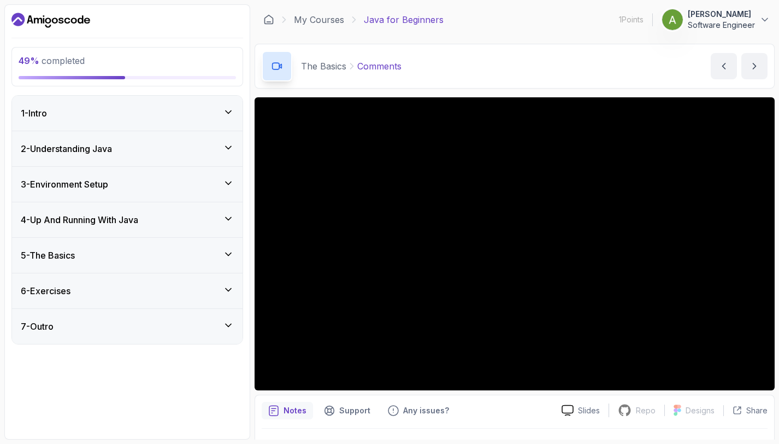
click at [172, 256] on div "5 - The Basics" at bounding box center [127, 255] width 213 height 13
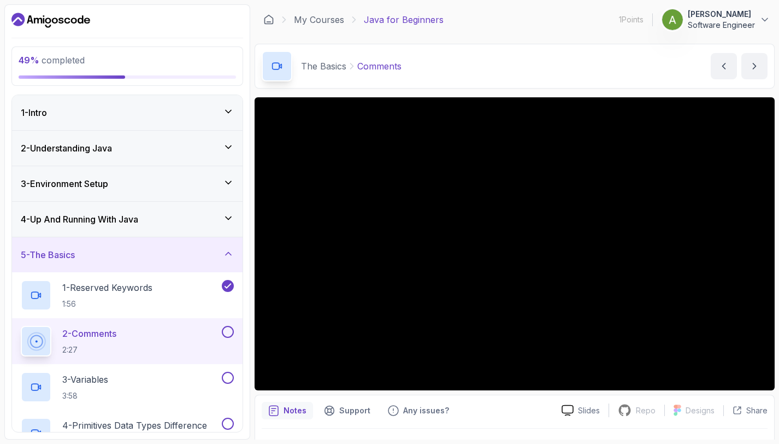
scroll to position [27, 0]
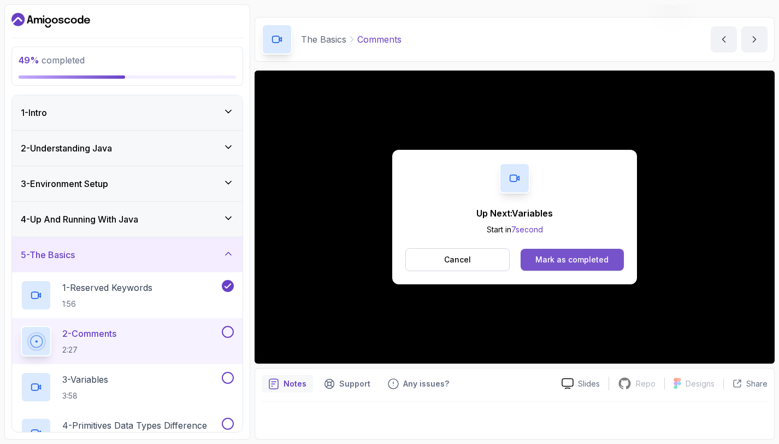
click at [565, 254] on div "Mark as completed" at bounding box center [572, 259] width 73 height 11
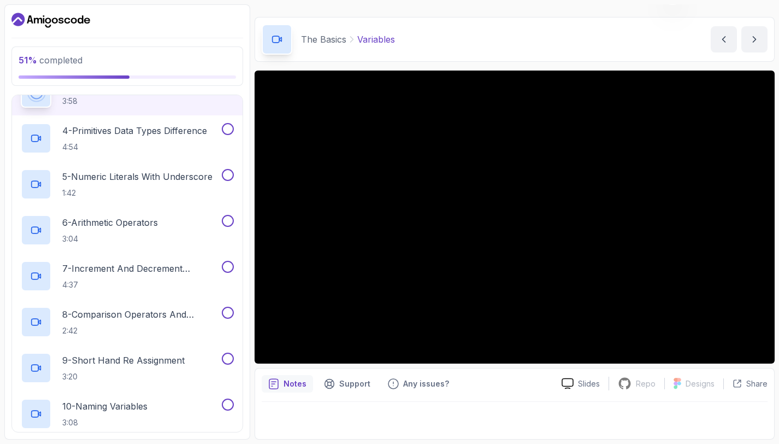
scroll to position [273, 0]
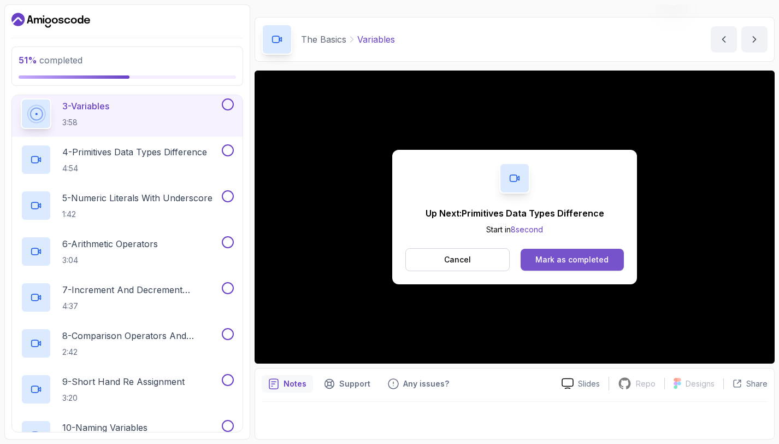
click at [554, 257] on div "Mark as completed" at bounding box center [572, 259] width 73 height 11
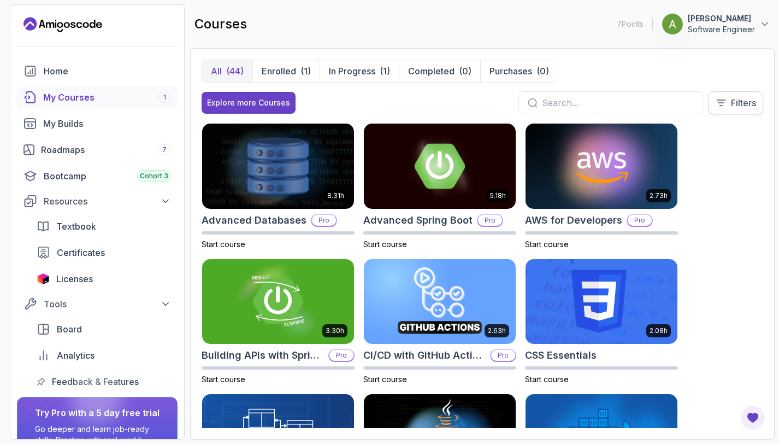
click at [718, 104] on icon at bounding box center [721, 102] width 11 height 11
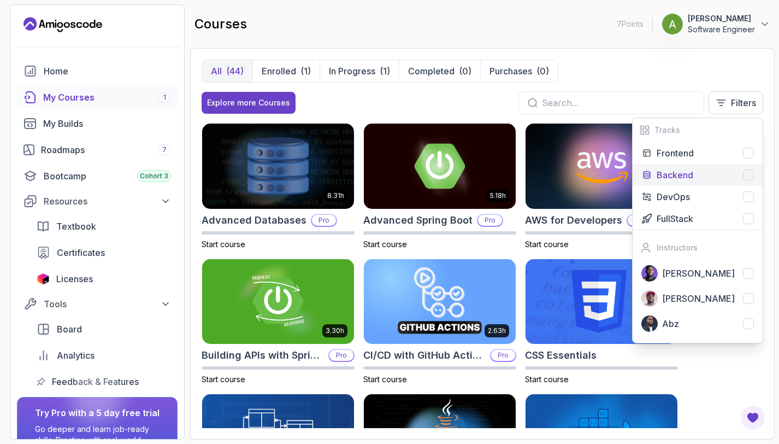
click at [677, 177] on p "Backend" at bounding box center [675, 174] width 37 height 13
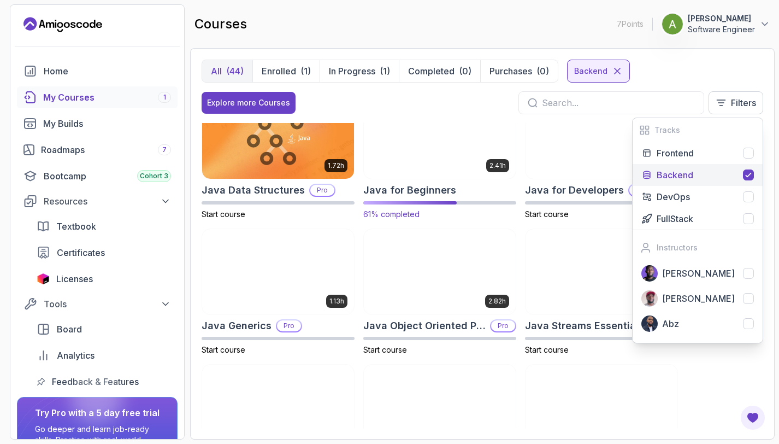
scroll to position [164, 0]
